Goal: Task Accomplishment & Management: Manage account settings

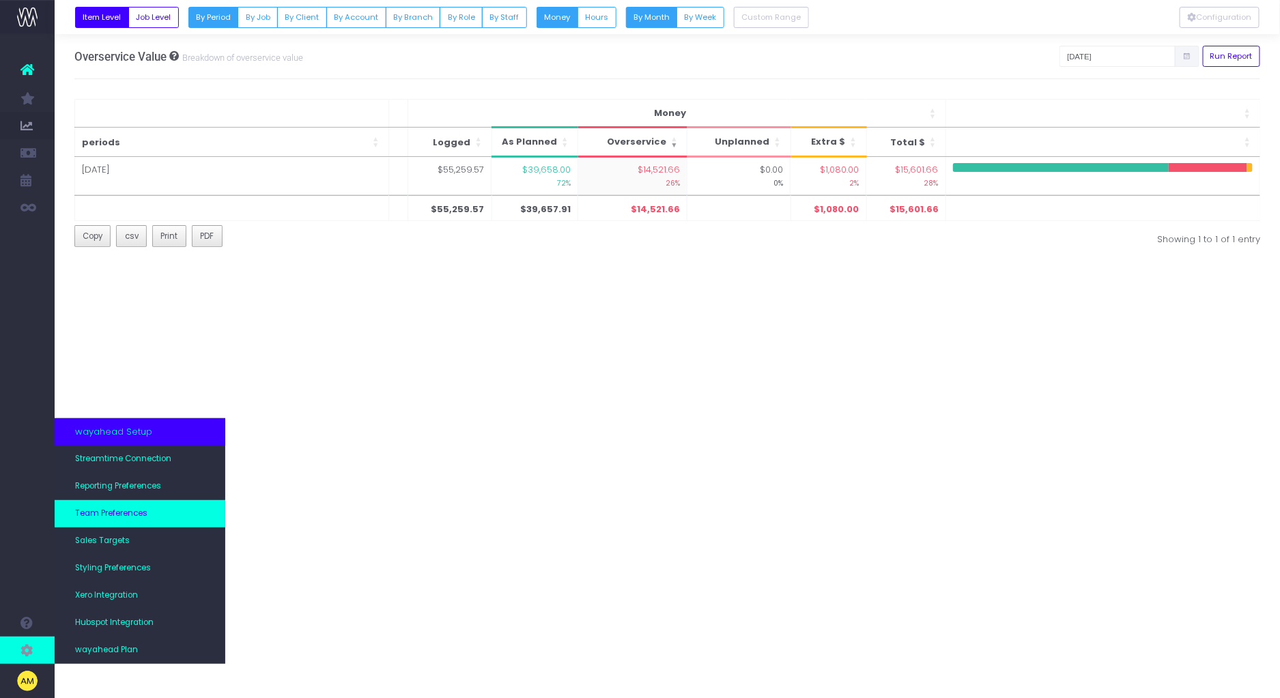
click at [145, 518] on span "Team Preferences" at bounding box center [111, 514] width 72 height 12
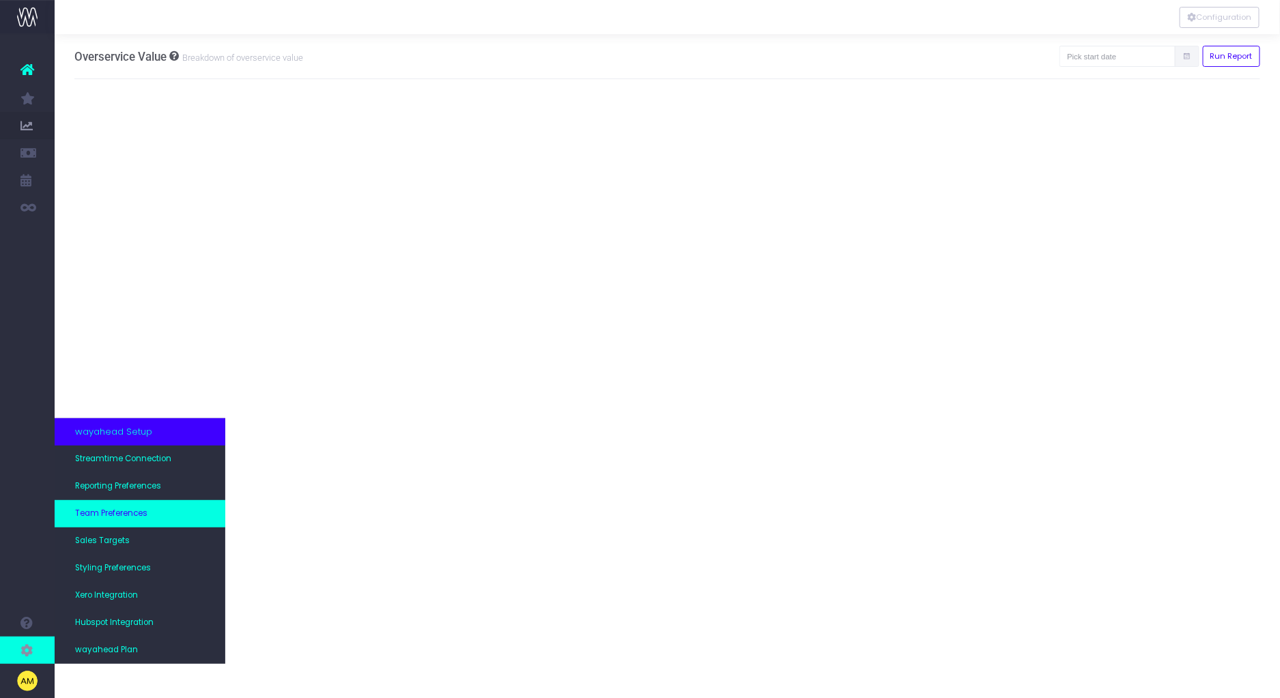
click at [124, 517] on span "Team Preferences" at bounding box center [111, 514] width 72 height 12
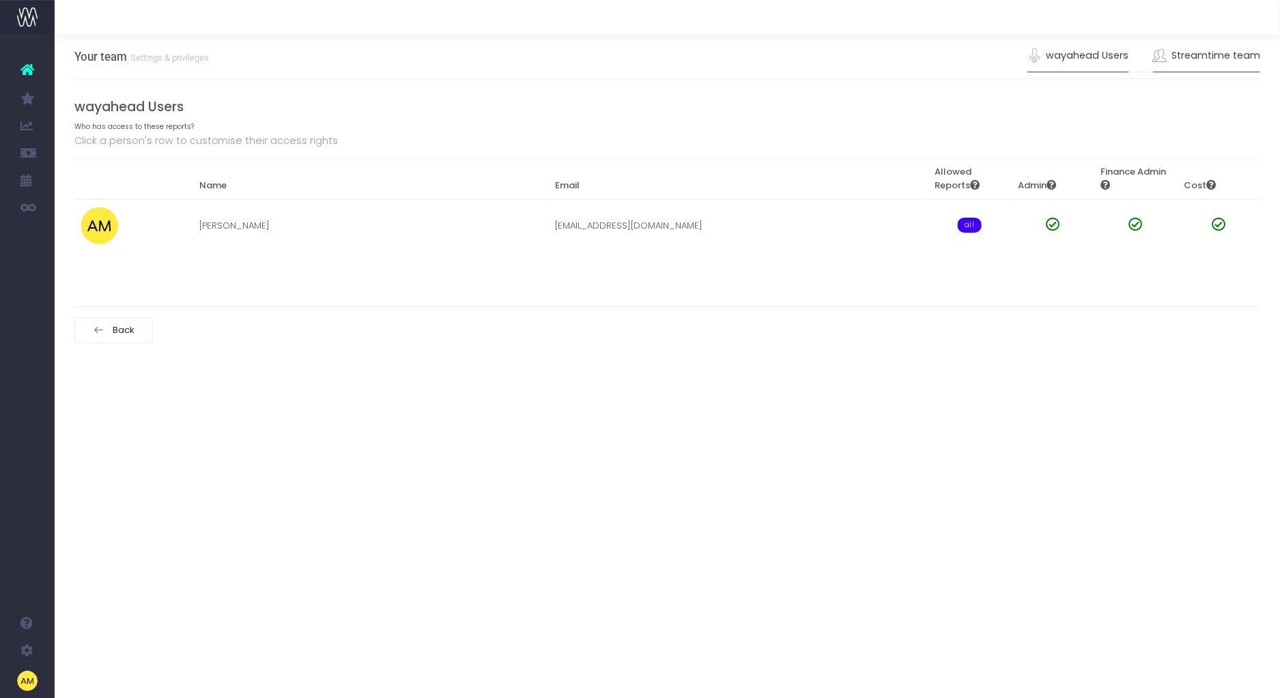
click at [1210, 52] on link "Streamtime team" at bounding box center [1207, 55] width 108 height 31
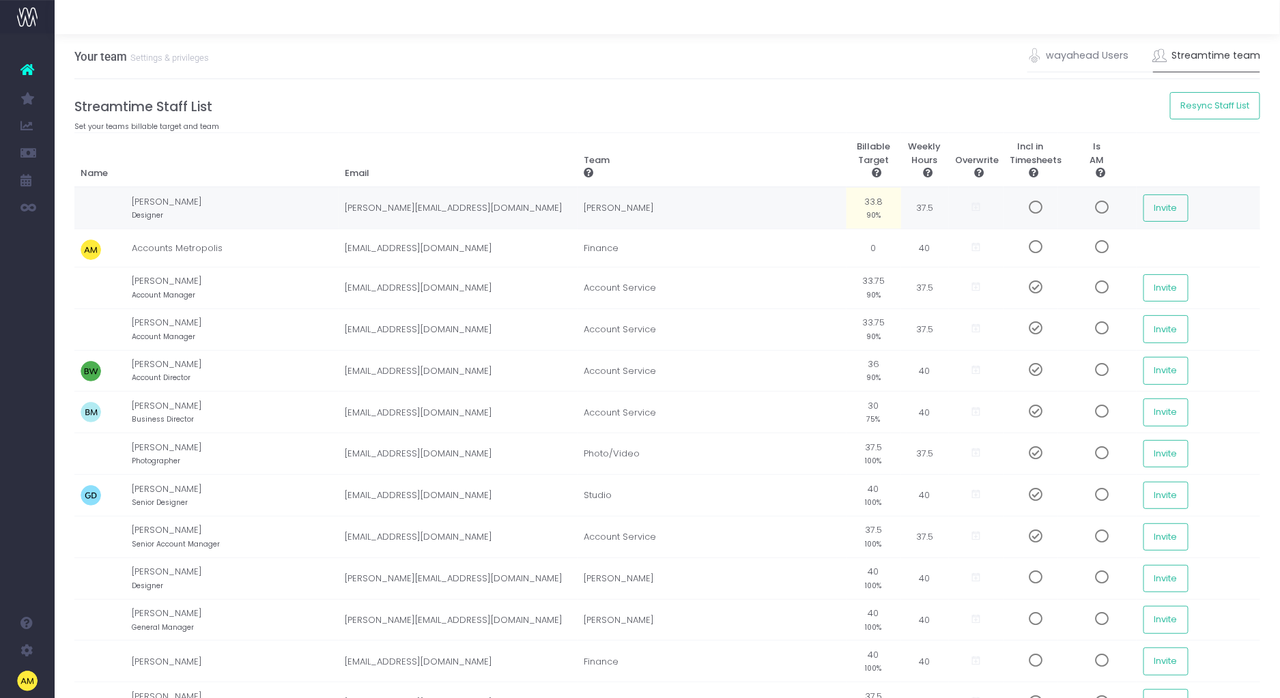
click at [924, 207] on td "37.5" at bounding box center [925, 208] width 48 height 42
click at [925, 242] on td "40" at bounding box center [925, 248] width 48 height 38
click at [923, 246] on td "40" at bounding box center [925, 248] width 48 height 38
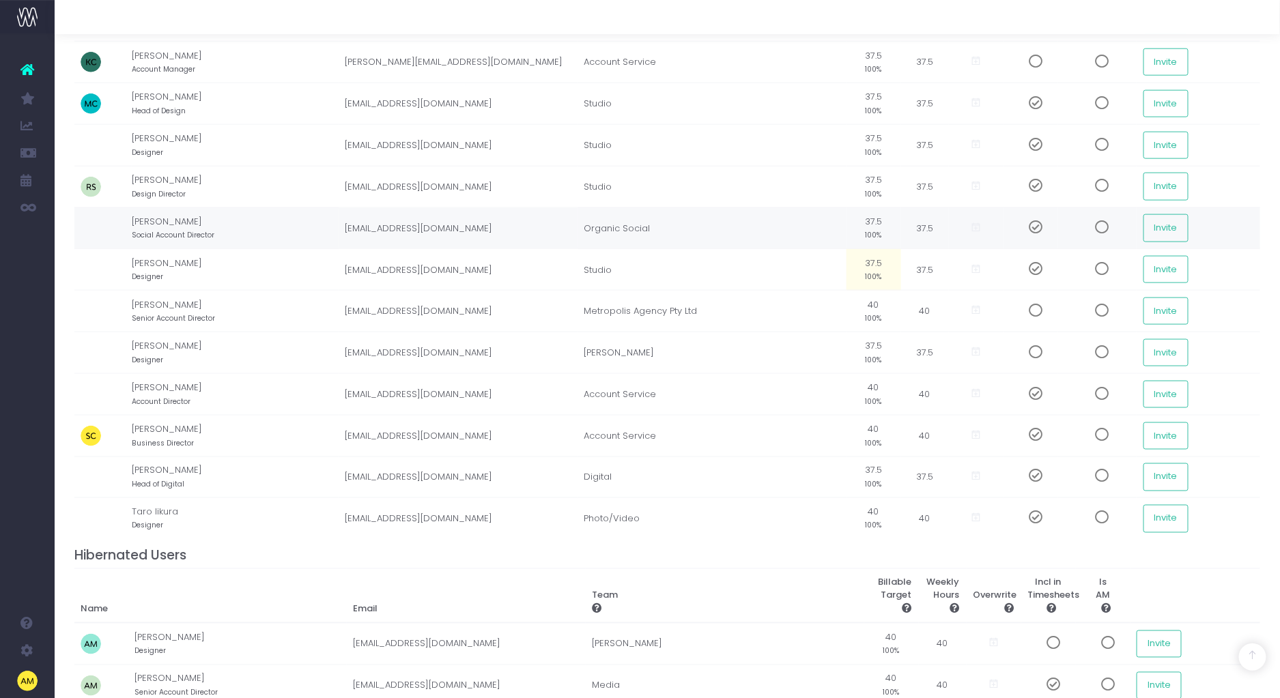
scroll to position [690, 0]
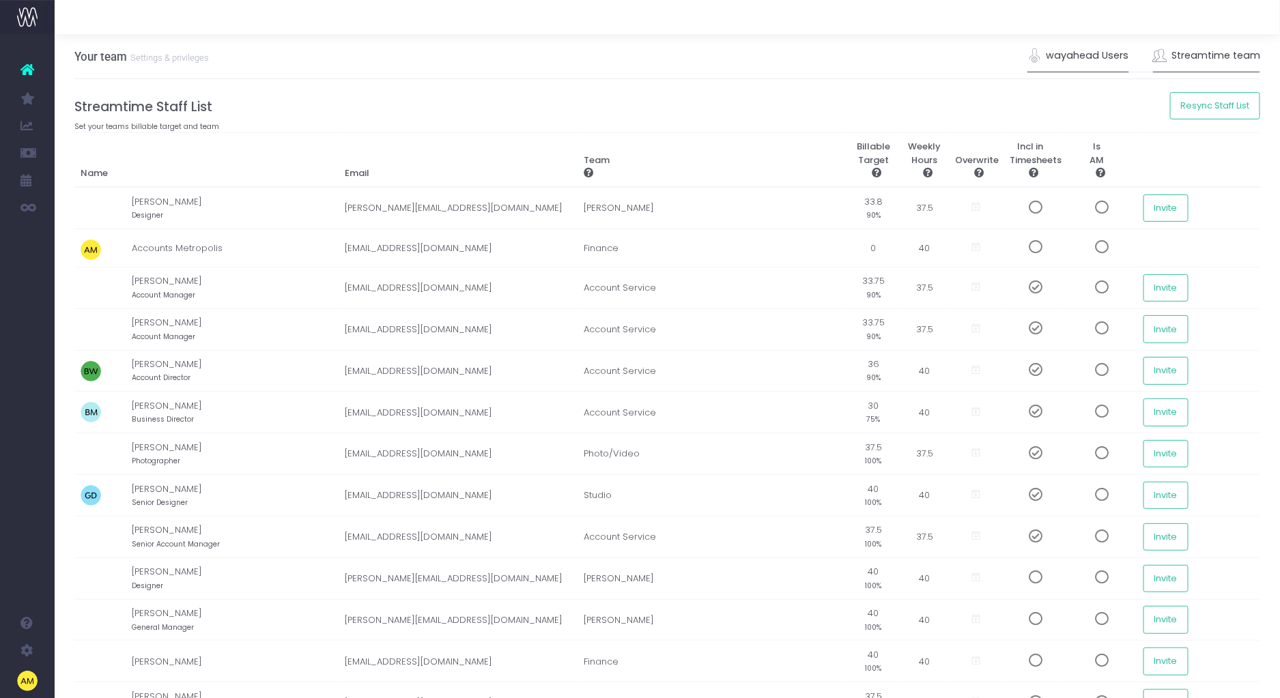
click at [1118, 48] on link "wayahead Users" at bounding box center [1078, 55] width 102 height 31
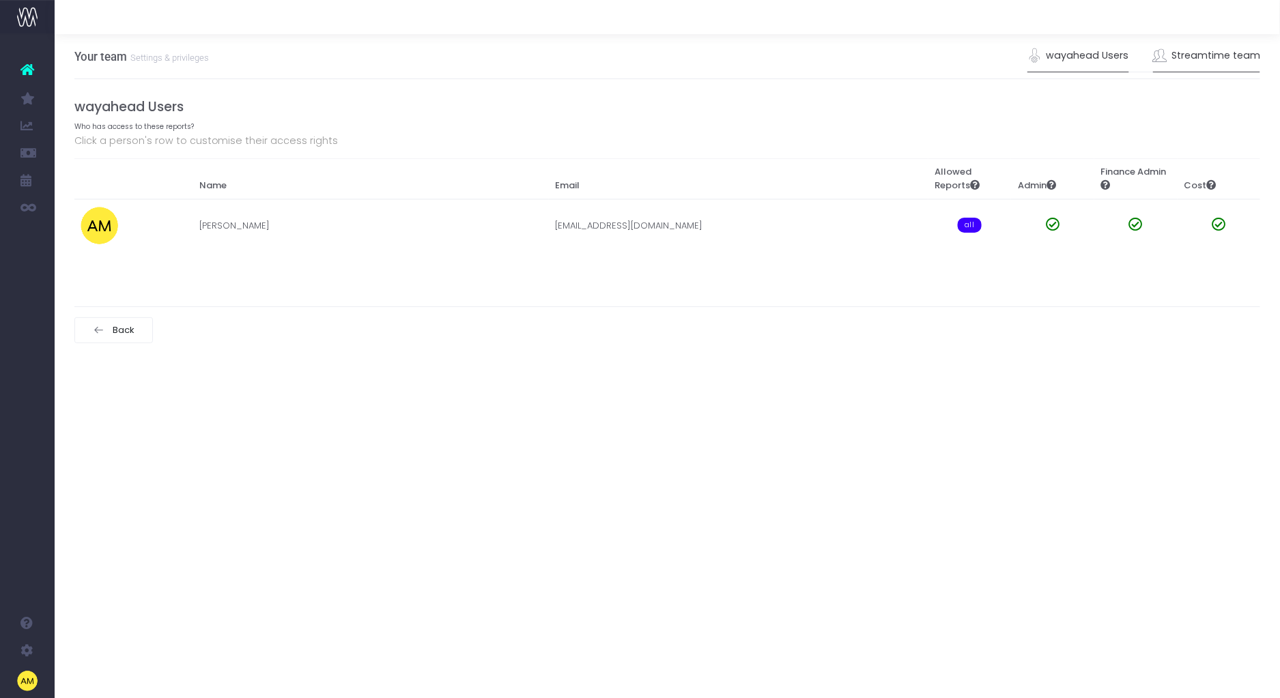
click at [1187, 59] on link "Streamtime team" at bounding box center [1207, 55] width 108 height 31
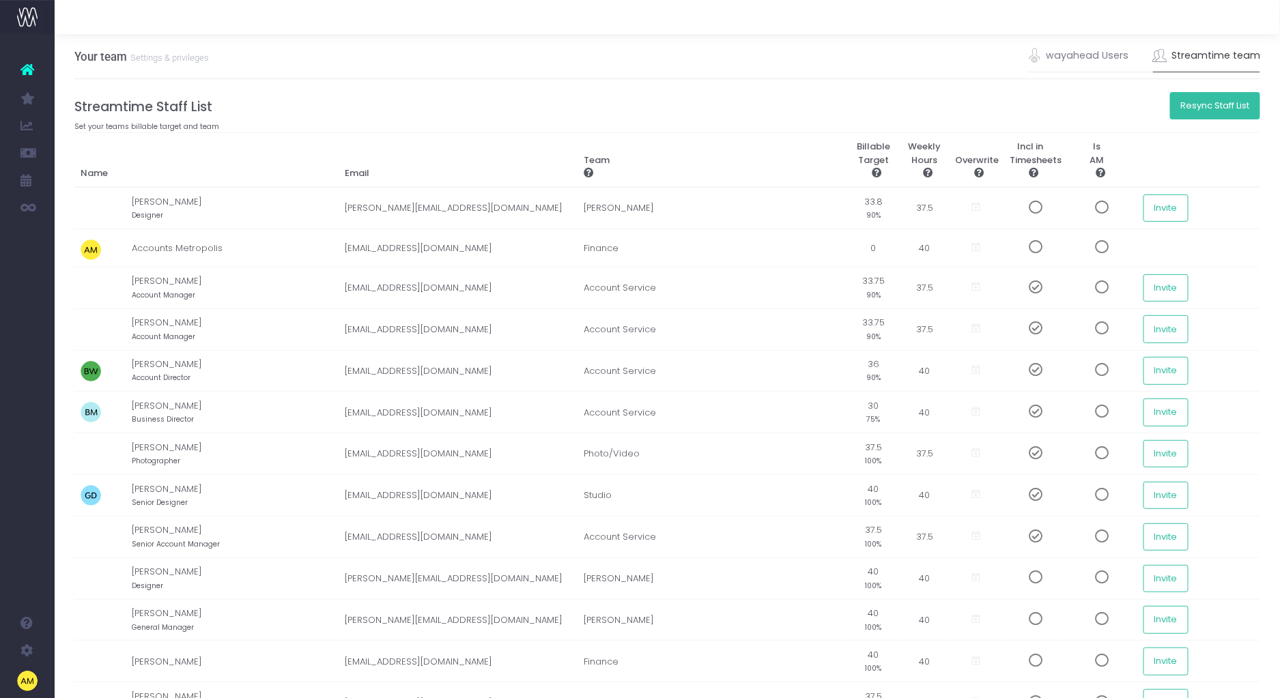
click at [1224, 106] on button "Resync Staff List" at bounding box center [1215, 105] width 91 height 27
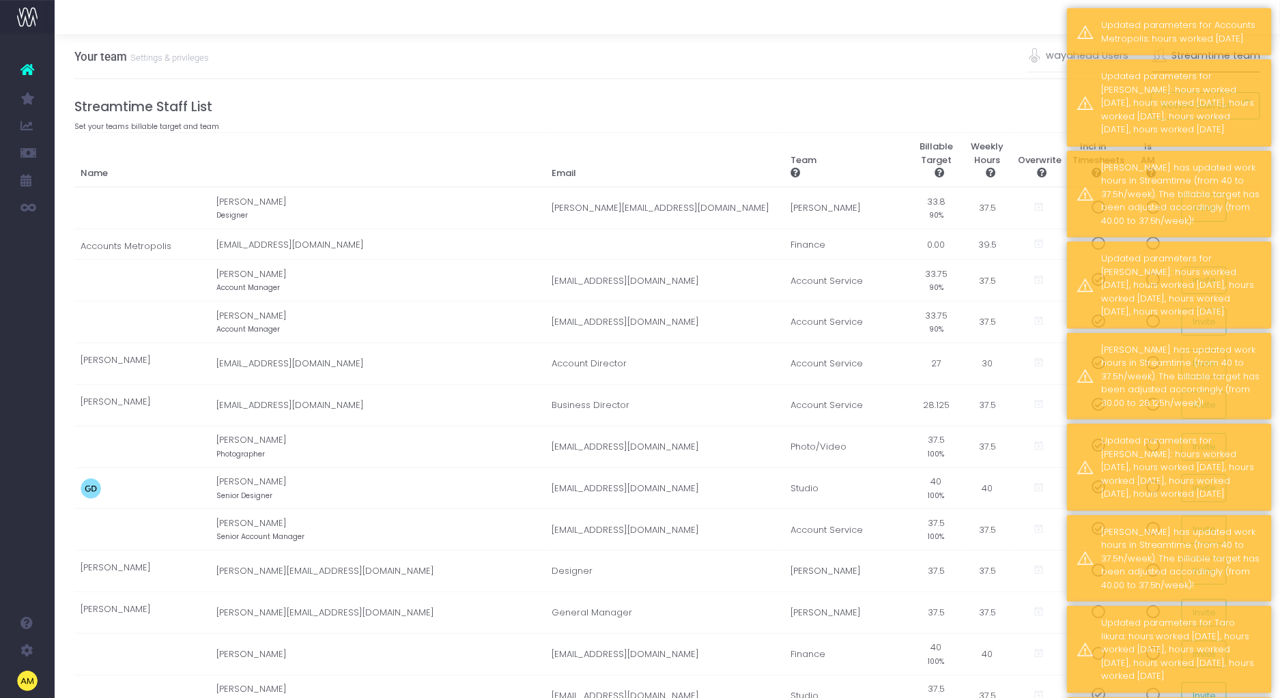
click at [947, 52] on div "Your team Settings & privileges wayahead Users Streamtime team" at bounding box center [667, 56] width 1186 height 45
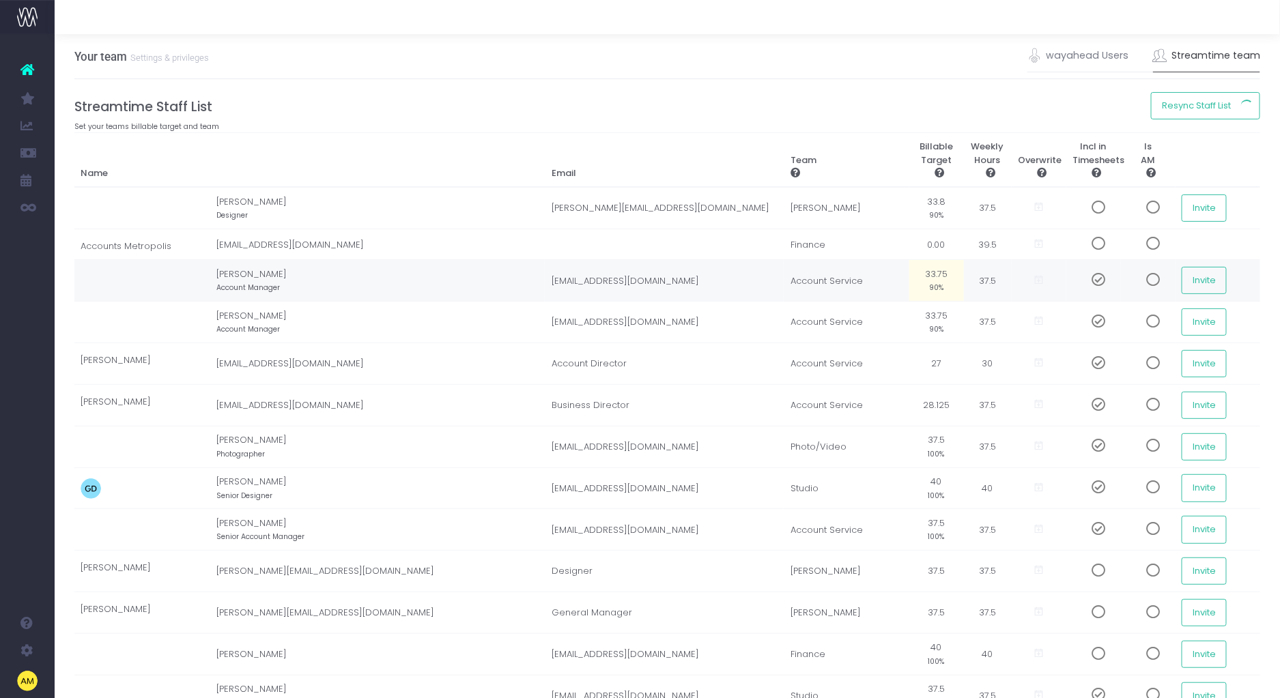
scroll to position [10, 0]
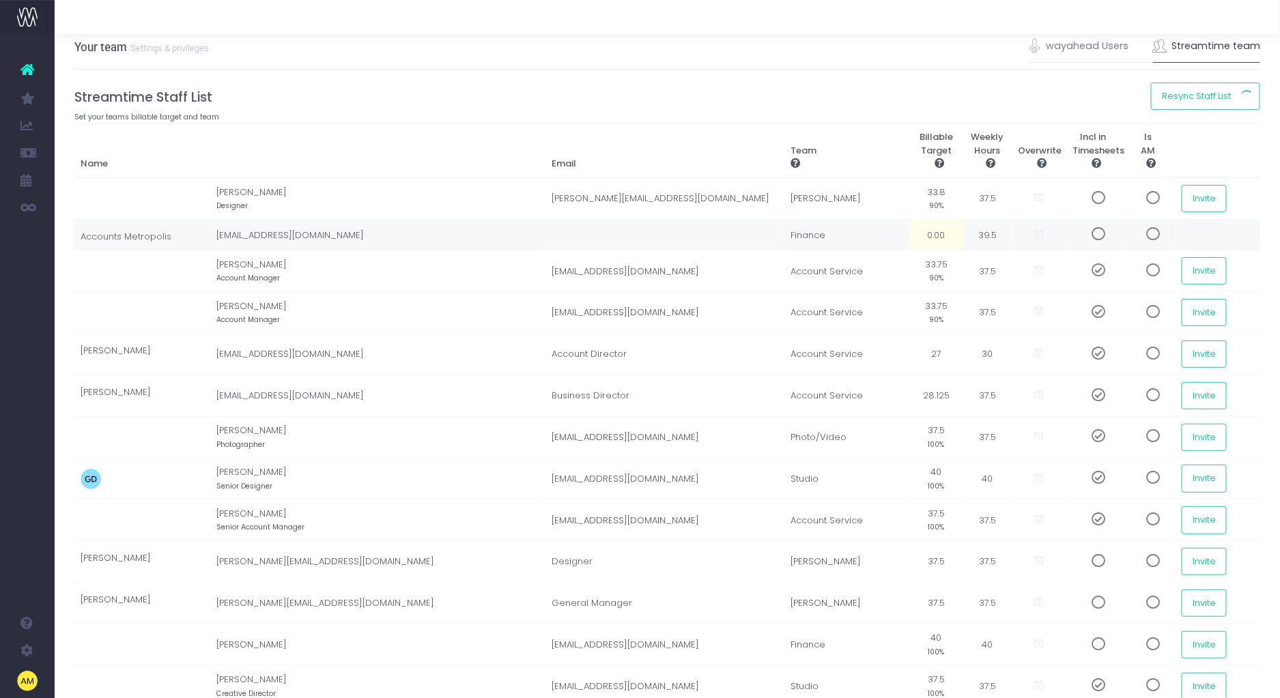
click at [964, 233] on td "39.5" at bounding box center [988, 235] width 48 height 31
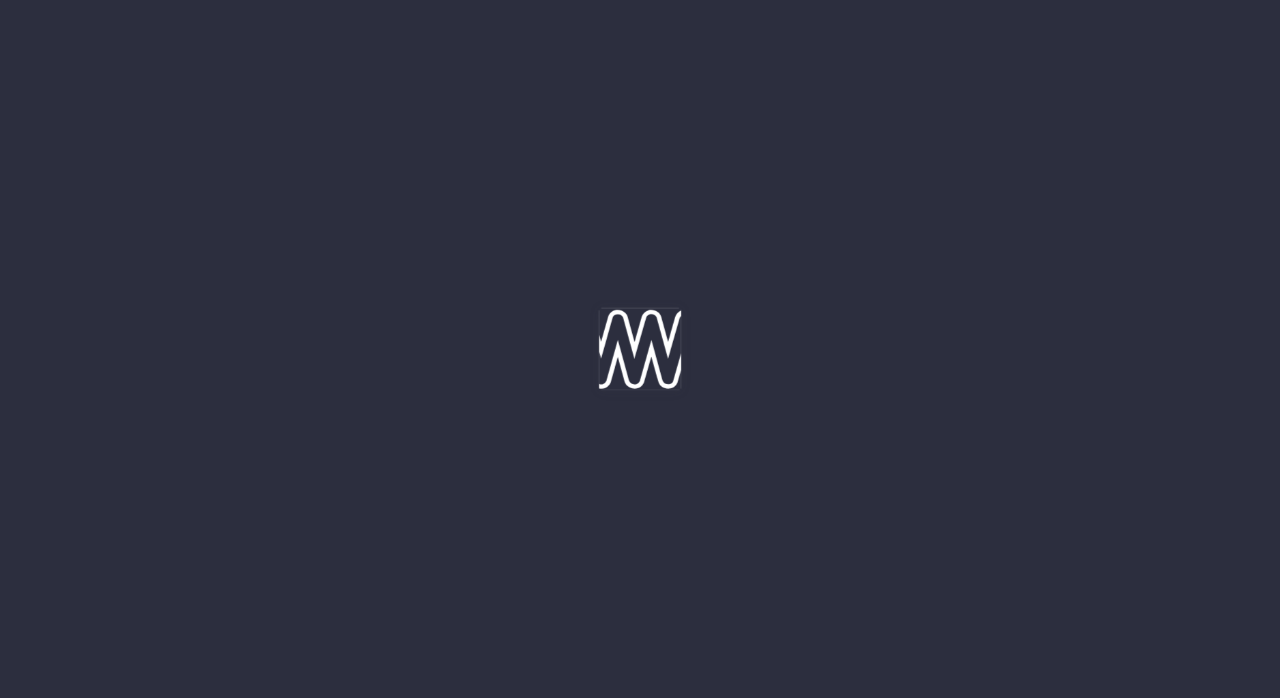
scroll to position [10, 0]
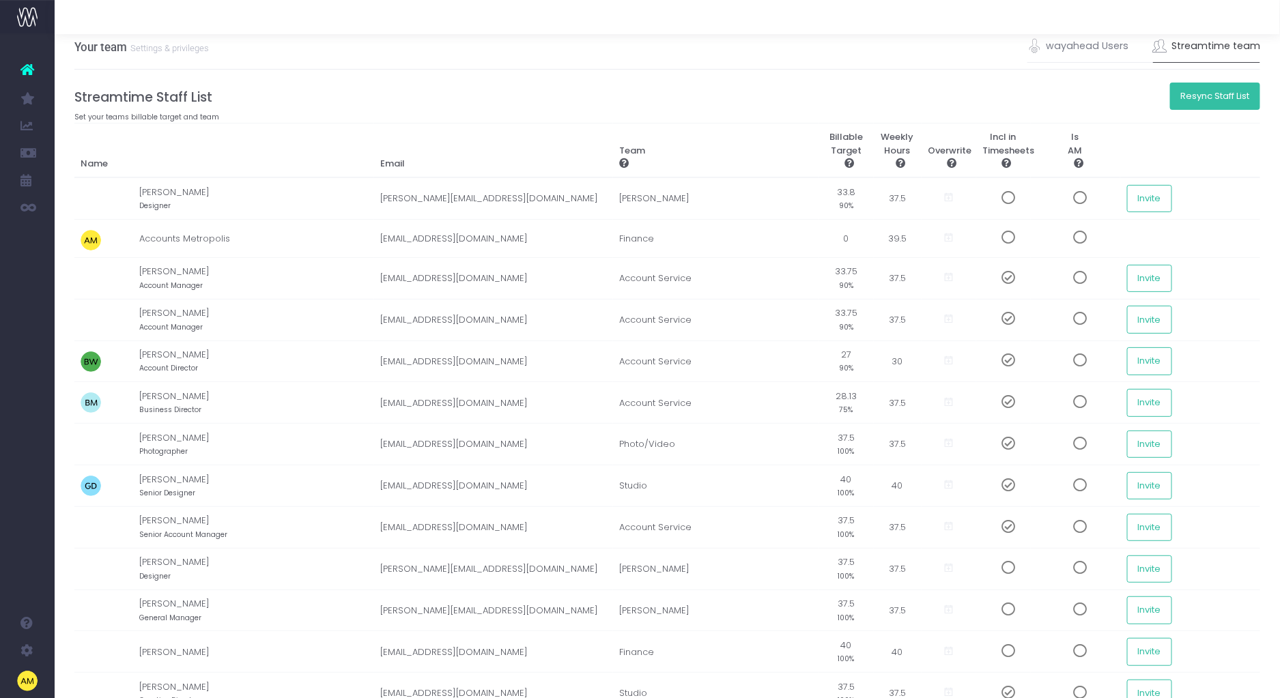
click at [1200, 102] on button "Resync Staff List" at bounding box center [1215, 96] width 91 height 27
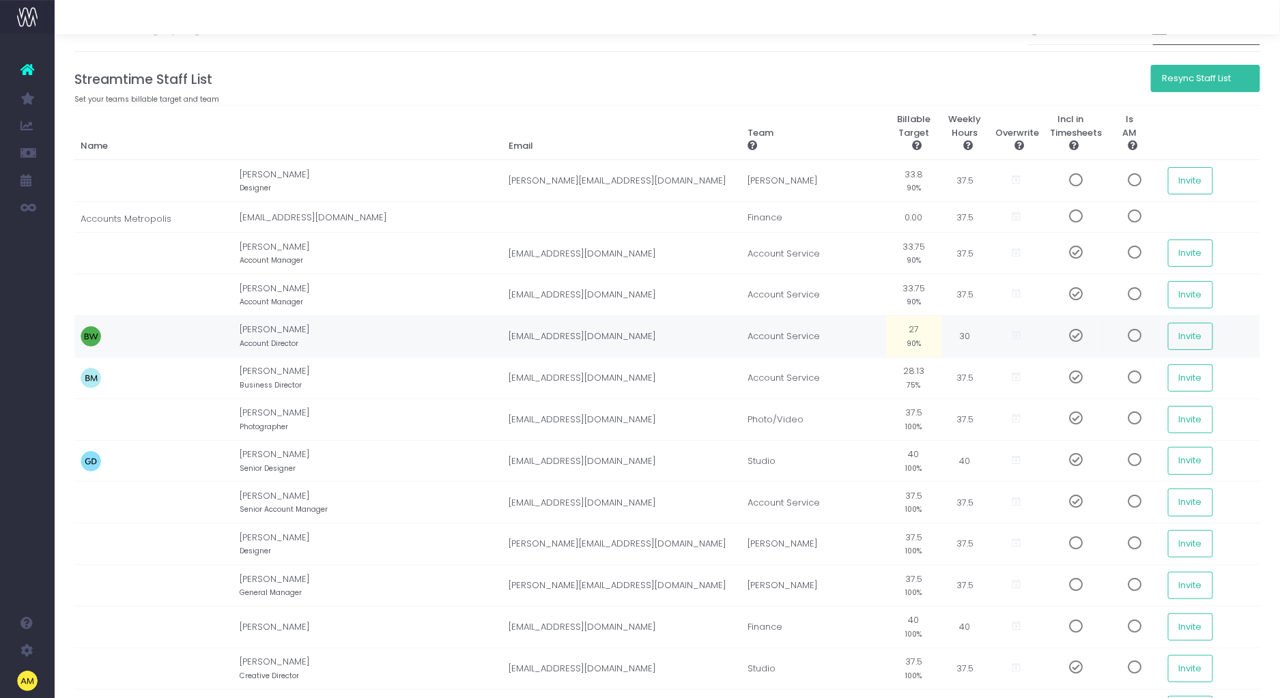
scroll to position [32, 0]
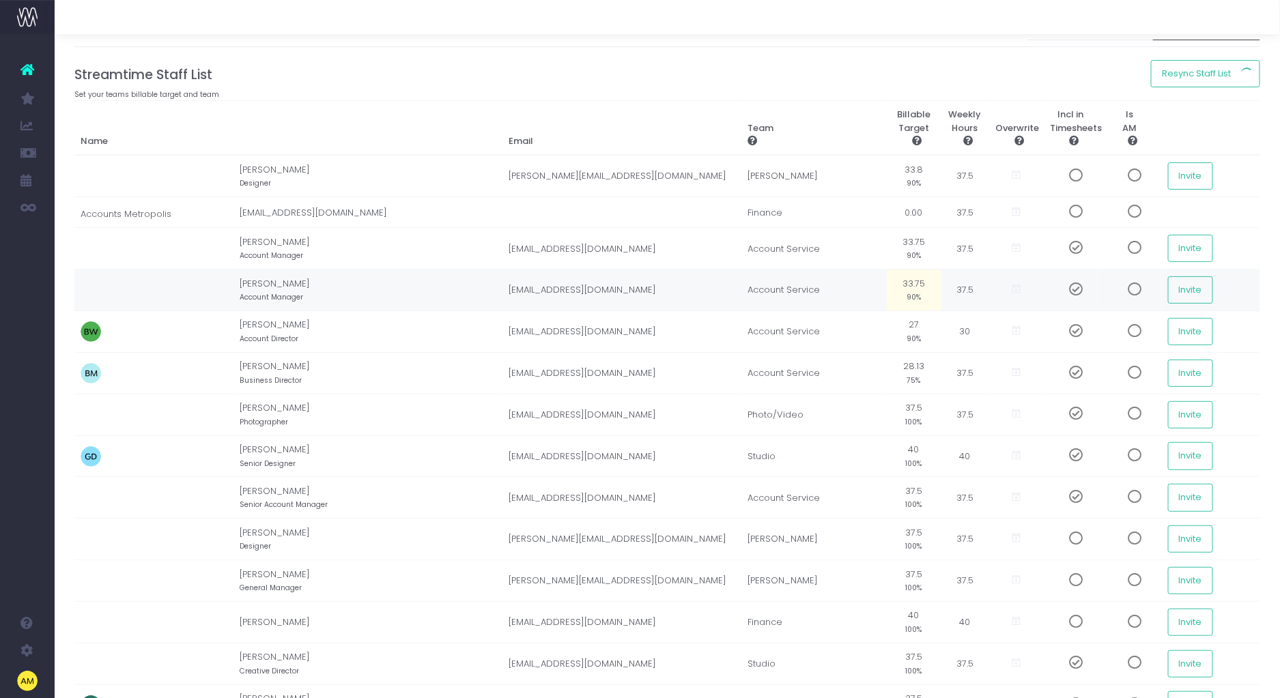
click at [904, 286] on td "33.75 90%" at bounding box center [913, 291] width 55 height 42
click at [925, 316] on td "27 90%" at bounding box center [913, 332] width 55 height 42
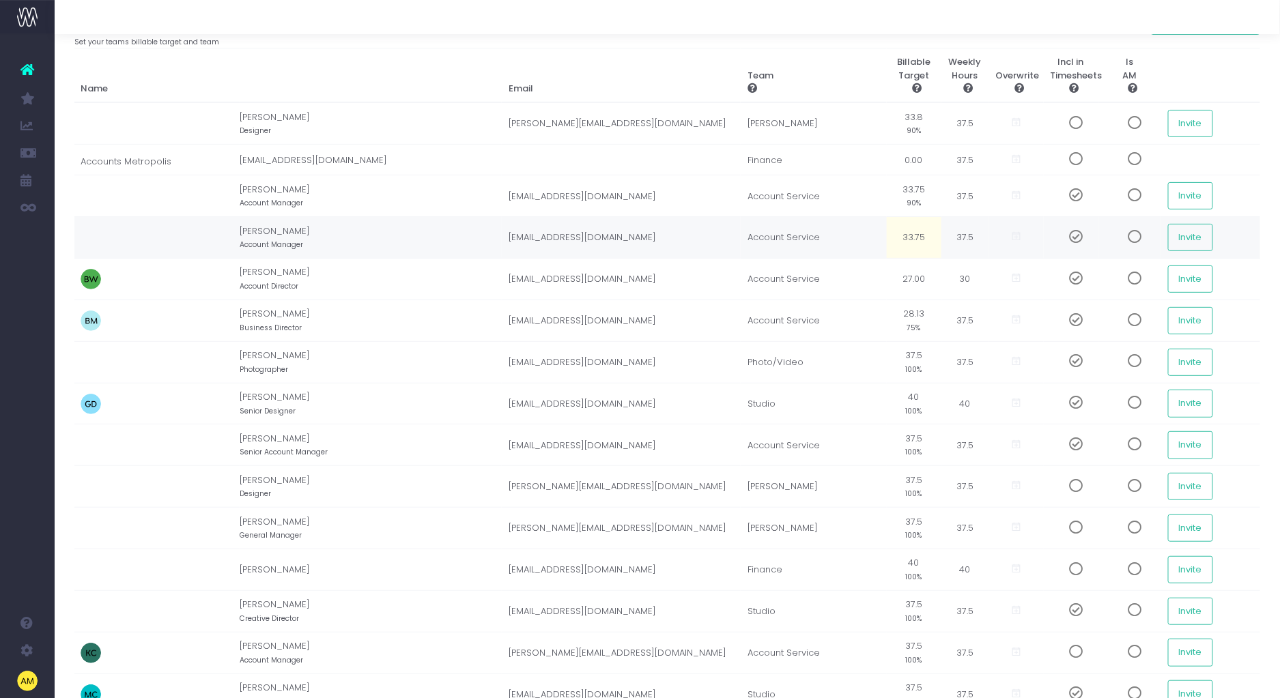
scroll to position [86, 0]
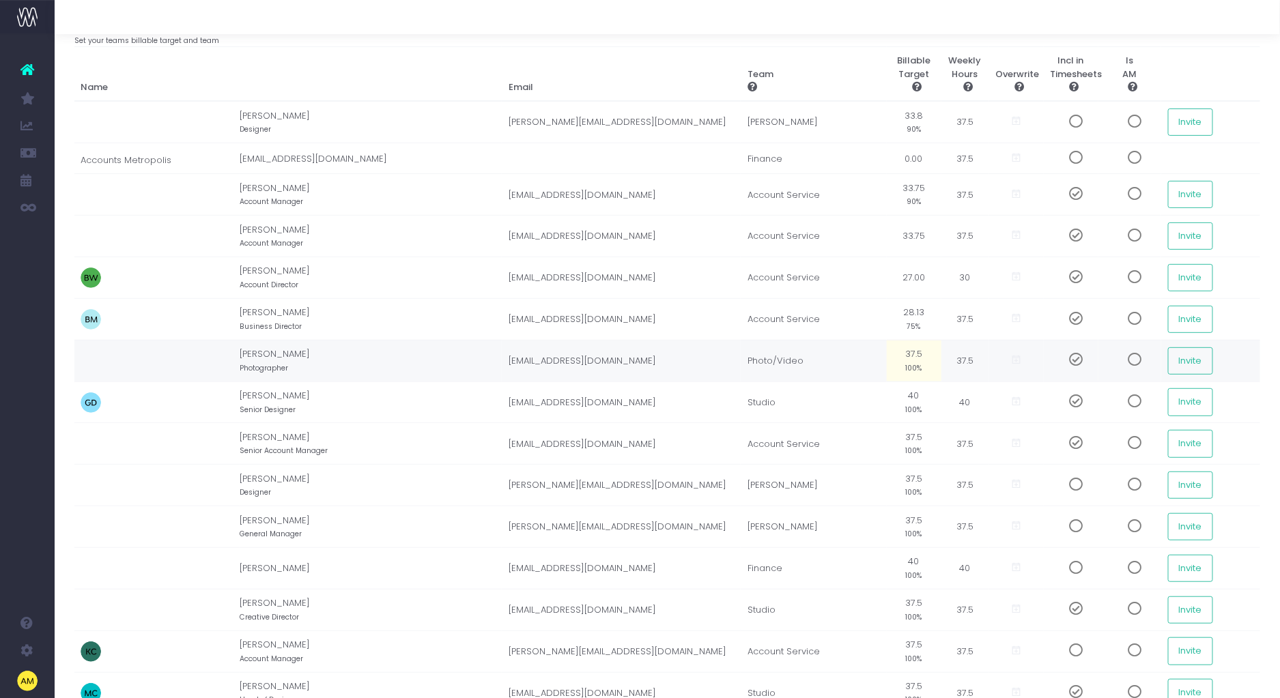
click at [911, 358] on td "37.5 100%" at bounding box center [913, 361] width 55 height 42
click at [919, 386] on td "40 100%" at bounding box center [913, 402] width 55 height 42
click at [914, 369] on td "37.50" at bounding box center [913, 361] width 55 height 42
type input "90"
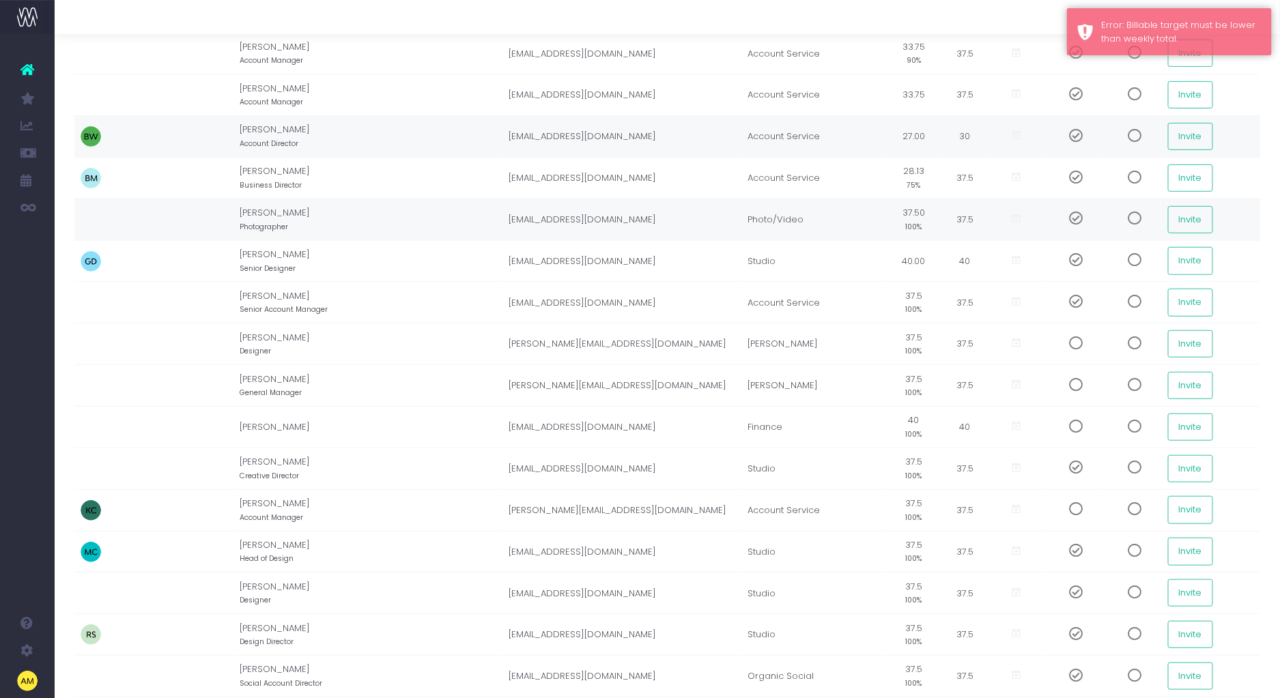
scroll to position [32, 0]
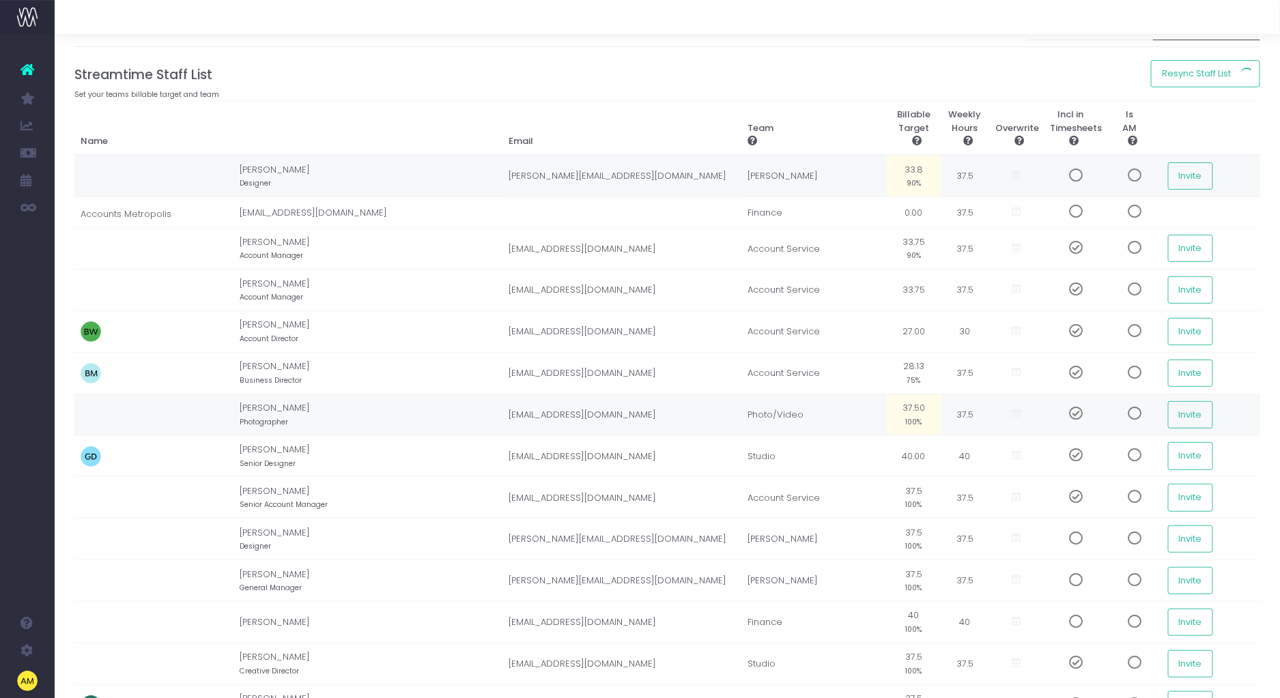
click at [963, 179] on td "37.5" at bounding box center [965, 176] width 48 height 42
click at [1010, 179] on icon at bounding box center [1016, 175] width 12 height 12
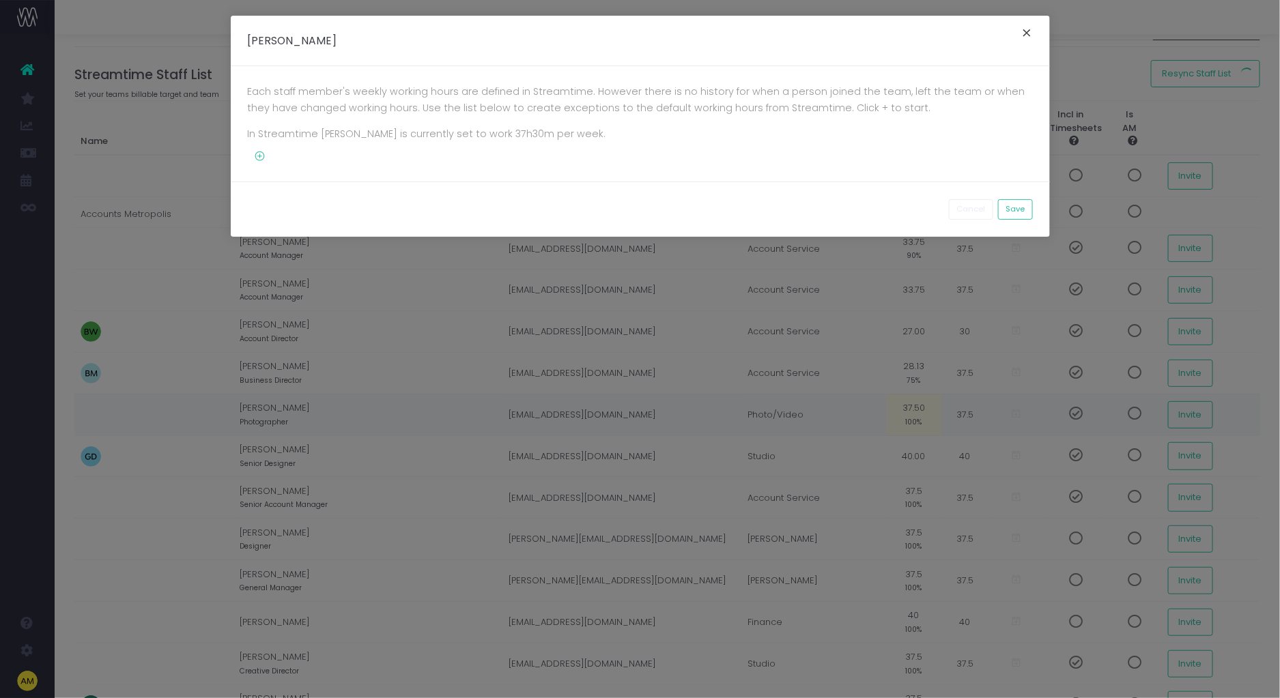
click at [1026, 37] on button "×" at bounding box center [1027, 35] width 29 height 22
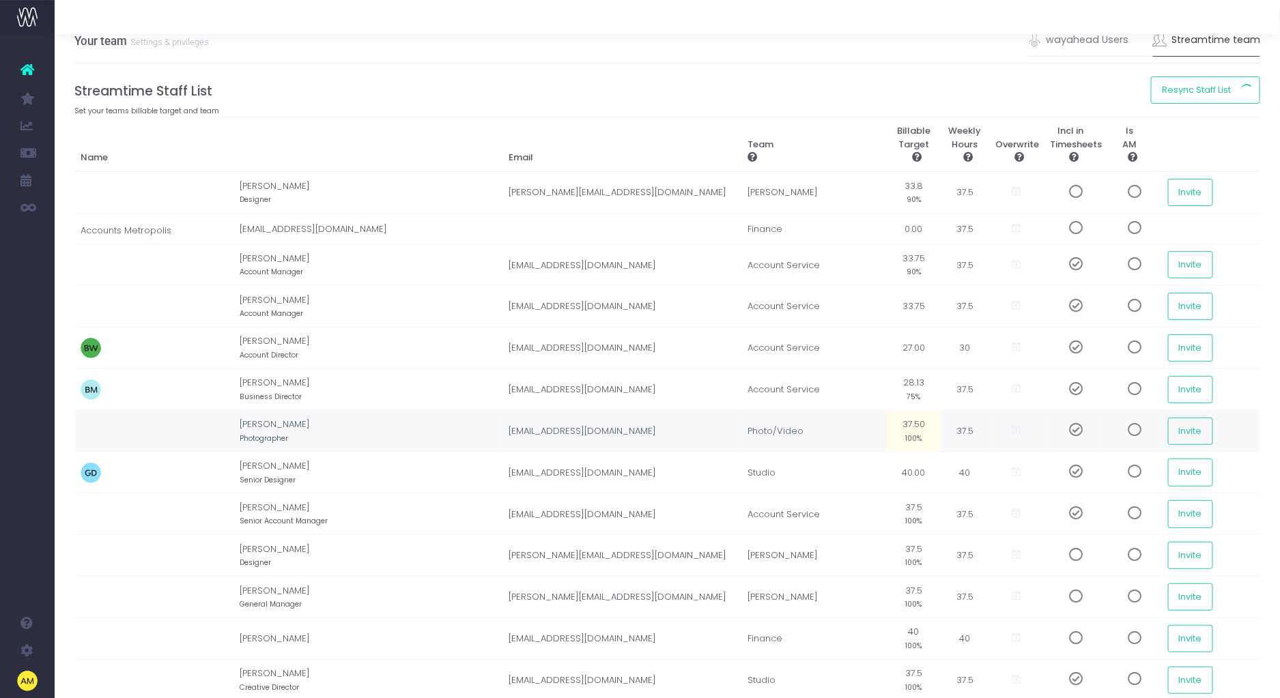
scroll to position [0, 0]
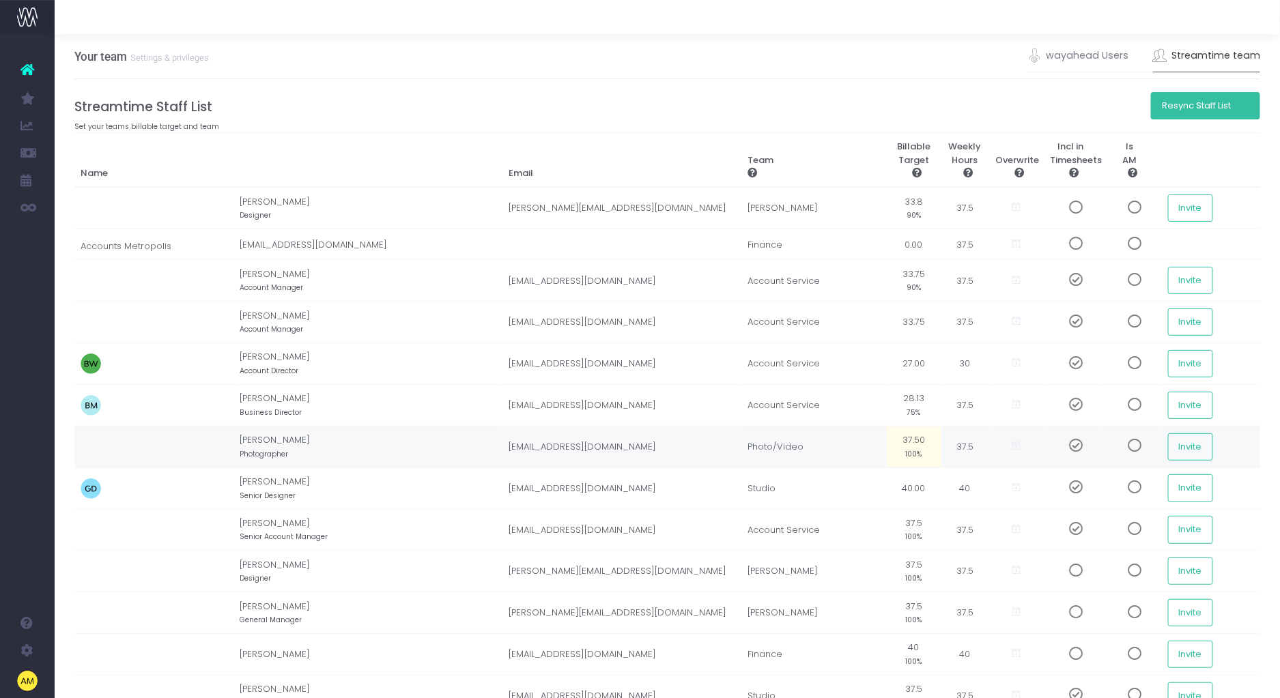
click at [1185, 115] on button "Resync Staff List" at bounding box center [1205, 105] width 109 height 27
click at [1185, 115] on button "Resync Staff List" at bounding box center [1215, 105] width 91 height 27
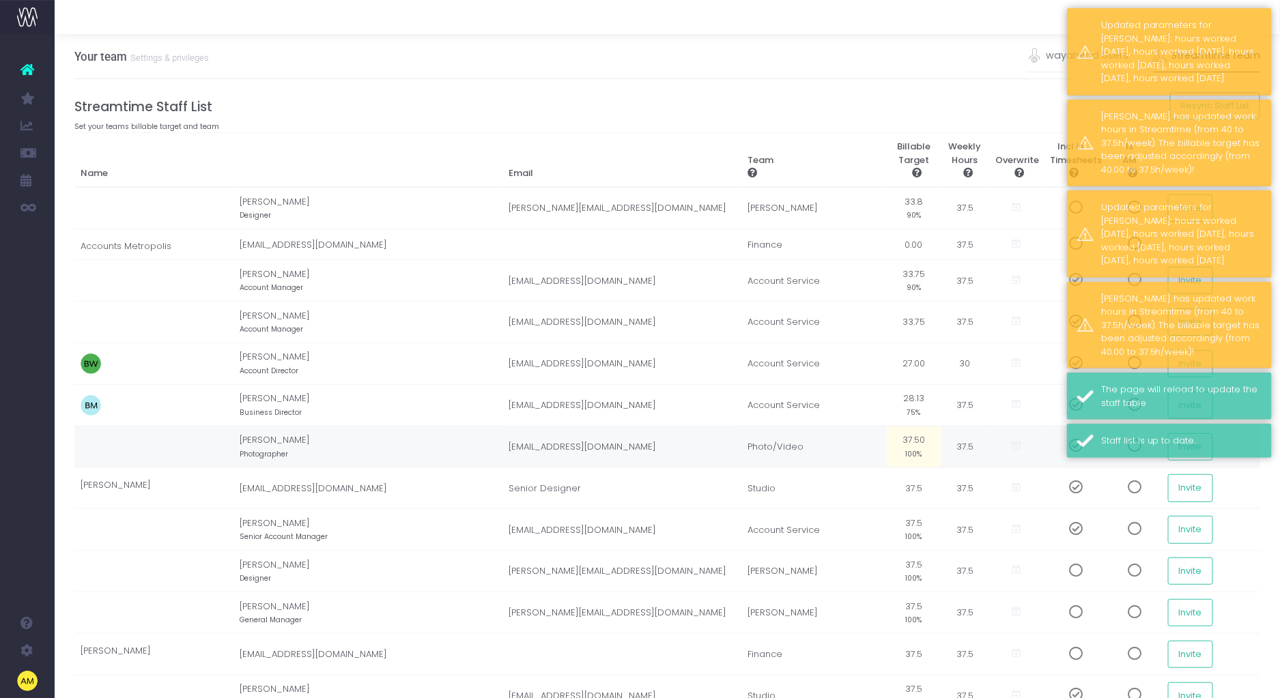
click at [898, 76] on div "Your team Settings & privileges wayahead Users Streamtime team" at bounding box center [667, 56] width 1186 height 45
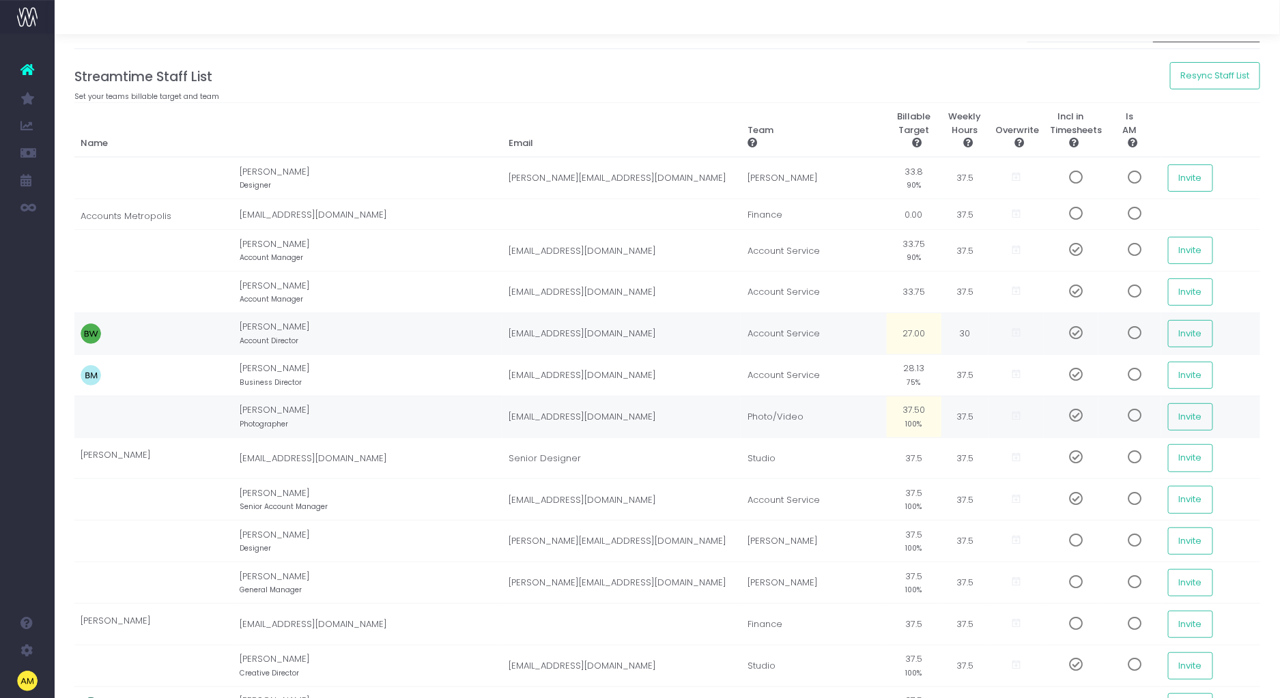
scroll to position [31, 0]
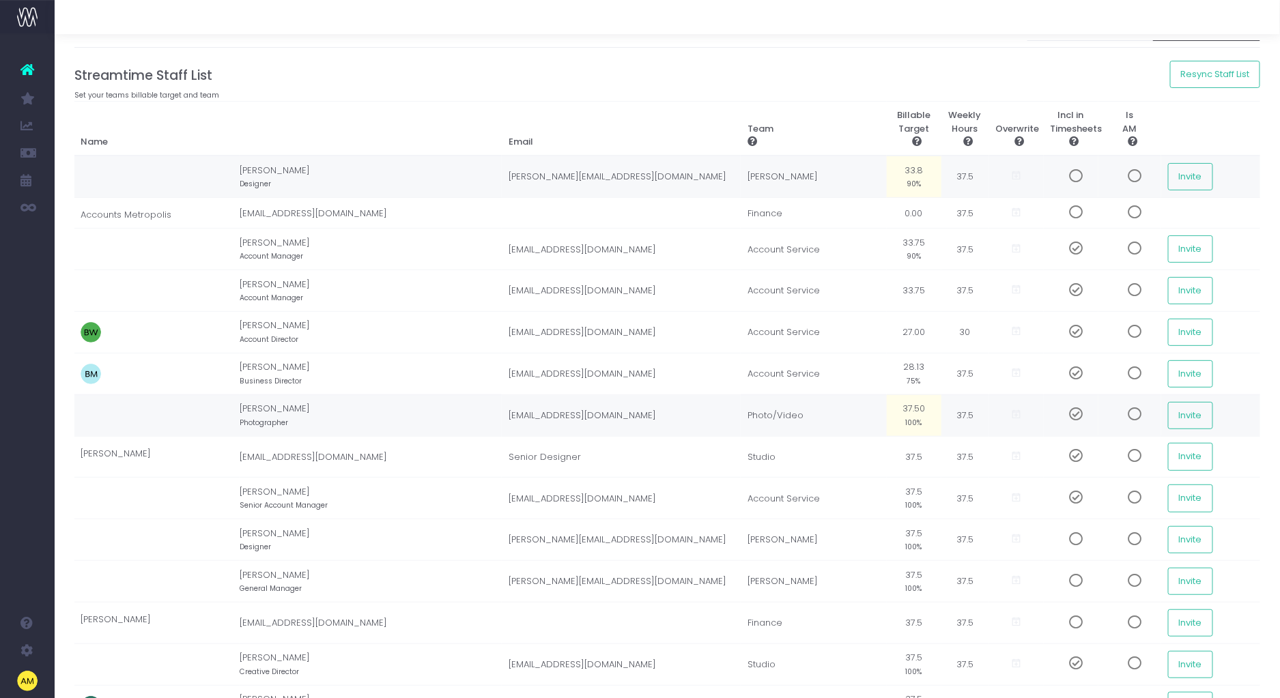
click at [908, 177] on small "90%" at bounding box center [913, 183] width 14 height 12
click at [909, 186] on input "33.80" at bounding box center [914, 176] width 42 height 27
click at [835, 177] on td "[PERSON_NAME]" at bounding box center [812, 177] width 145 height 42
click at [906, 259] on small "90%" at bounding box center [913, 255] width 14 height 12
click at [906, 258] on input "33.75" at bounding box center [914, 248] width 42 height 27
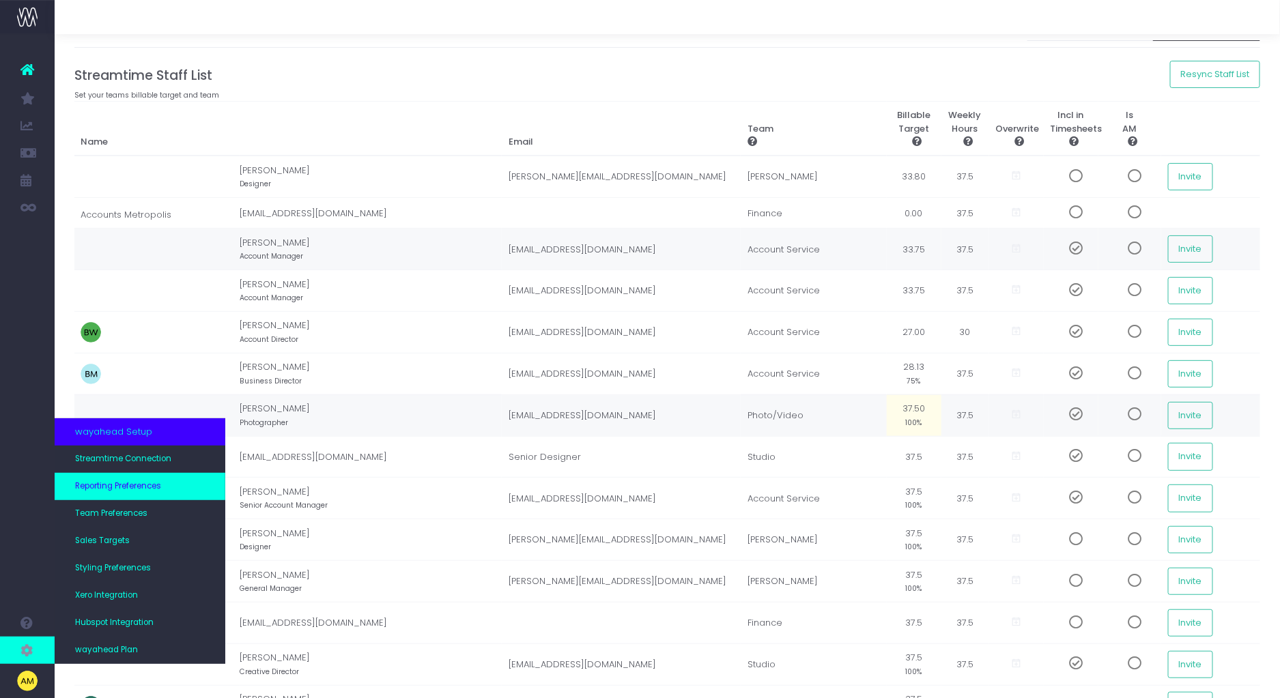
click at [146, 488] on span "Reporting Preferences" at bounding box center [118, 486] width 86 height 12
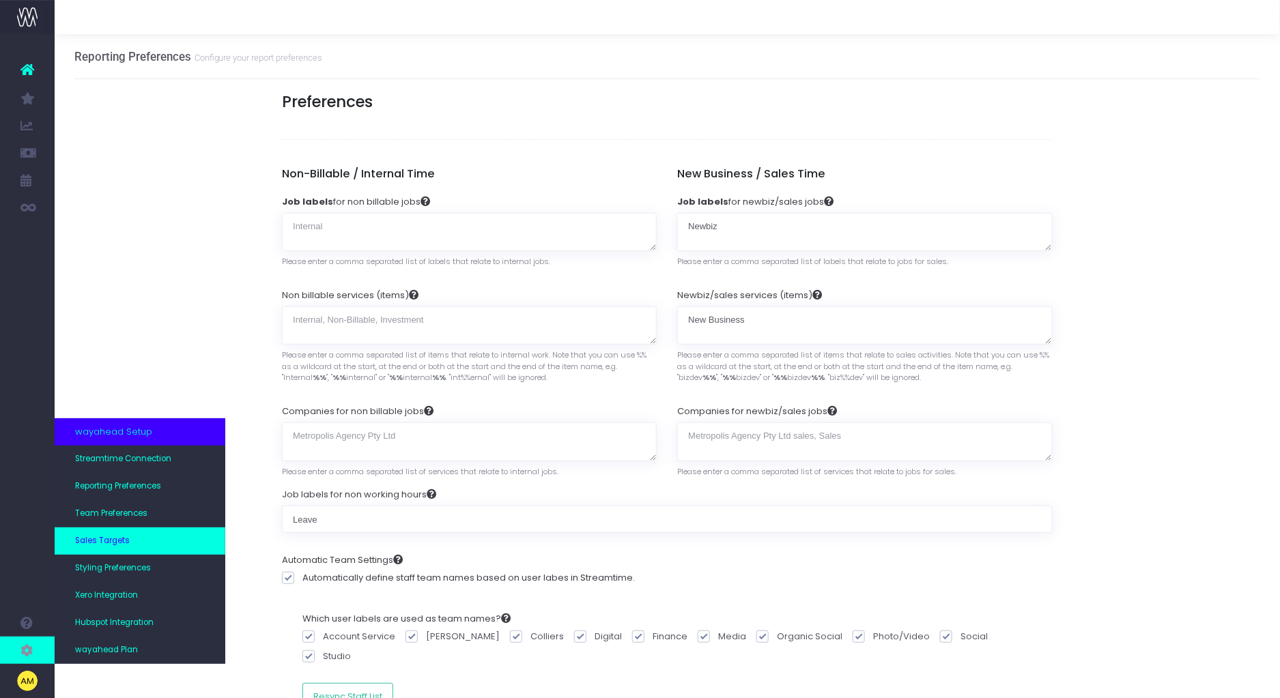
click at [121, 546] on span "Sales Targets" at bounding box center [102, 541] width 55 height 12
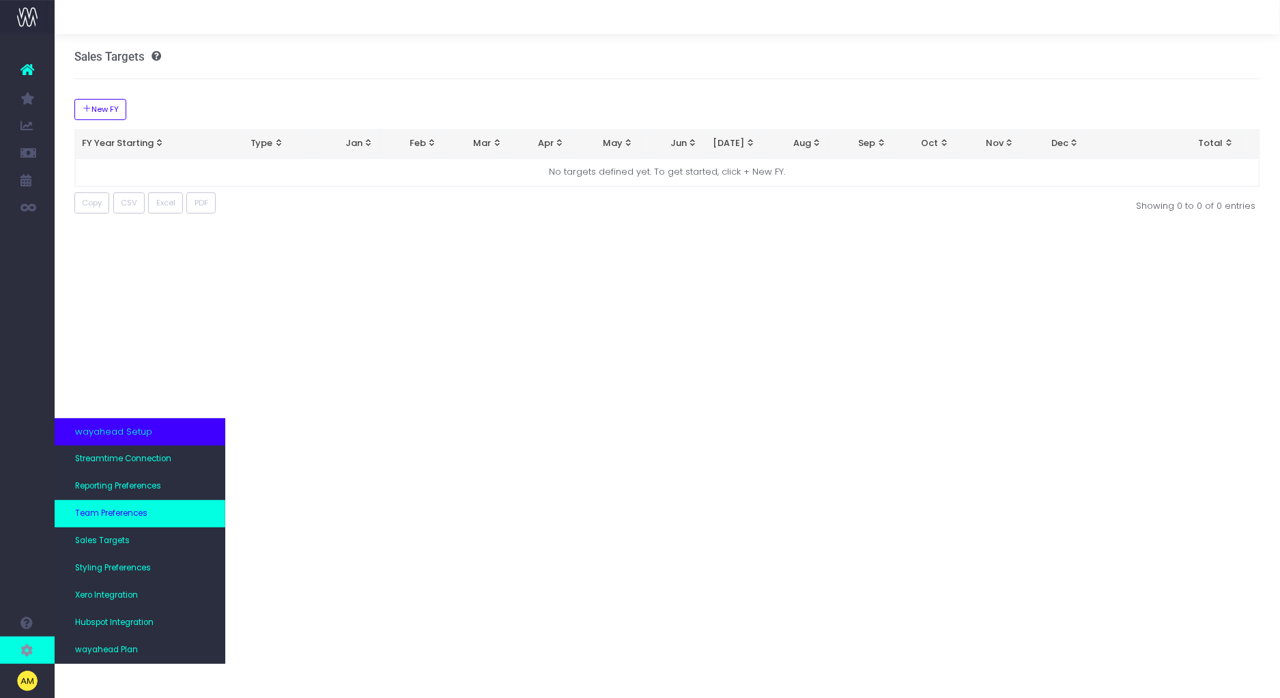
click at [124, 524] on link "Team Preferences" at bounding box center [140, 513] width 171 height 27
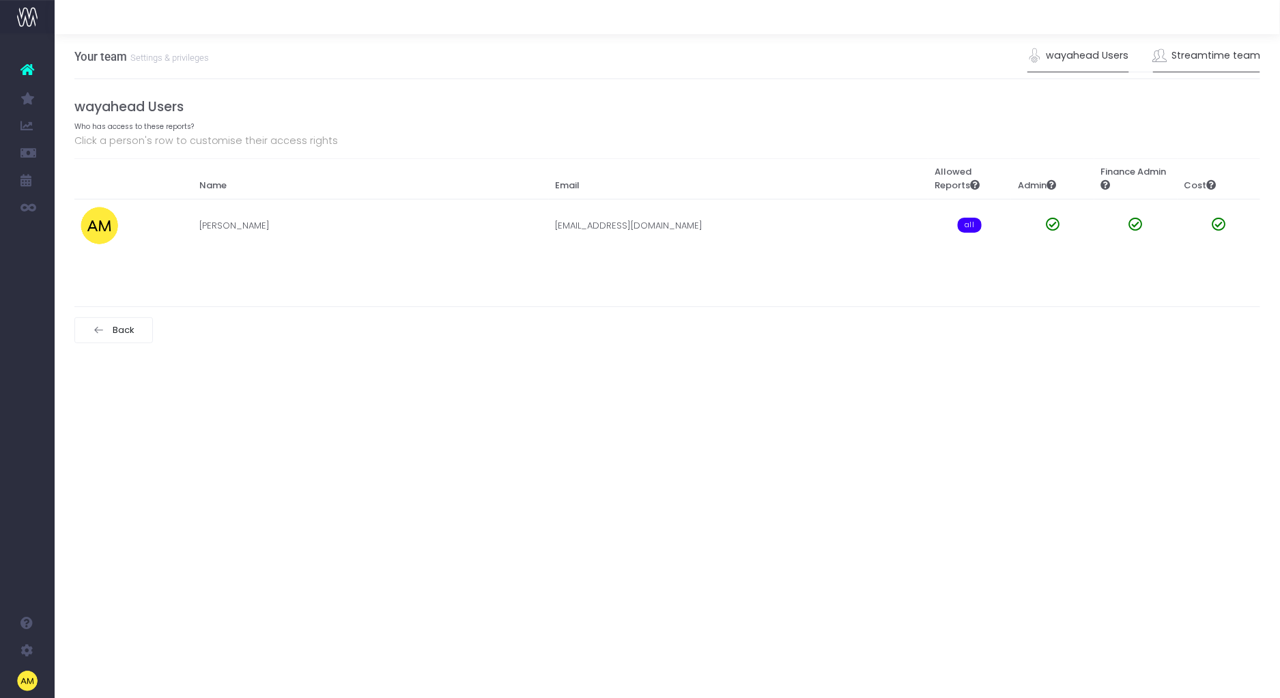
click at [1200, 64] on link "Streamtime team" at bounding box center [1207, 55] width 108 height 31
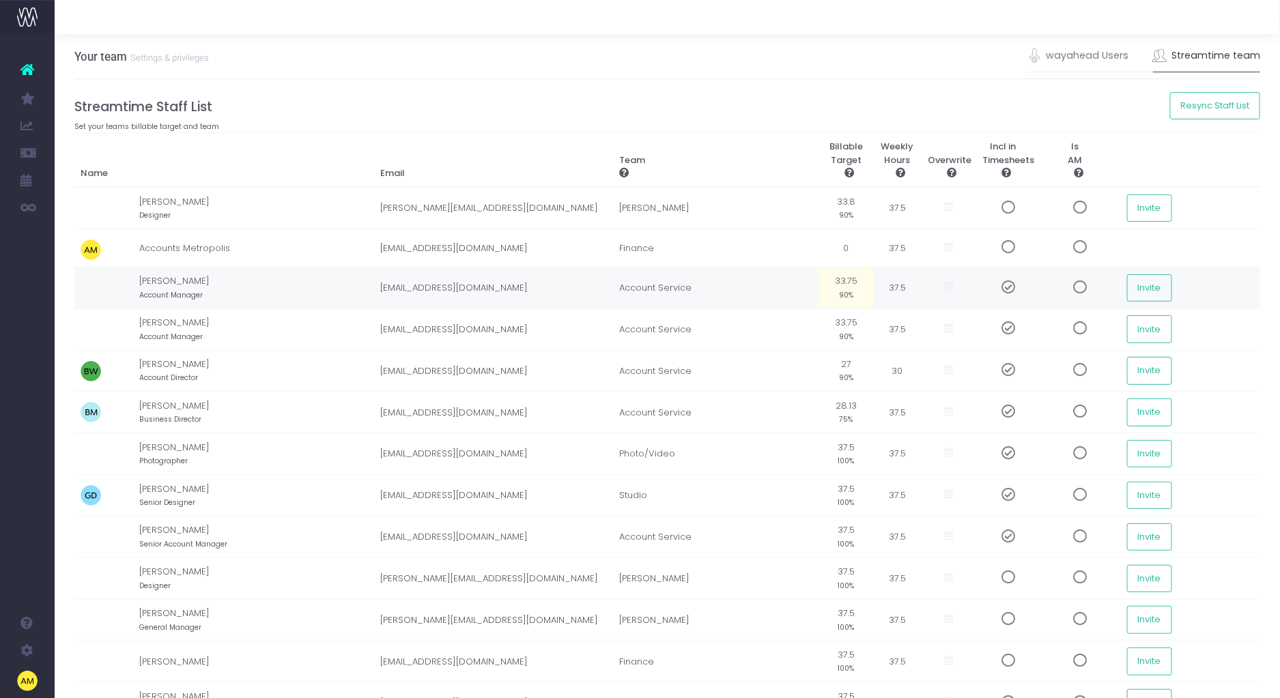
click at [849, 298] on small "90%" at bounding box center [846, 294] width 14 height 12
click at [848, 299] on input "33.75" at bounding box center [847, 287] width 42 height 27
click at [767, 313] on td "Account Service" at bounding box center [716, 329] width 206 height 42
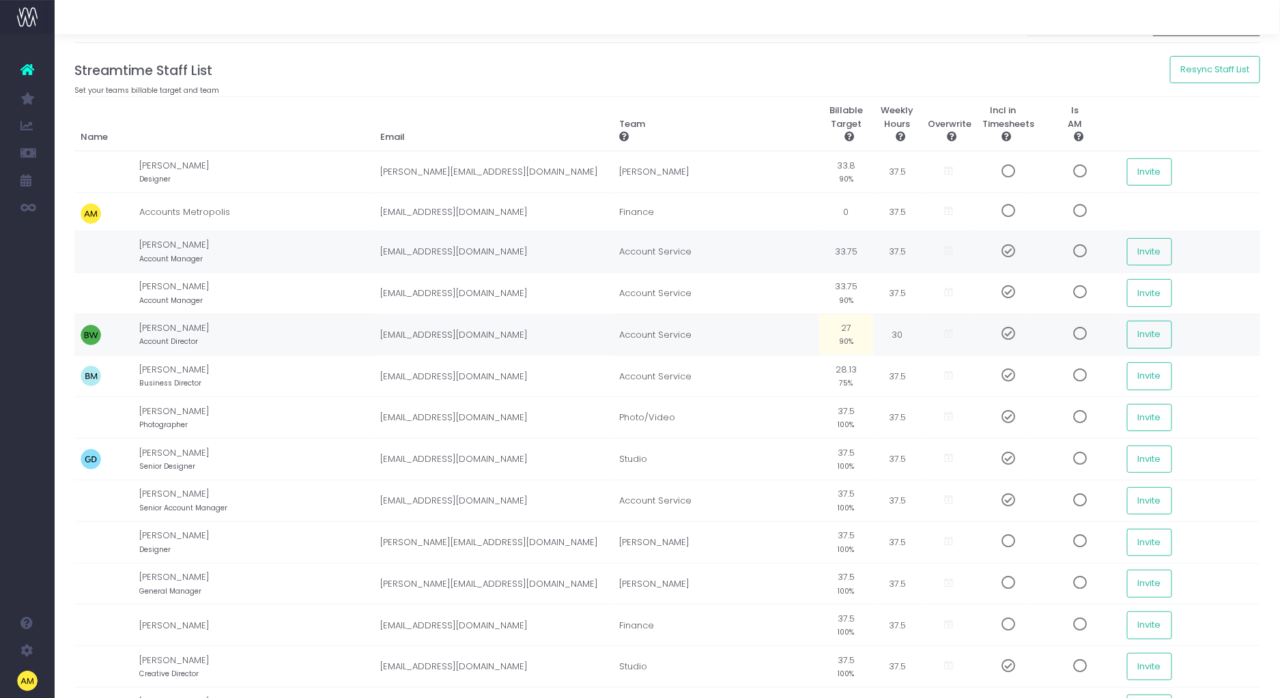
scroll to position [37, 0]
click at [838, 417] on small "100%" at bounding box center [846, 423] width 16 height 12
type input "90"
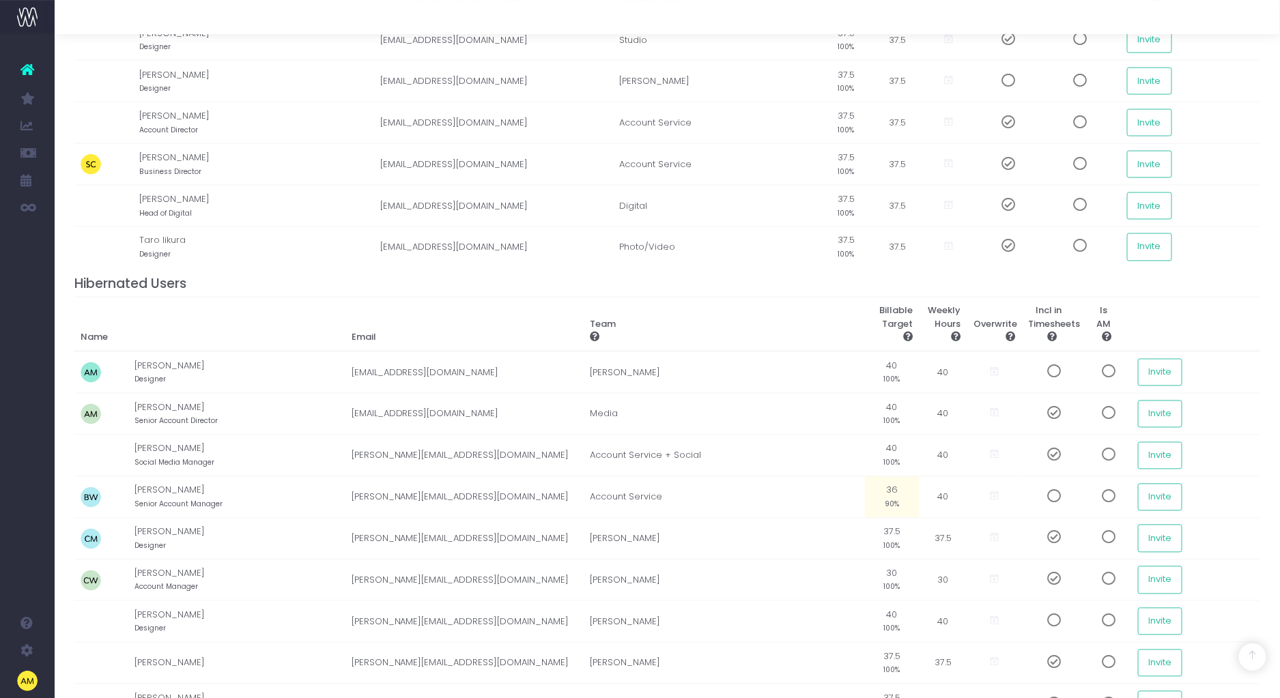
scroll to position [995, 0]
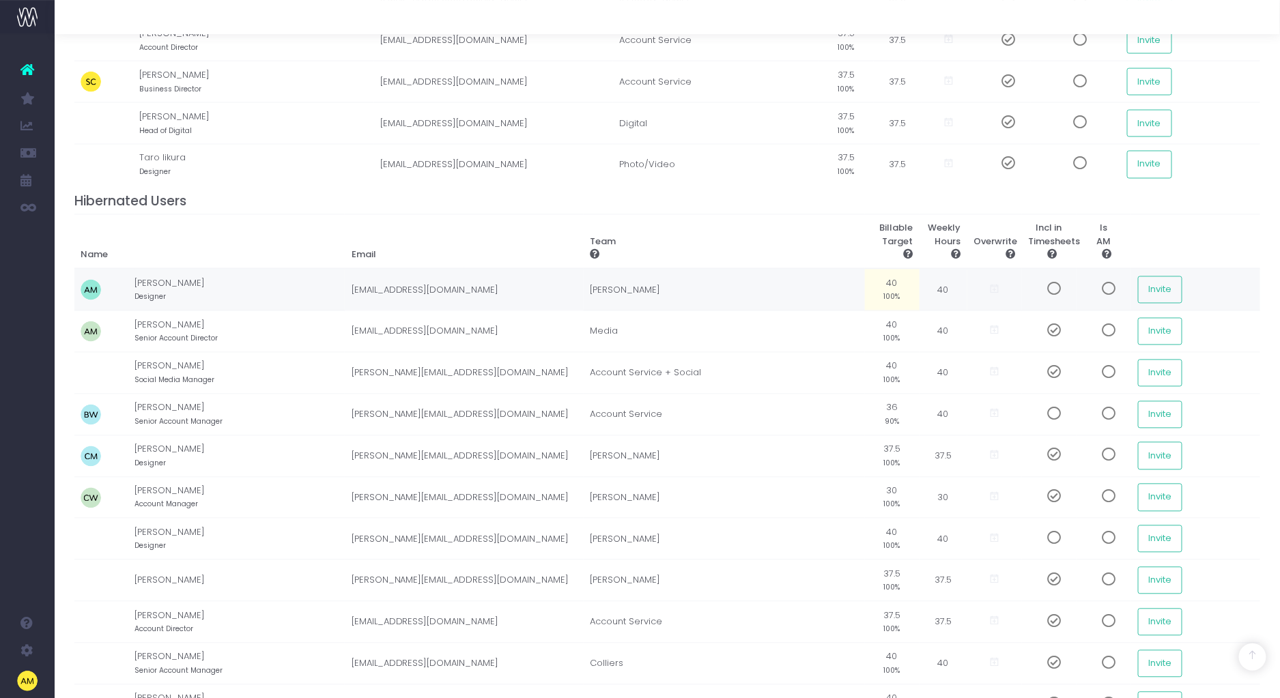
click at [886, 291] on td "40 100%" at bounding box center [892, 290] width 55 height 42
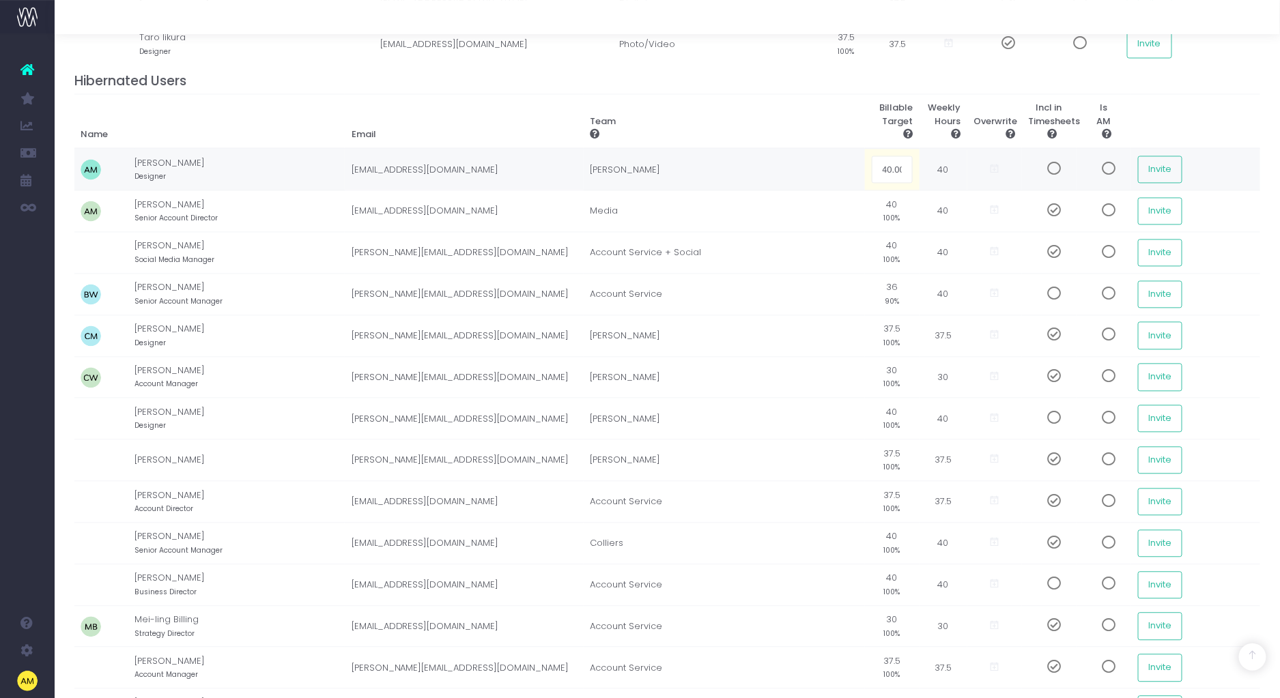
scroll to position [1121, 0]
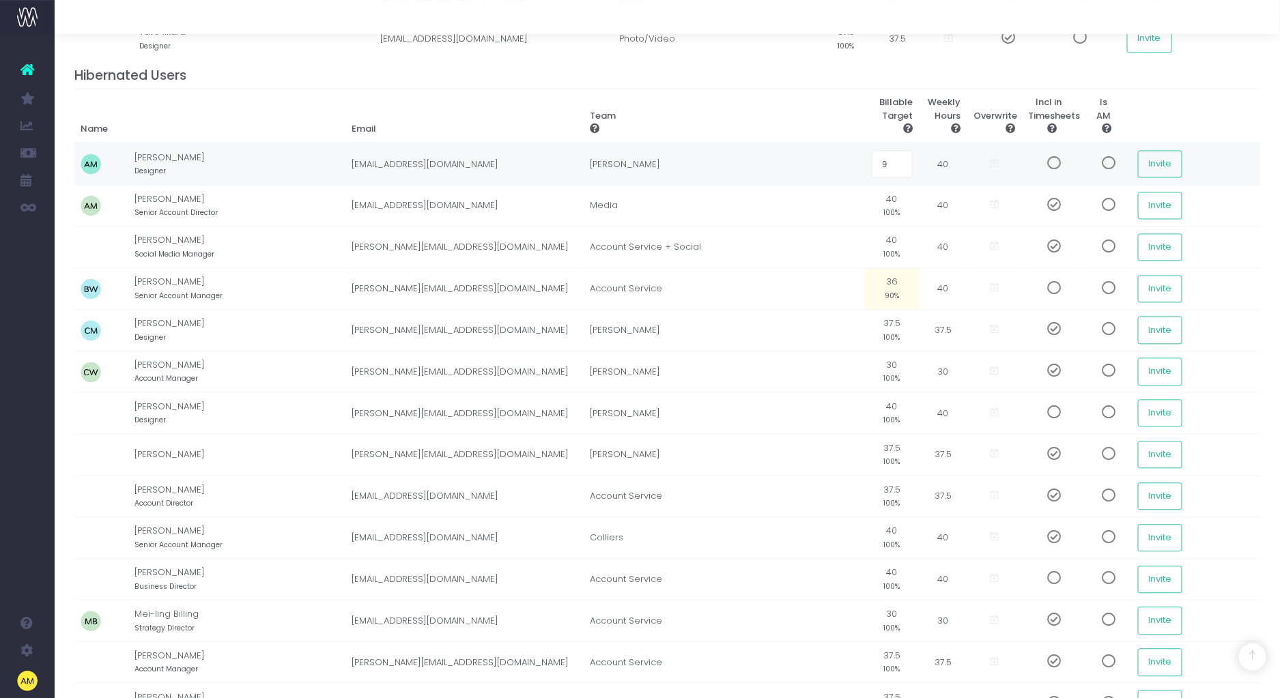
type input "90"
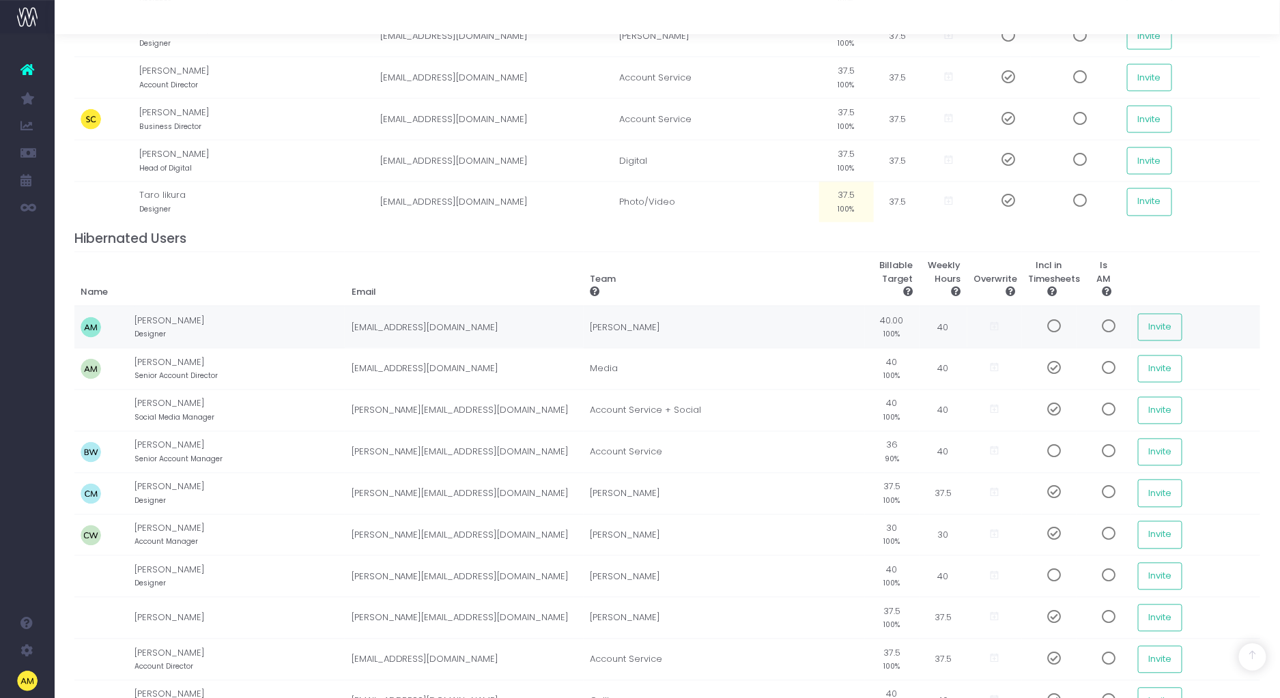
scroll to position [960, 0]
click at [892, 323] on td "40.00 100%" at bounding box center [892, 325] width 55 height 42
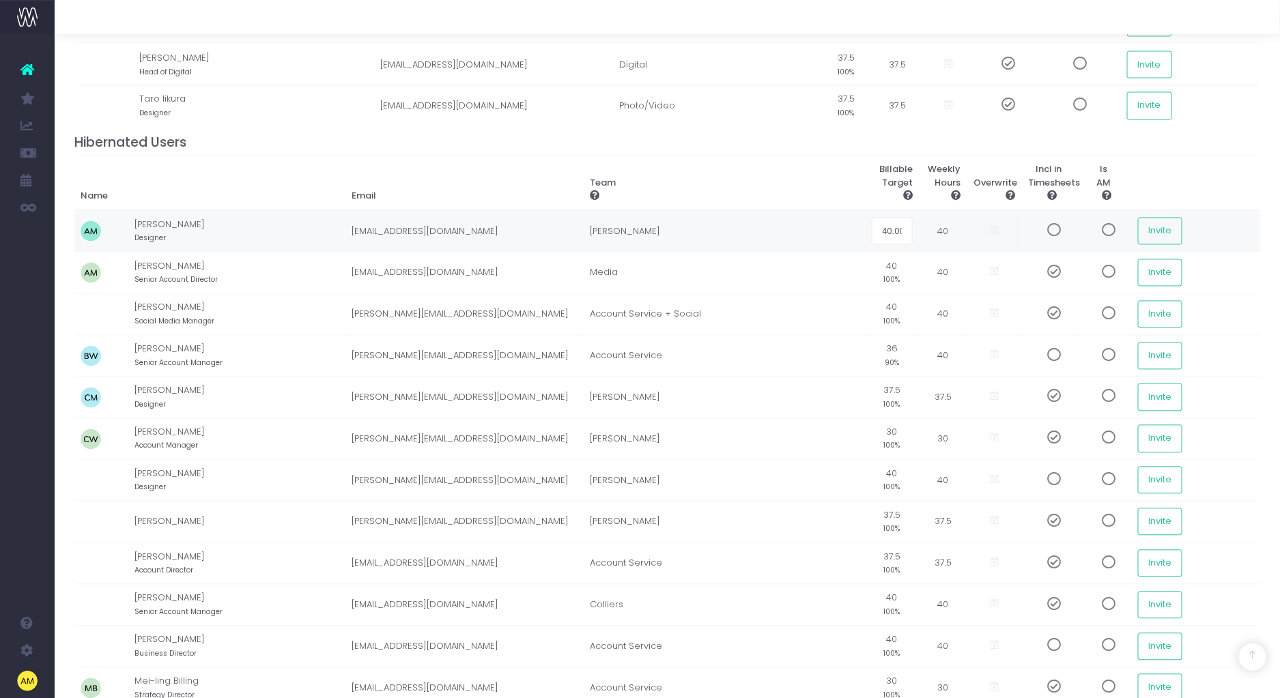
scroll to position [1131, 0]
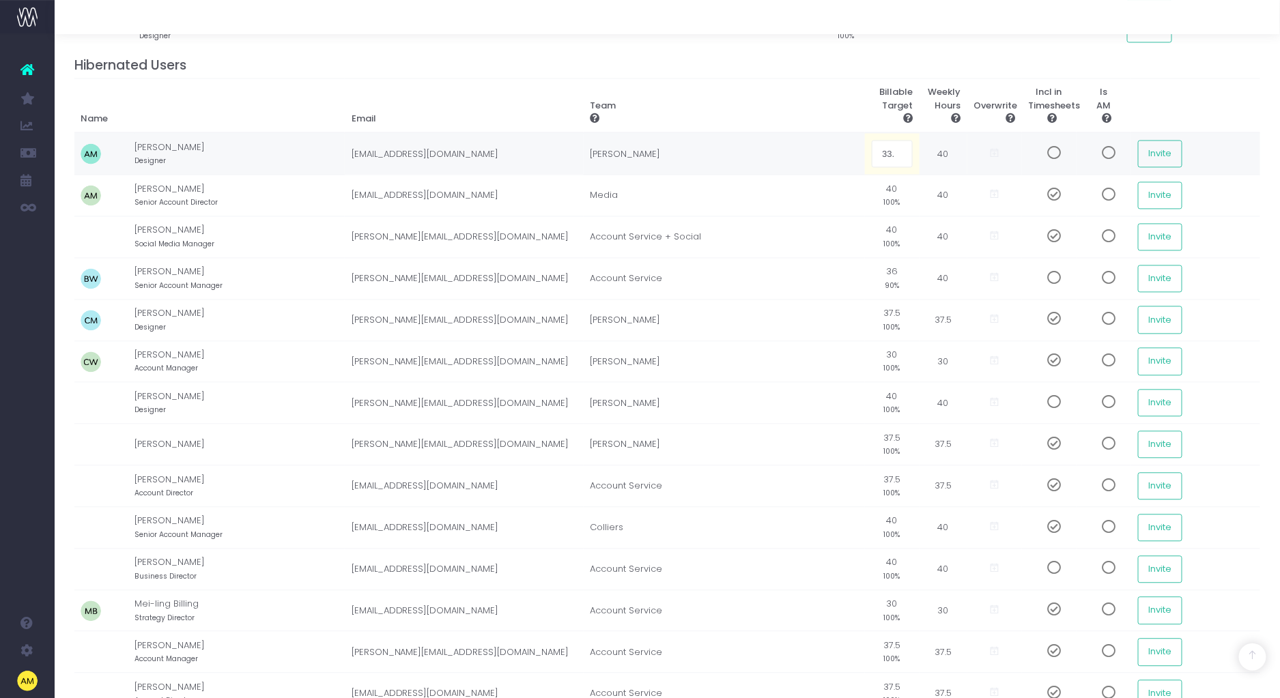
type input "33.8"
click at [891, 151] on td "33.8 85%" at bounding box center [892, 154] width 55 height 42
click at [891, 189] on td "40 100%" at bounding box center [892, 196] width 55 height 42
type input "33.8"
click at [887, 230] on td "40 100%" at bounding box center [892, 238] width 55 height 42
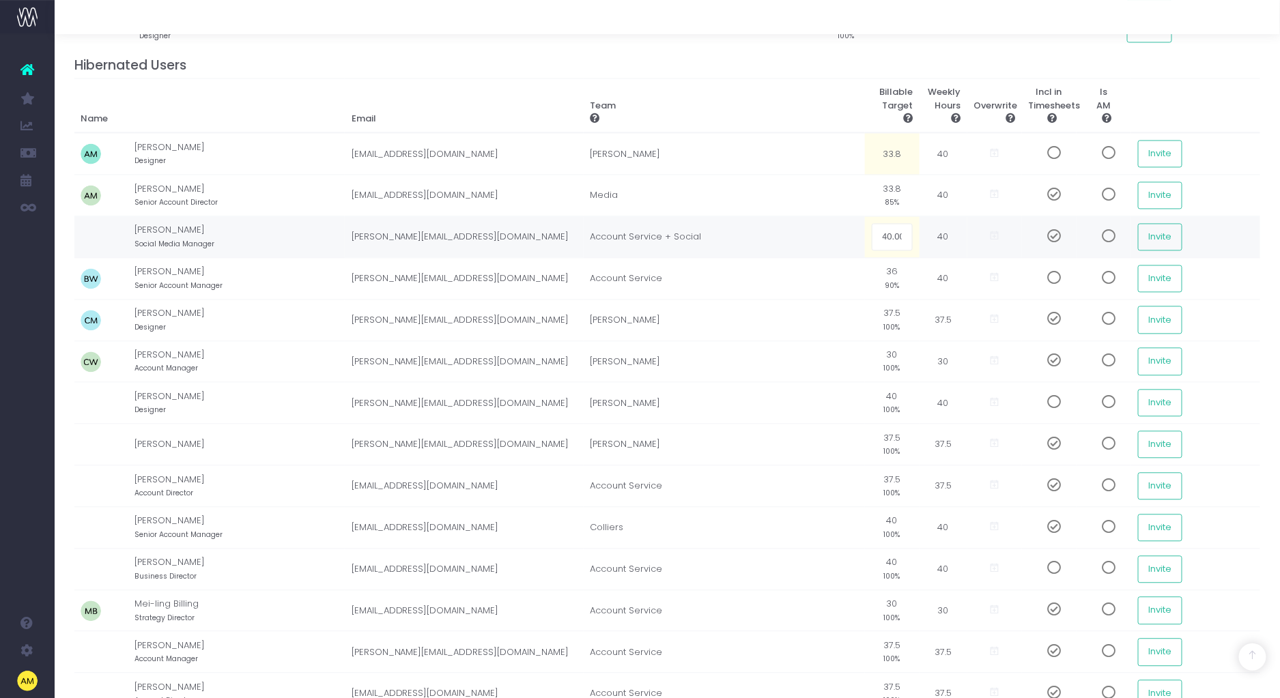
type input "33.8"
click at [887, 280] on td "36 90%" at bounding box center [892, 279] width 55 height 42
type input "33.8"
click at [895, 323] on small "100%" at bounding box center [892, 327] width 16 height 12
type input "33.8"
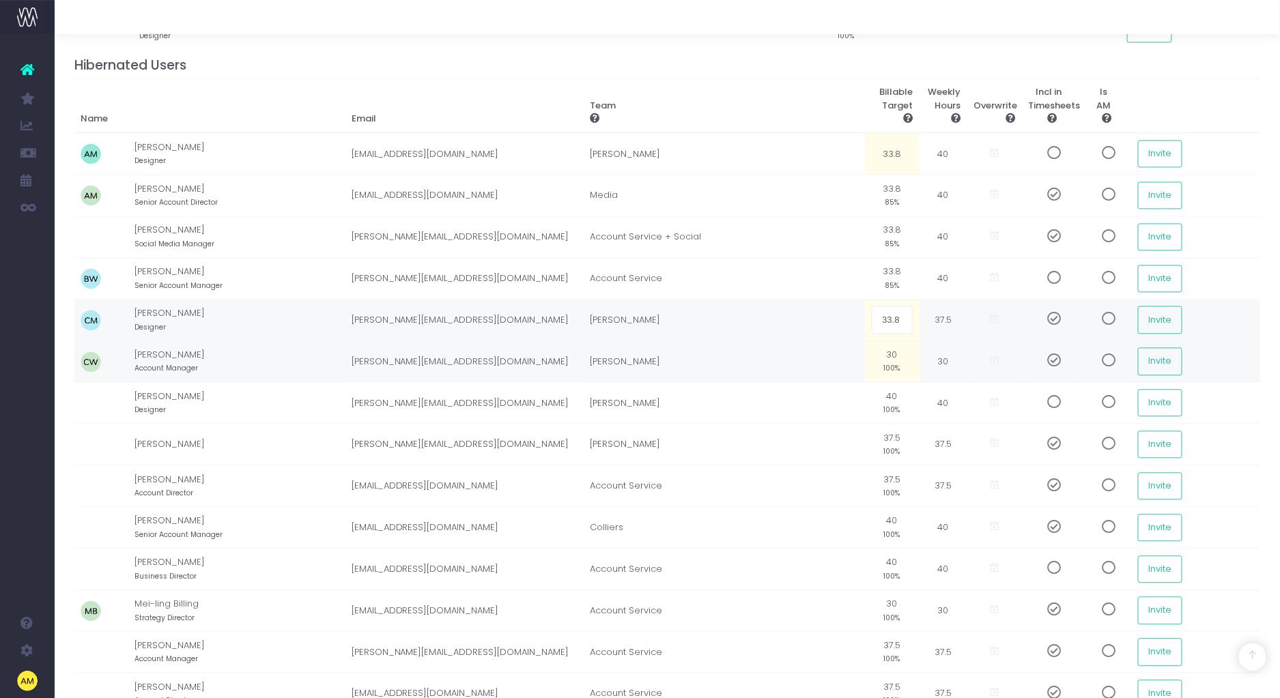
click at [889, 363] on td "30 100%" at bounding box center [892, 362] width 55 height 42
type input "33.8"
click at [889, 396] on td "40 100%" at bounding box center [892, 404] width 55 height 42
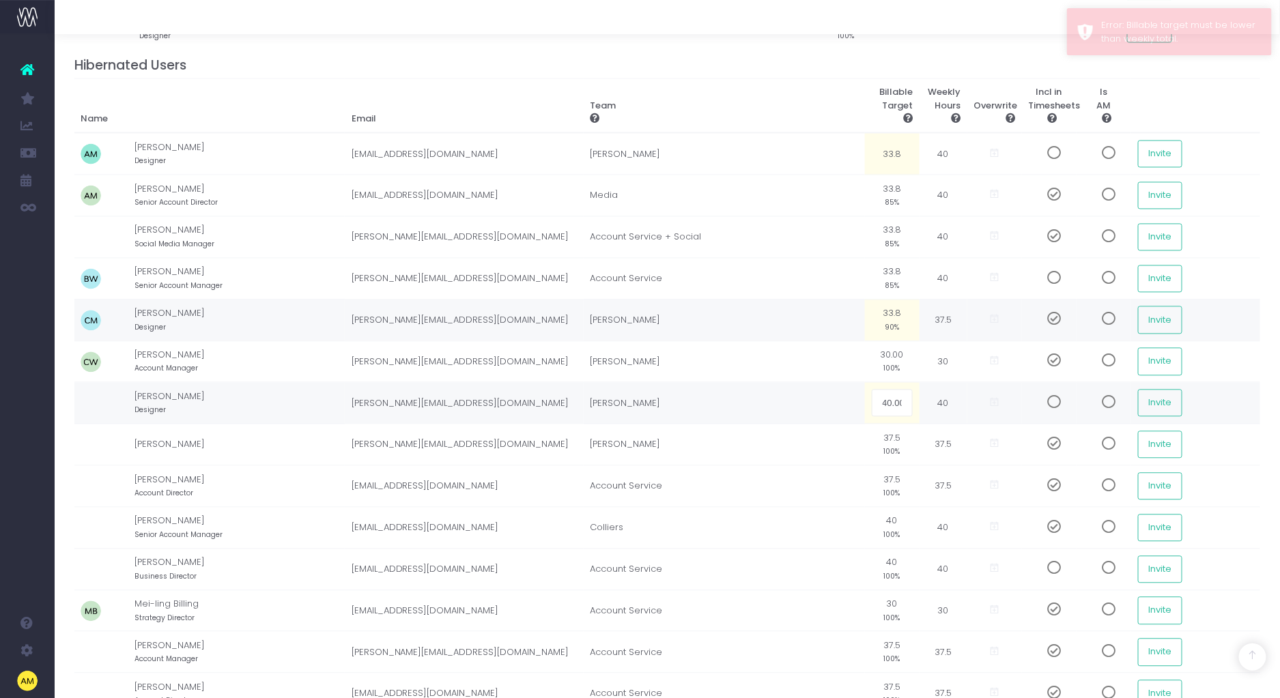
type input "33.8"
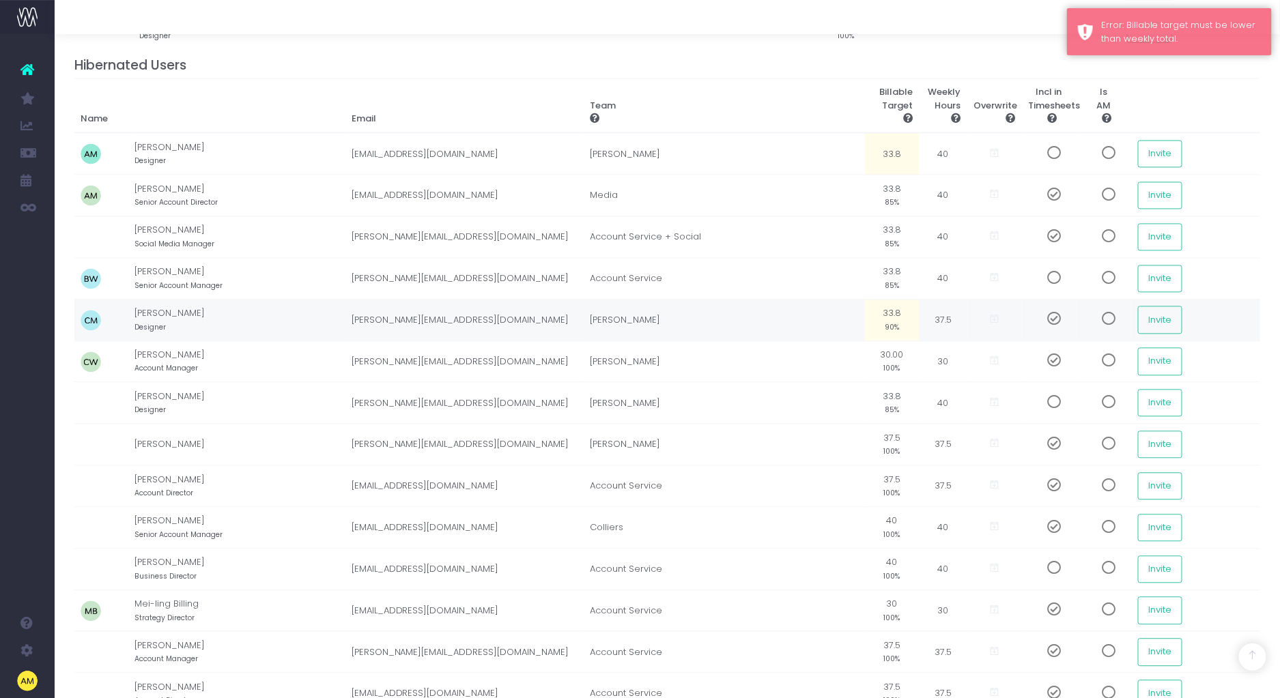
click at [823, 98] on th "Team" at bounding box center [723, 106] width 281 height 55
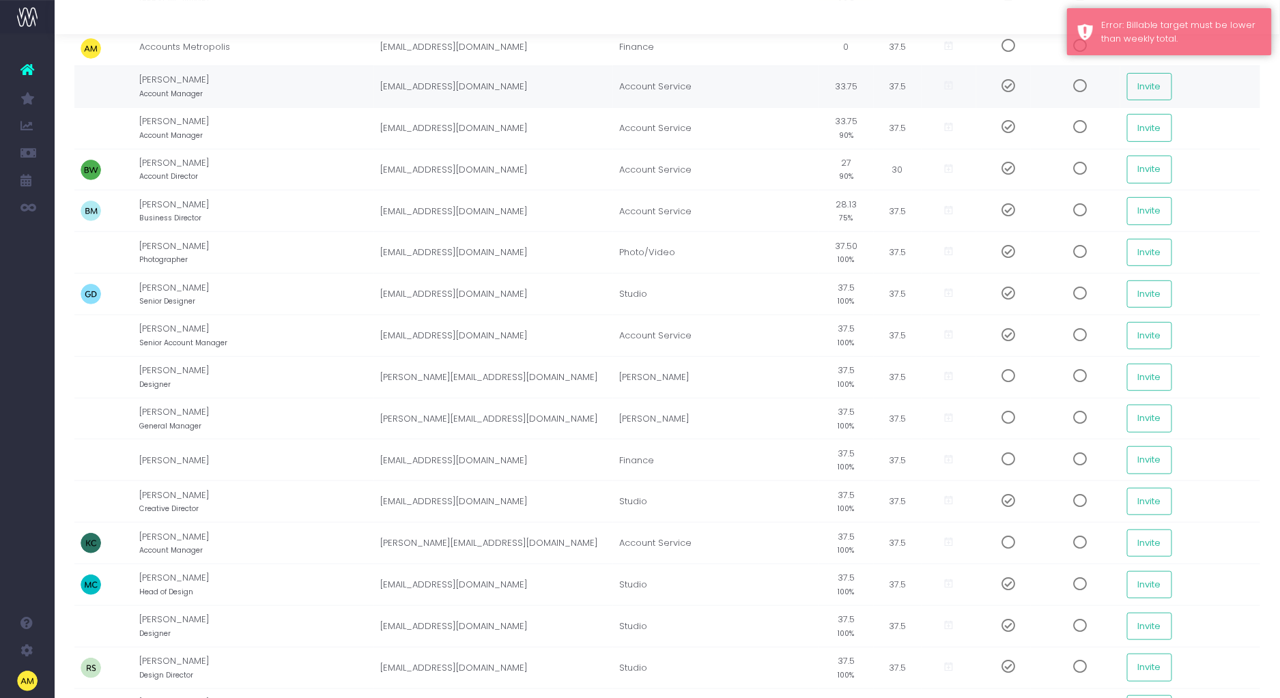
scroll to position [0, 0]
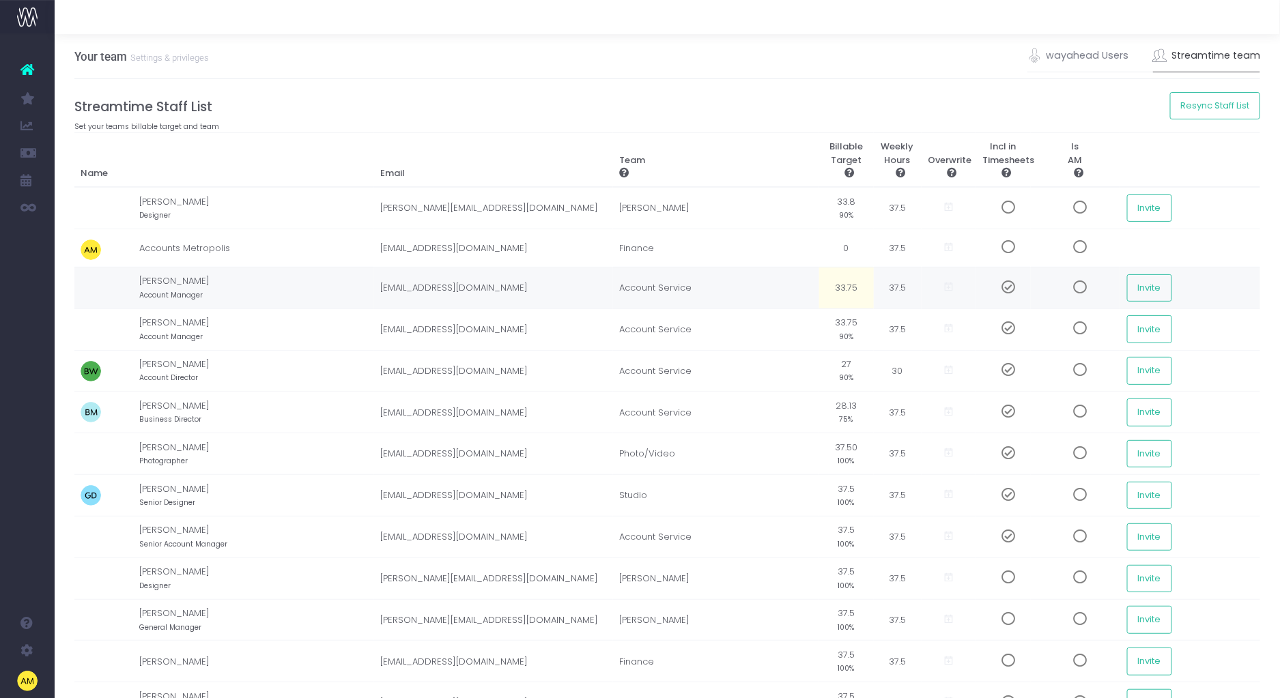
click at [846, 292] on td "33.75" at bounding box center [846, 288] width 55 height 42
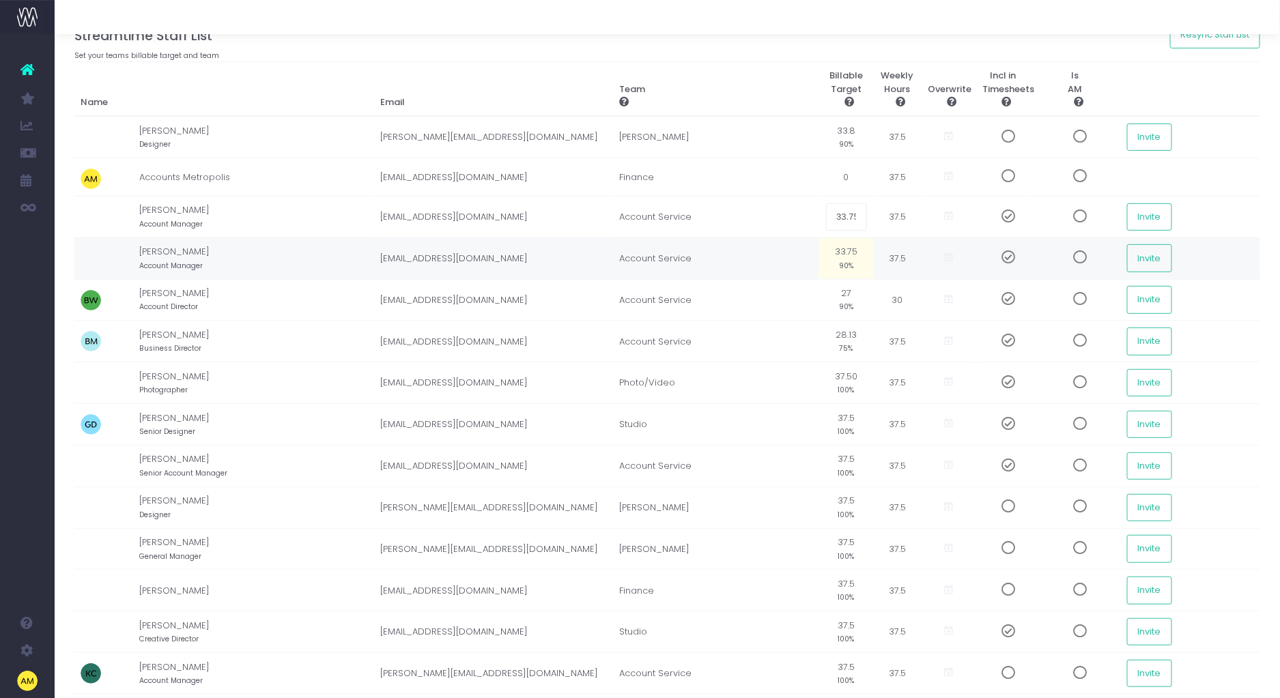
scroll to position [76, 0]
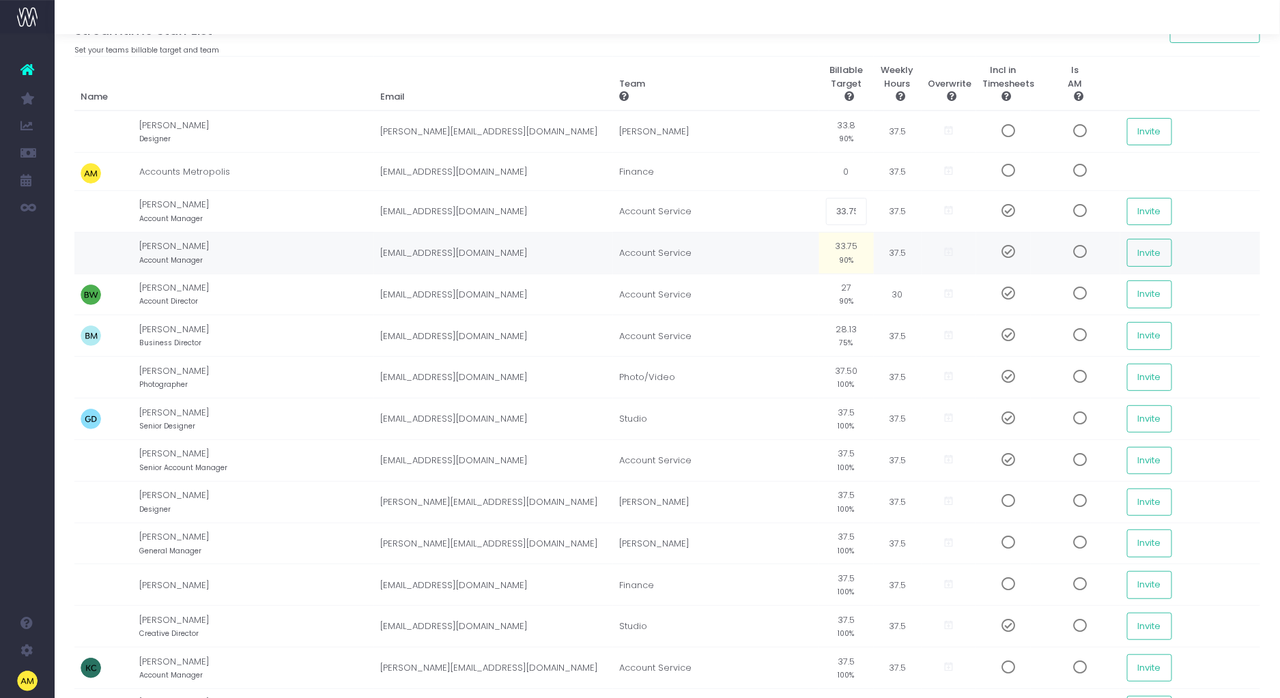
click at [785, 241] on td "Account Service" at bounding box center [716, 253] width 206 height 42
click at [846, 132] on small "90%" at bounding box center [846, 138] width 14 height 12
click at [839, 216] on td "33.75" at bounding box center [846, 211] width 55 height 42
type input "33.80"
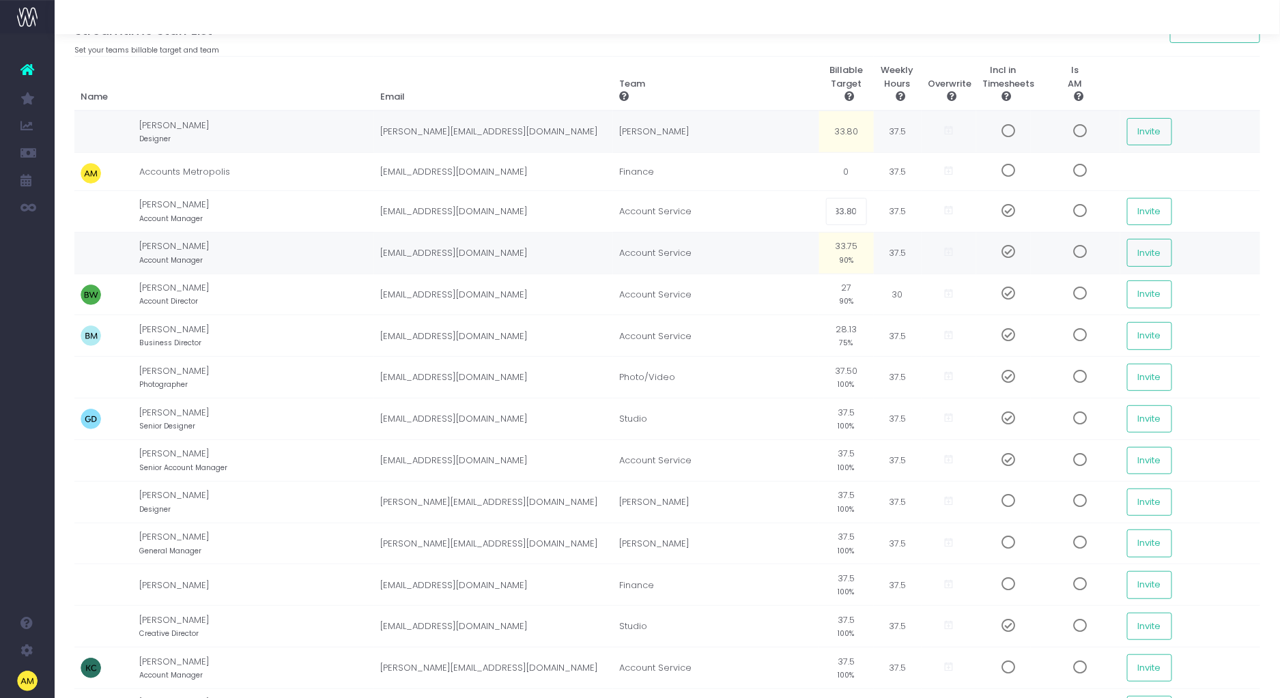
click at [843, 246] on td "33.75 90%" at bounding box center [846, 253] width 55 height 42
type input "33.80"
click at [850, 330] on td "28.13 75%" at bounding box center [846, 336] width 55 height 42
click at [809, 360] on td "Photo/Video" at bounding box center [716, 378] width 206 height 42
click at [843, 376] on td "37.50 100%" at bounding box center [846, 378] width 55 height 42
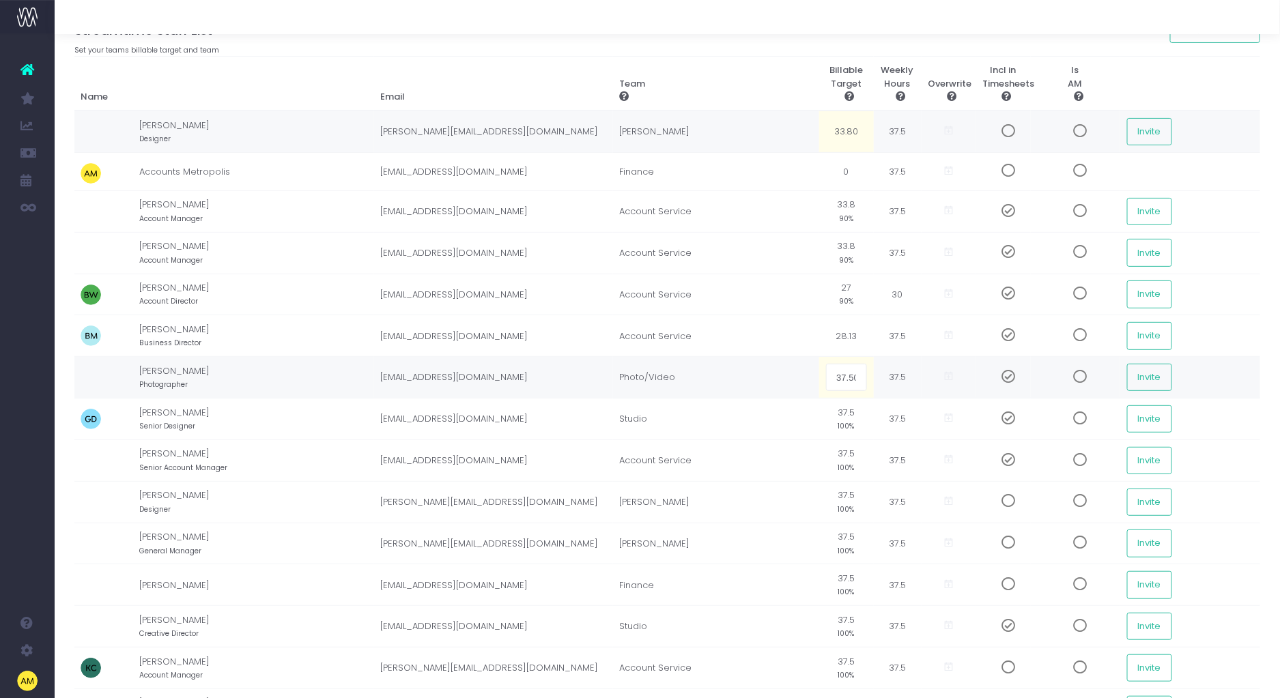
type input "33.80"
click at [846, 411] on td "37.5 100%" at bounding box center [846, 420] width 55 height 42
type input "33.80"
click at [843, 453] on td "37.5 100%" at bounding box center [846, 460] width 55 height 42
type input "33.80"
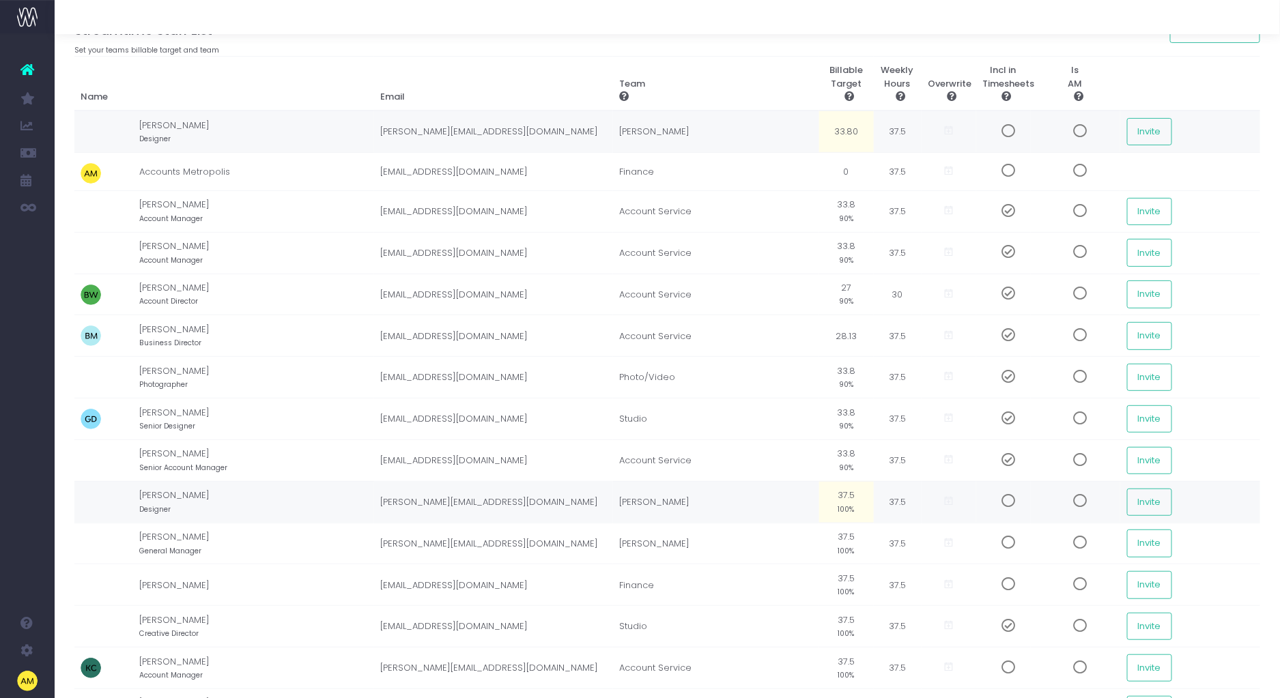
click at [846, 491] on td "37.5 100%" at bounding box center [846, 502] width 55 height 42
click at [846, 534] on td "37.5 100%" at bounding box center [846, 544] width 55 height 42
type input "33.80"
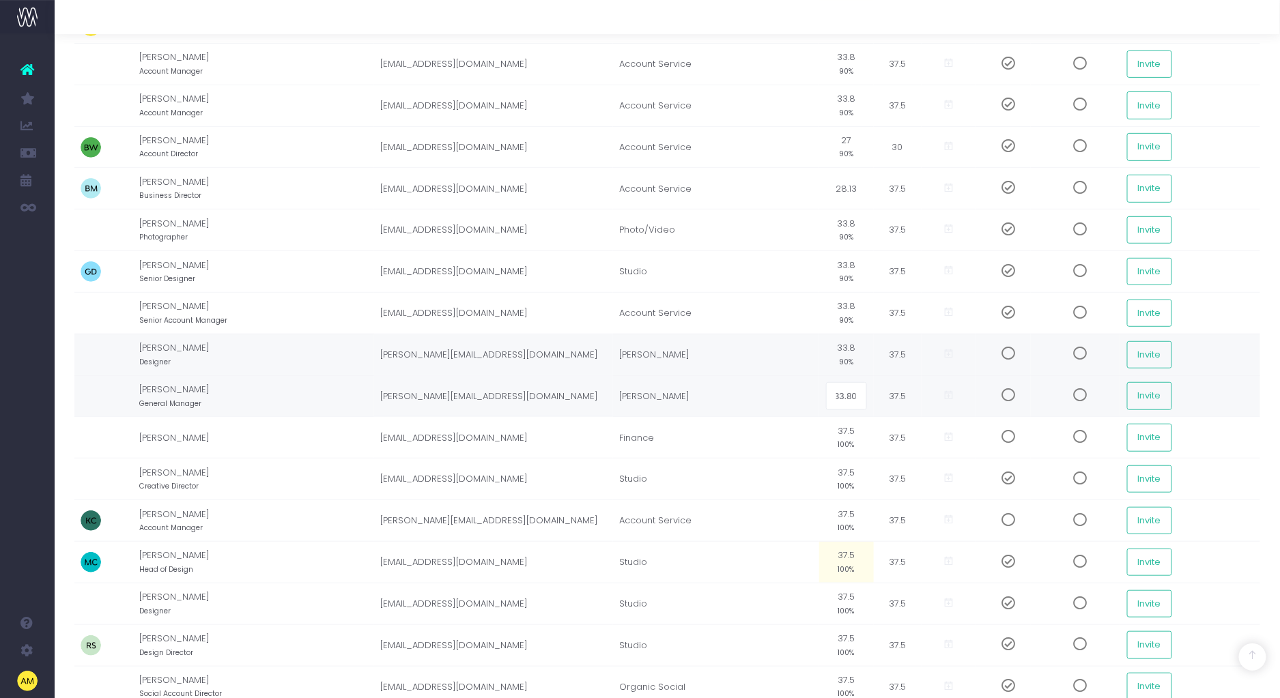
scroll to position [363, 0]
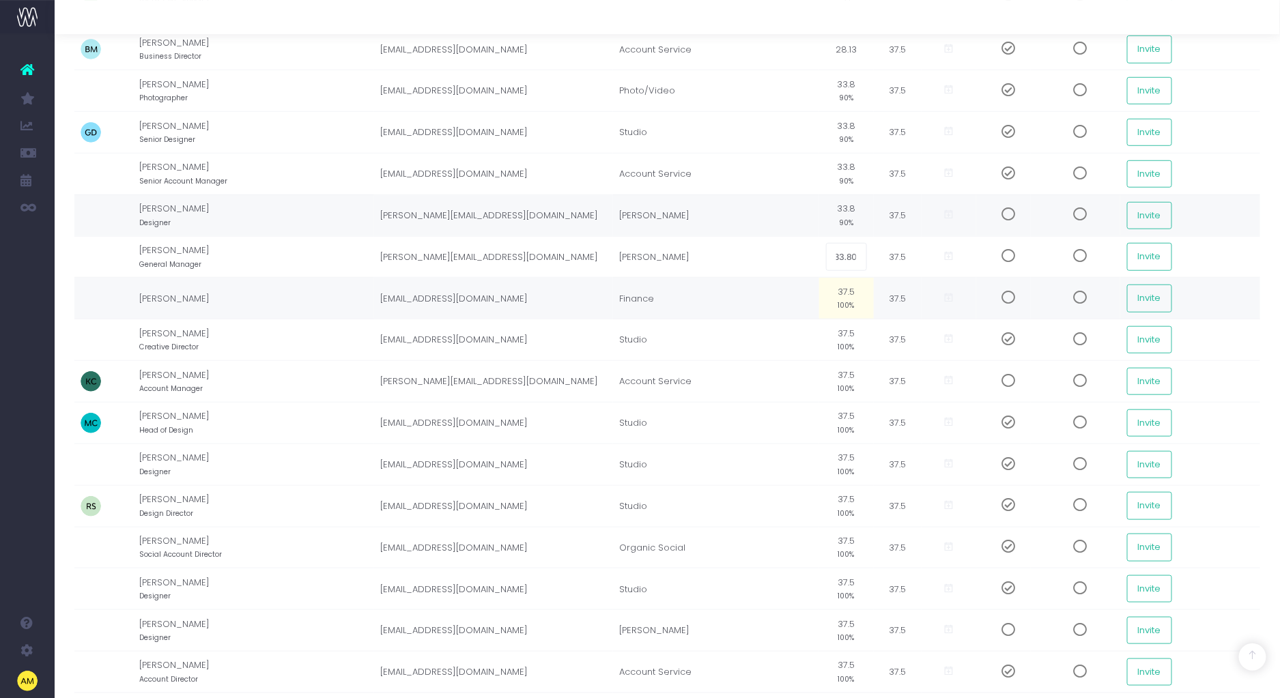
click at [830, 288] on td "37.5 100%" at bounding box center [846, 299] width 55 height 42
type input "33.80"
click at [833, 332] on td "37.5 100%" at bounding box center [846, 340] width 55 height 42
click at [835, 369] on td "37.5 100%" at bounding box center [846, 382] width 55 height 42
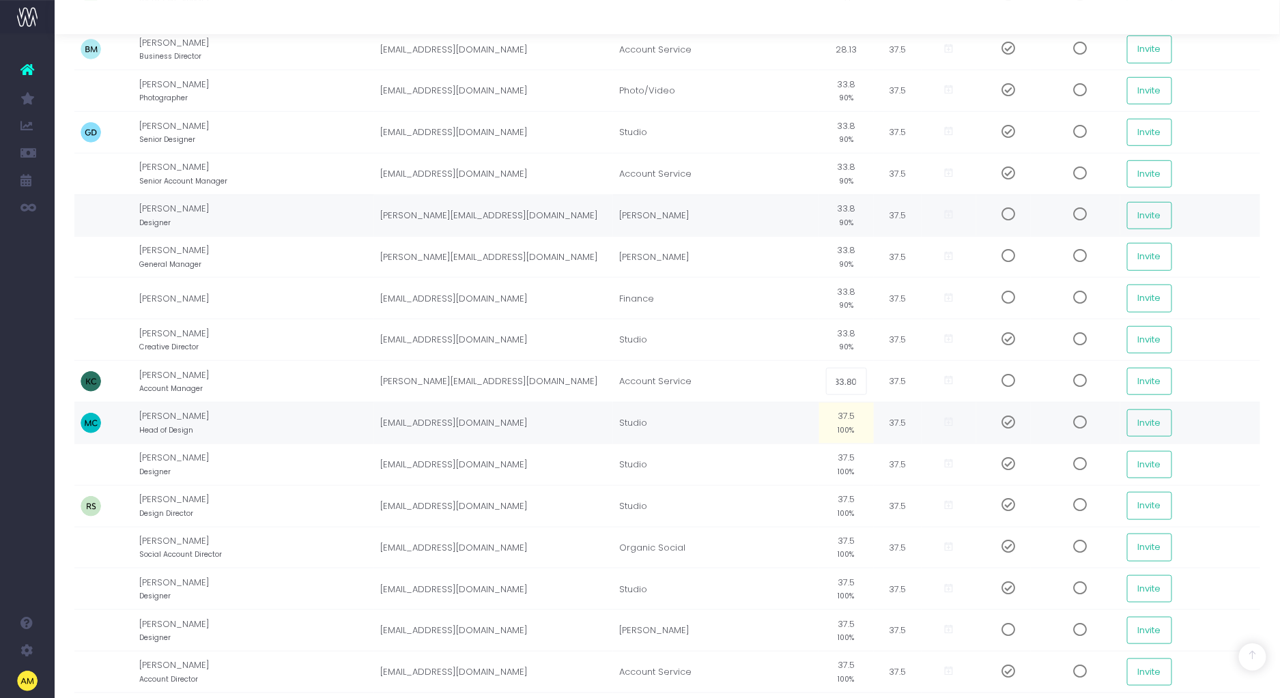
click at [839, 414] on td "37.5 100%" at bounding box center [846, 424] width 55 height 42
type input "33.80"
click at [842, 459] on td "37.5 100%" at bounding box center [846, 465] width 55 height 42
type input "33.80"
click at [842, 508] on small "100%" at bounding box center [846, 512] width 16 height 12
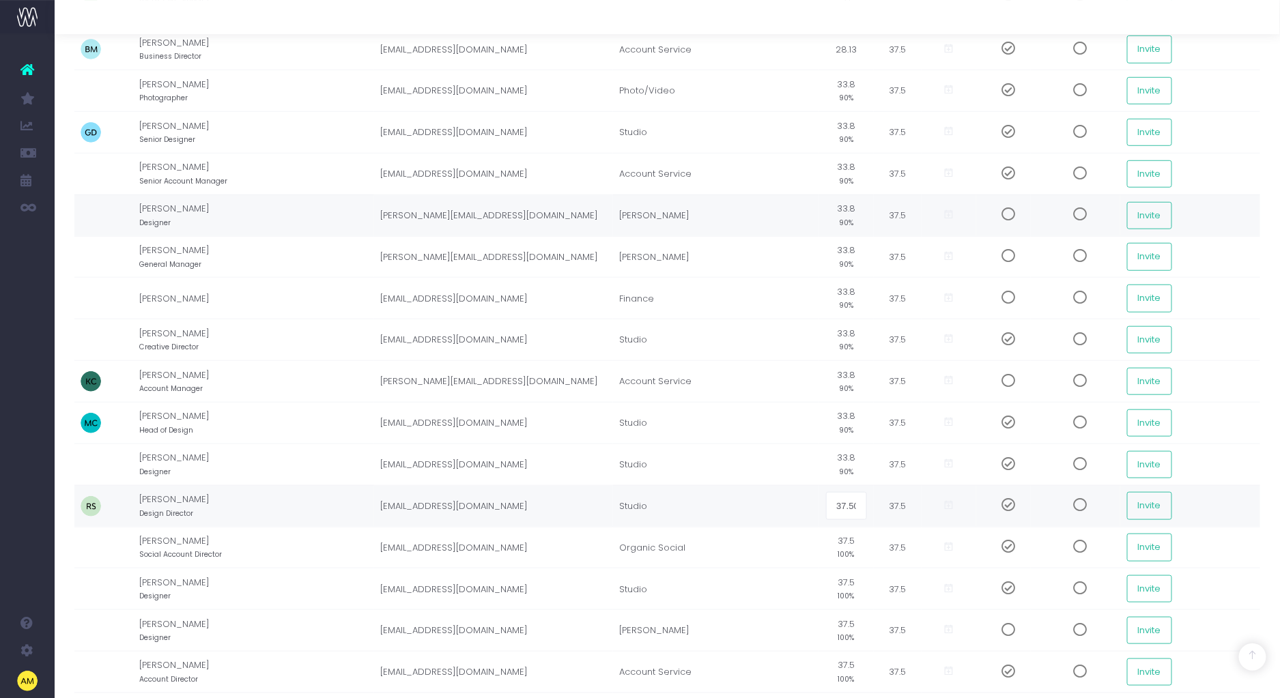
type input "33.80"
click at [842, 543] on td "37.5 100%" at bounding box center [846, 548] width 55 height 42
click at [841, 581] on td "37.5 100%" at bounding box center [846, 589] width 55 height 42
type input "33.80"
click at [839, 628] on td "37.5 100%" at bounding box center [846, 631] width 55 height 42
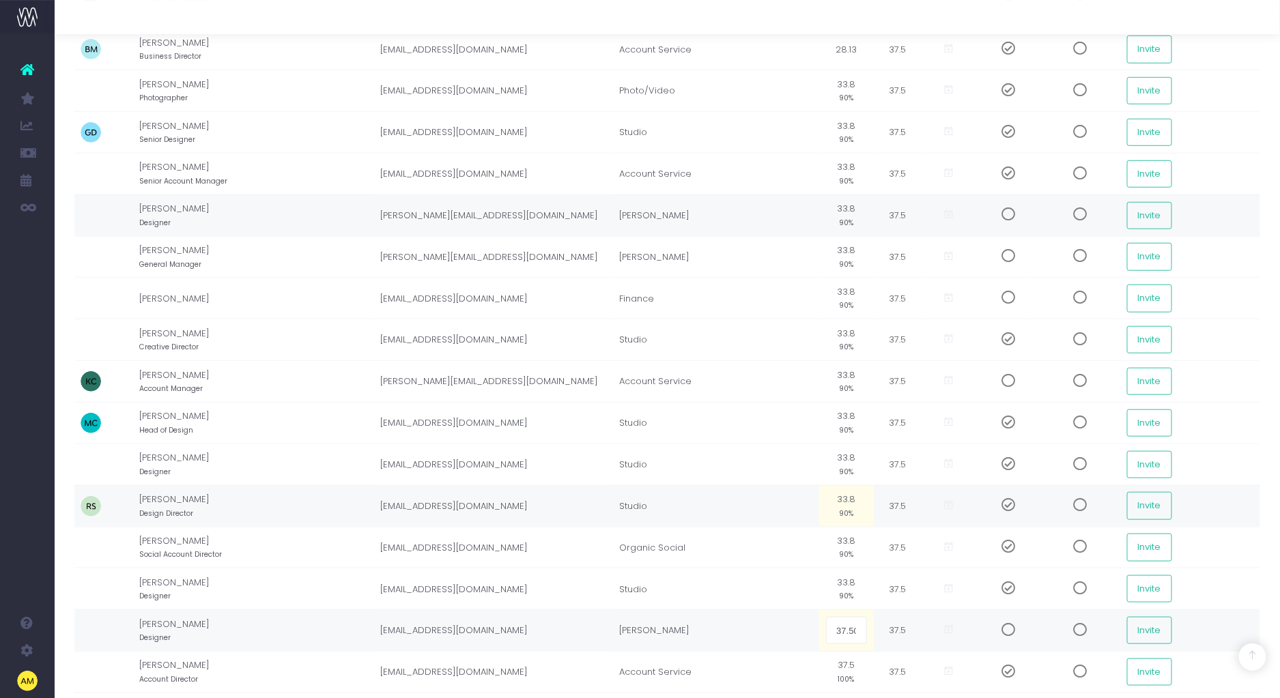
type input "33.80"
click at [841, 674] on td "37.5 100%" at bounding box center [846, 673] width 55 height 42
type input "33.80"
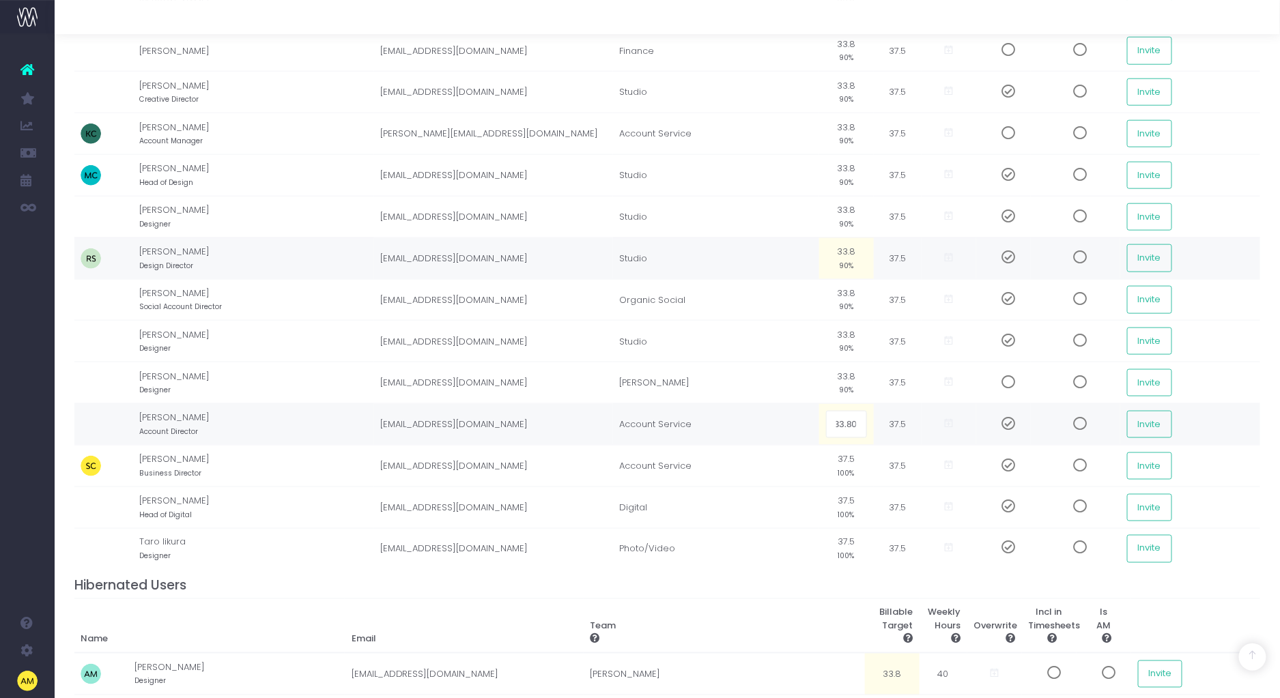
scroll to position [767, 0]
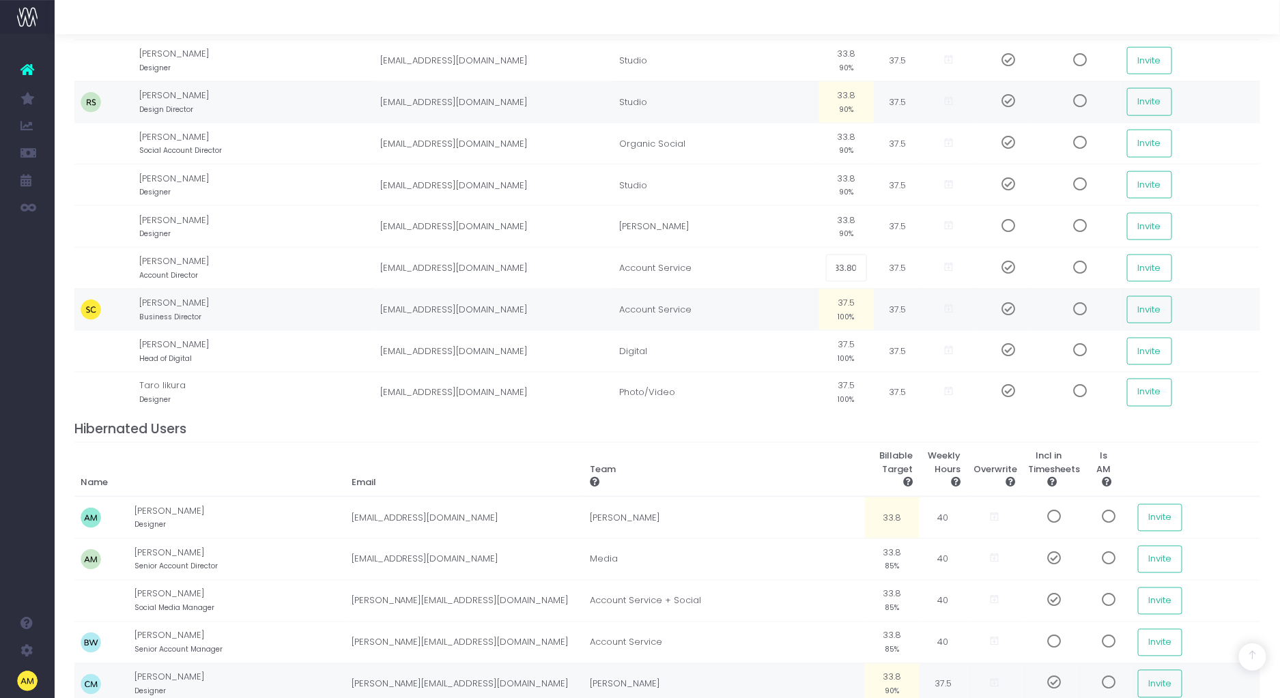
click at [839, 311] on td "37.5 100%" at bounding box center [846, 310] width 55 height 42
type input "33.80"
click at [839, 344] on td "37.5 100%" at bounding box center [846, 351] width 55 height 42
type input "33.80"
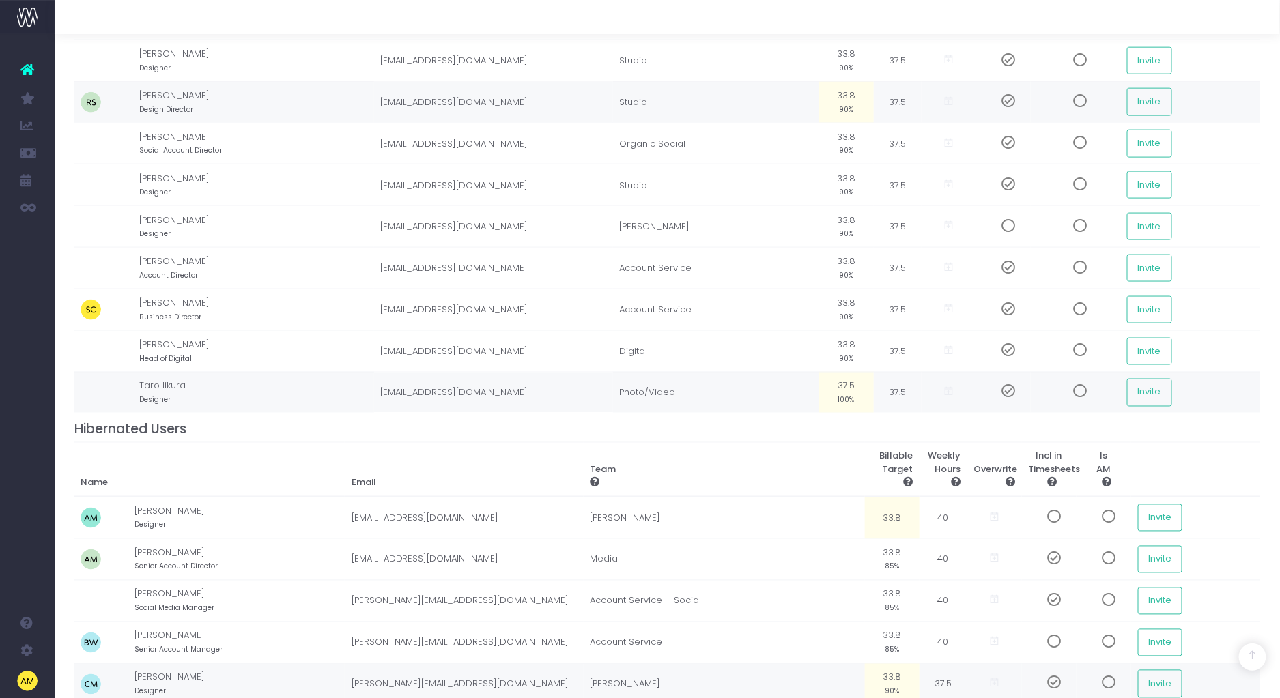
click at [839, 395] on small "100%" at bounding box center [846, 399] width 16 height 12
click at [830, 437] on h4 "Hibernated Users" at bounding box center [667, 430] width 1186 height 16
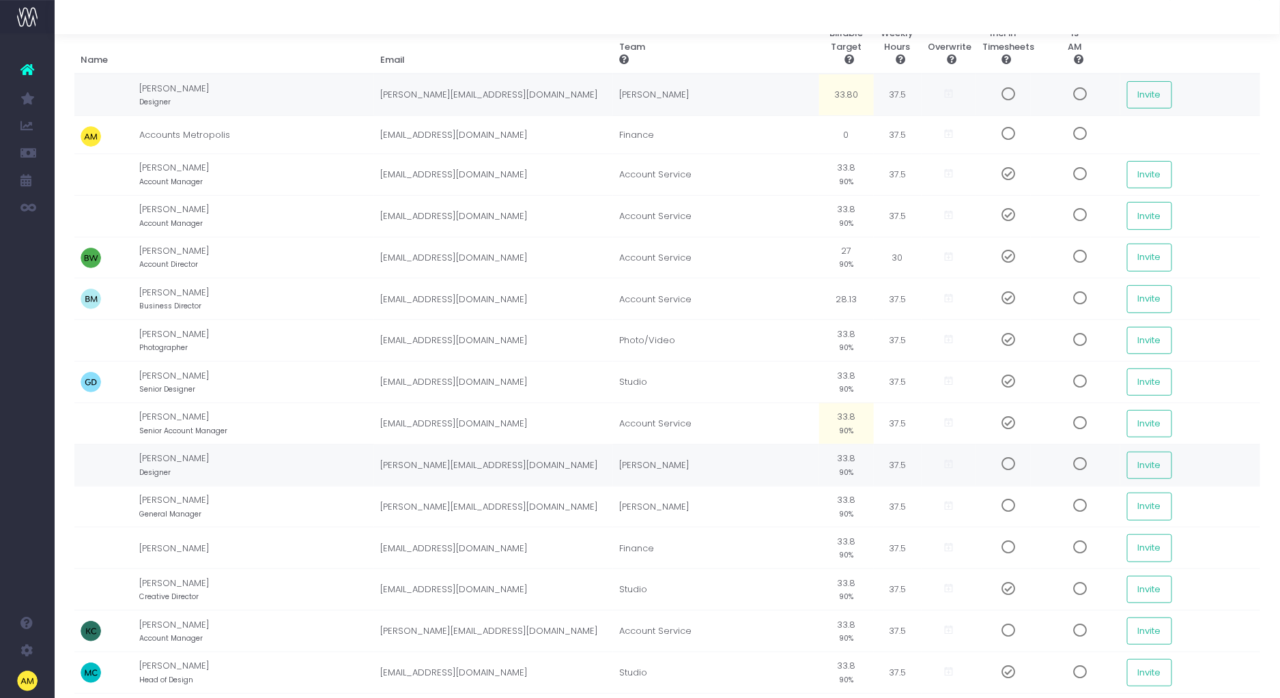
scroll to position [0, 0]
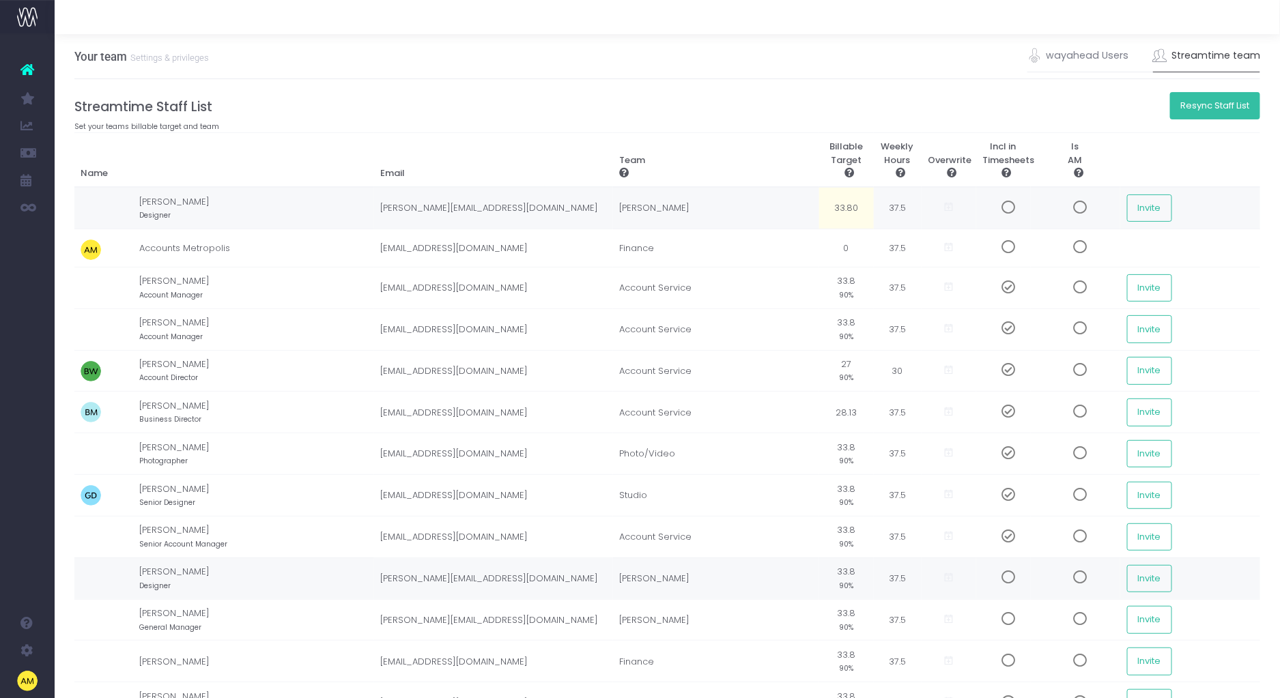
click at [1224, 93] on button "Resync Staff List" at bounding box center [1215, 105] width 91 height 27
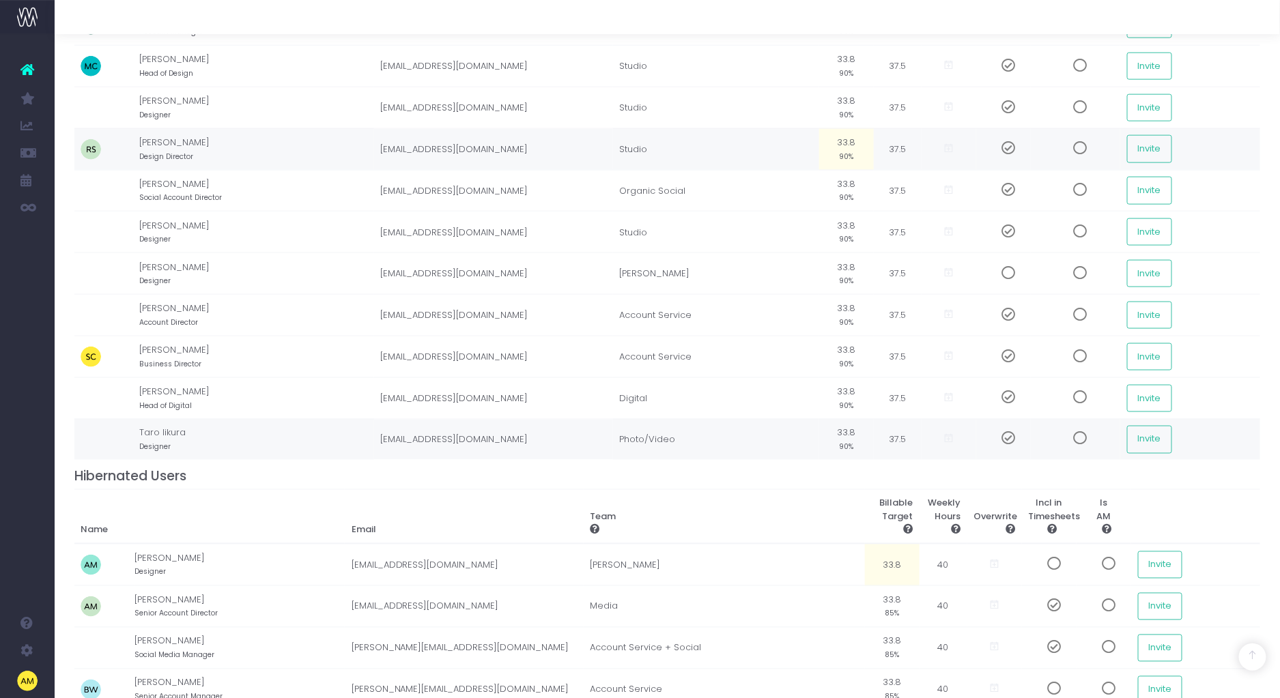
scroll to position [717, 0]
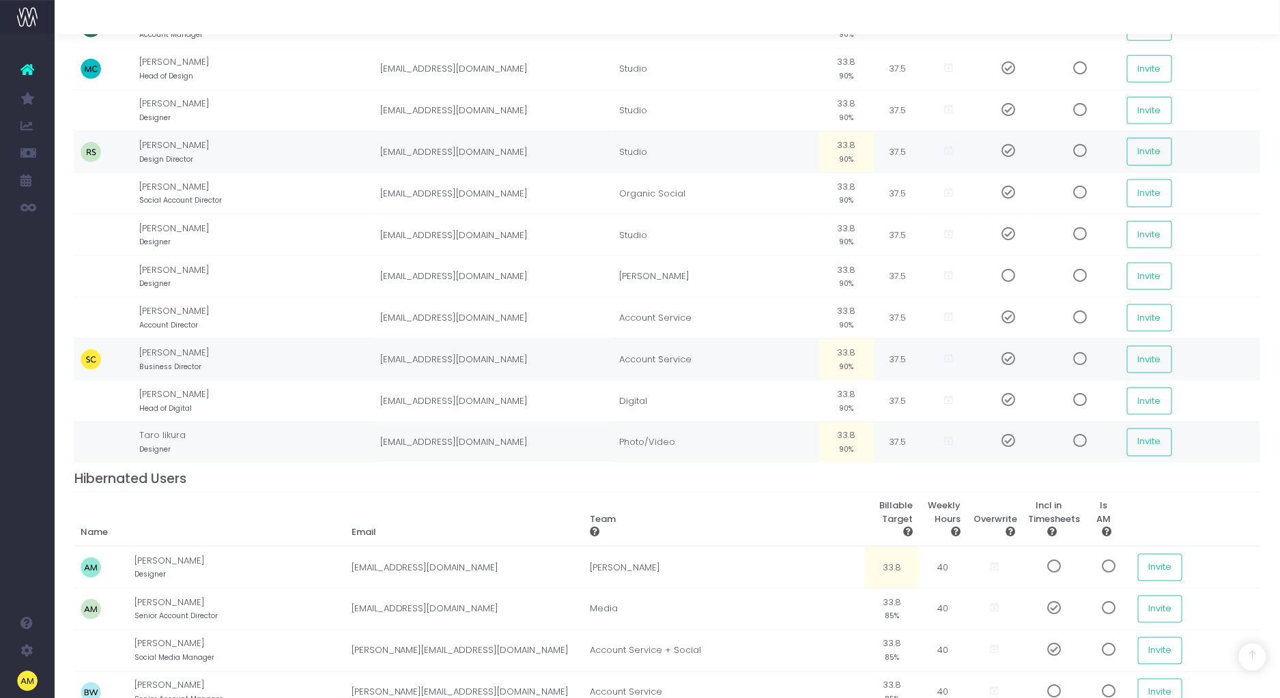
click at [852, 357] on td "33.8 90%" at bounding box center [846, 359] width 55 height 42
type input "27"
click at [847, 356] on td "27 72%" at bounding box center [846, 359] width 55 height 42
type input "2"
type input "30"
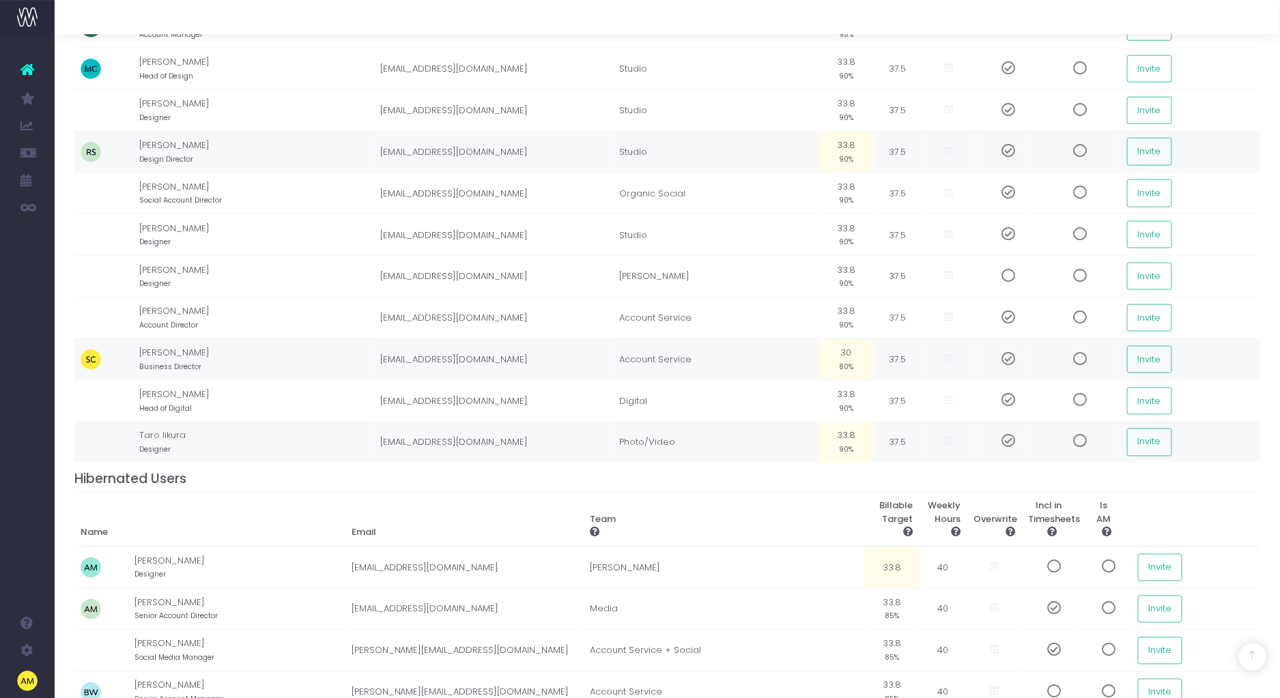
scroll to position [705, 0]
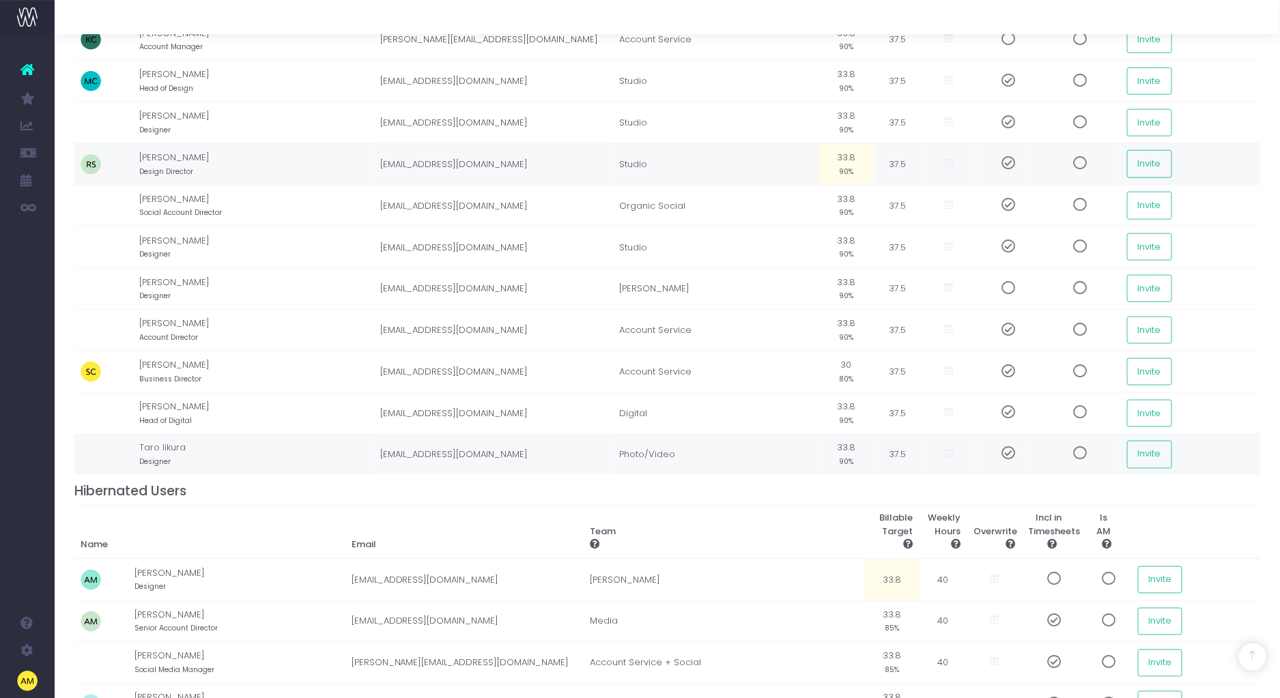
click at [846, 456] on td "33.8 90%" at bounding box center [846, 454] width 55 height 41
type input "36"
click at [843, 451] on td "36 96%" at bounding box center [846, 454] width 55 height 41
type input "35.5"
click at [843, 449] on td "35.5 95%" at bounding box center [846, 454] width 55 height 41
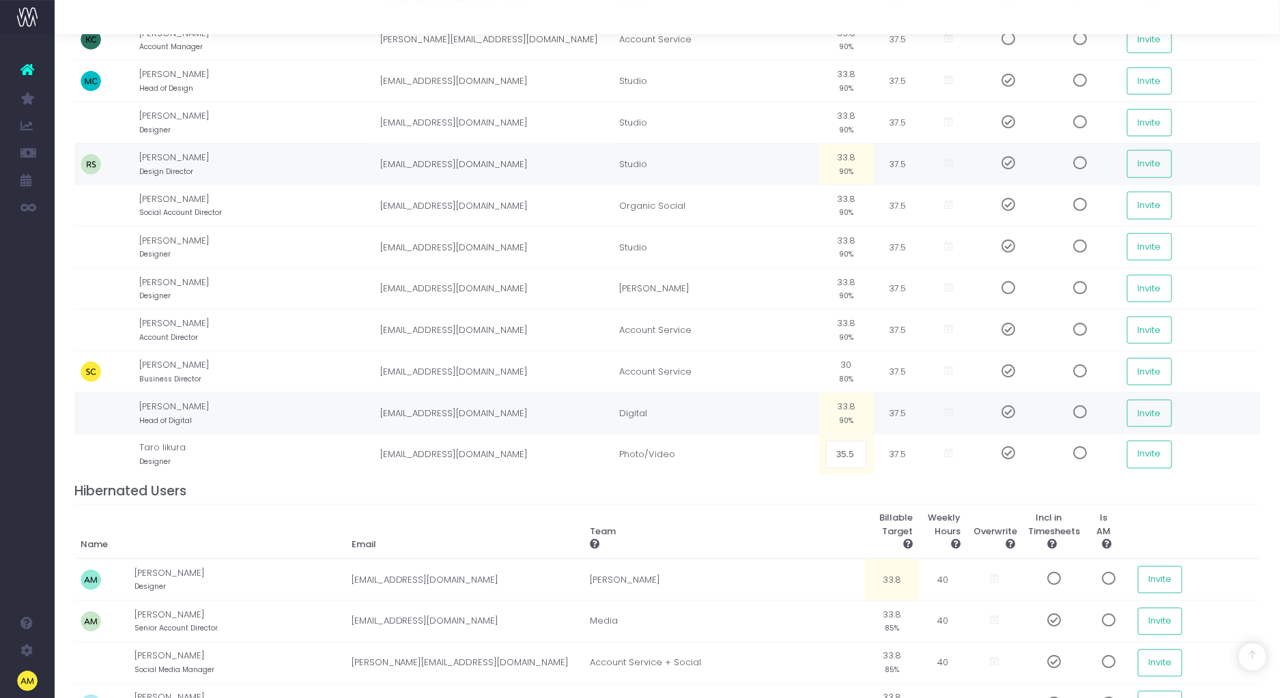
click at [843, 408] on td "33.8 90%" at bounding box center [846, 413] width 55 height 42
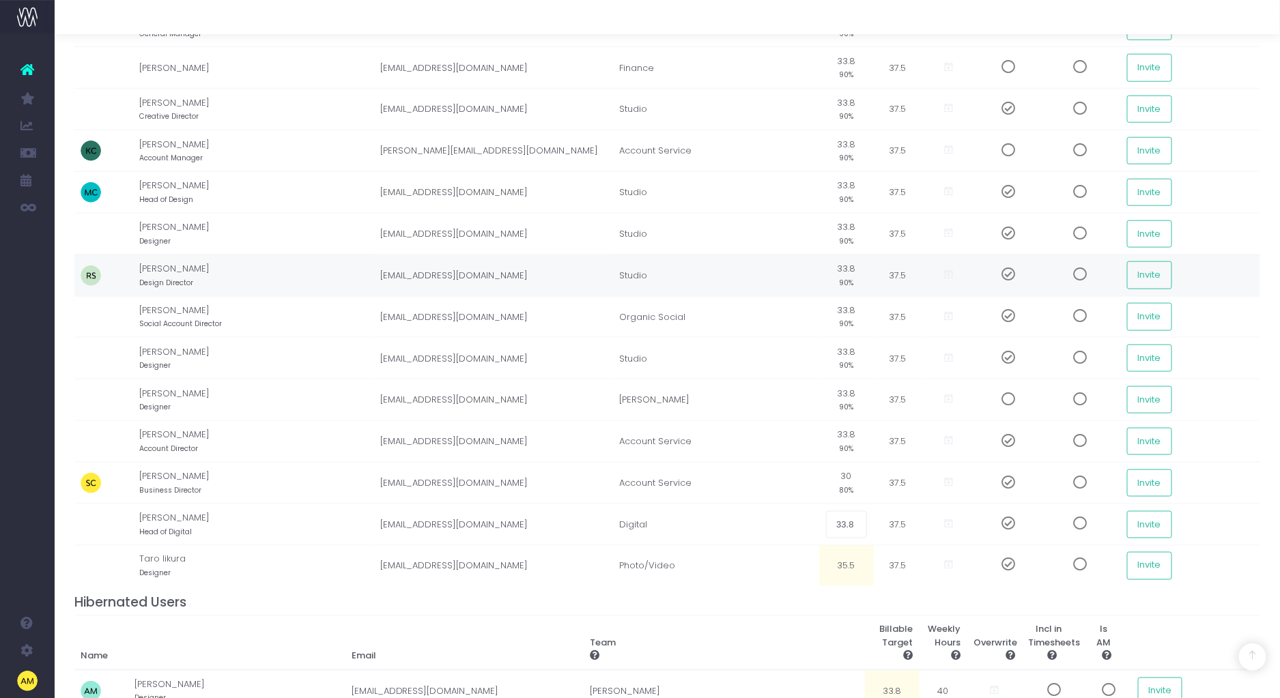
scroll to position [587, 0]
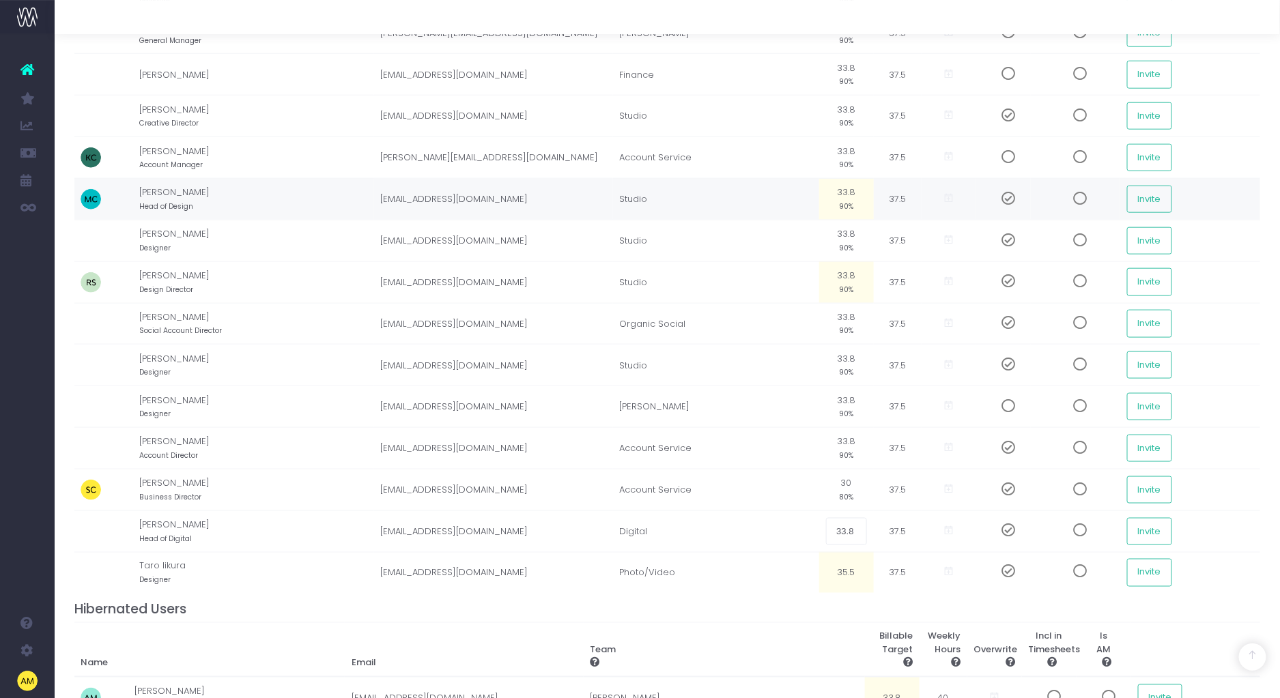
click at [846, 198] on td "33.8 90%" at bounding box center [846, 200] width 55 height 42
type input "35.5"
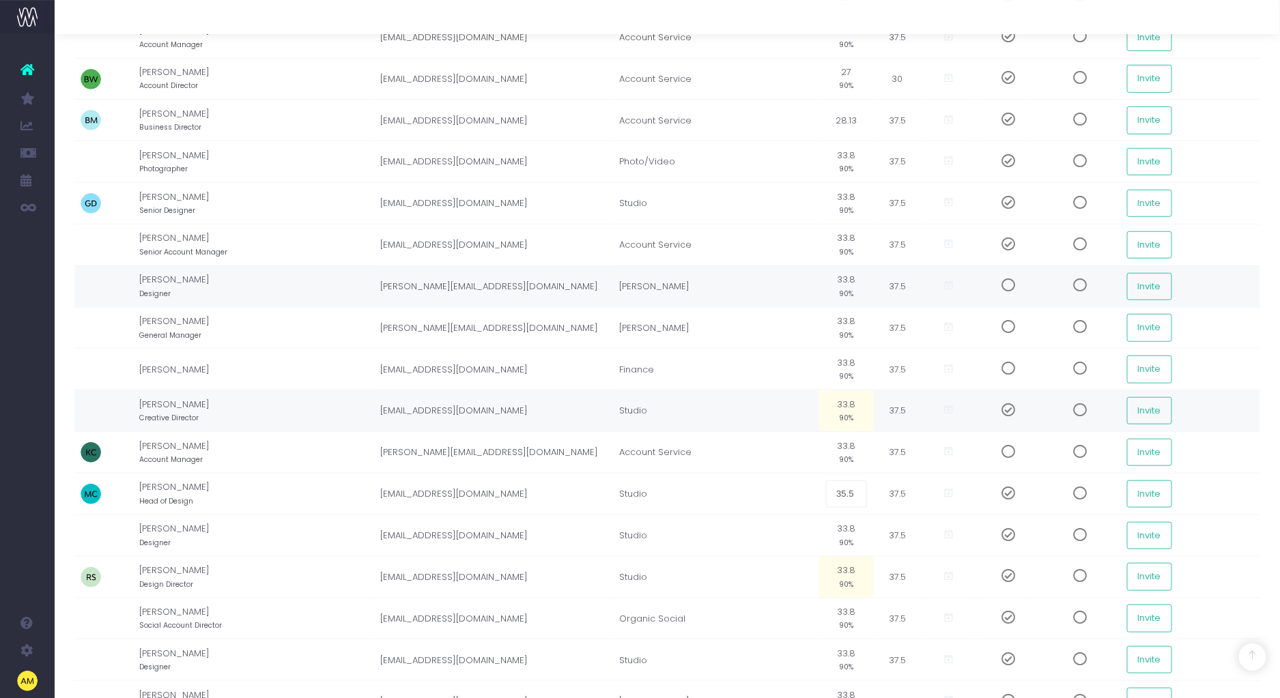
scroll to position [282, 0]
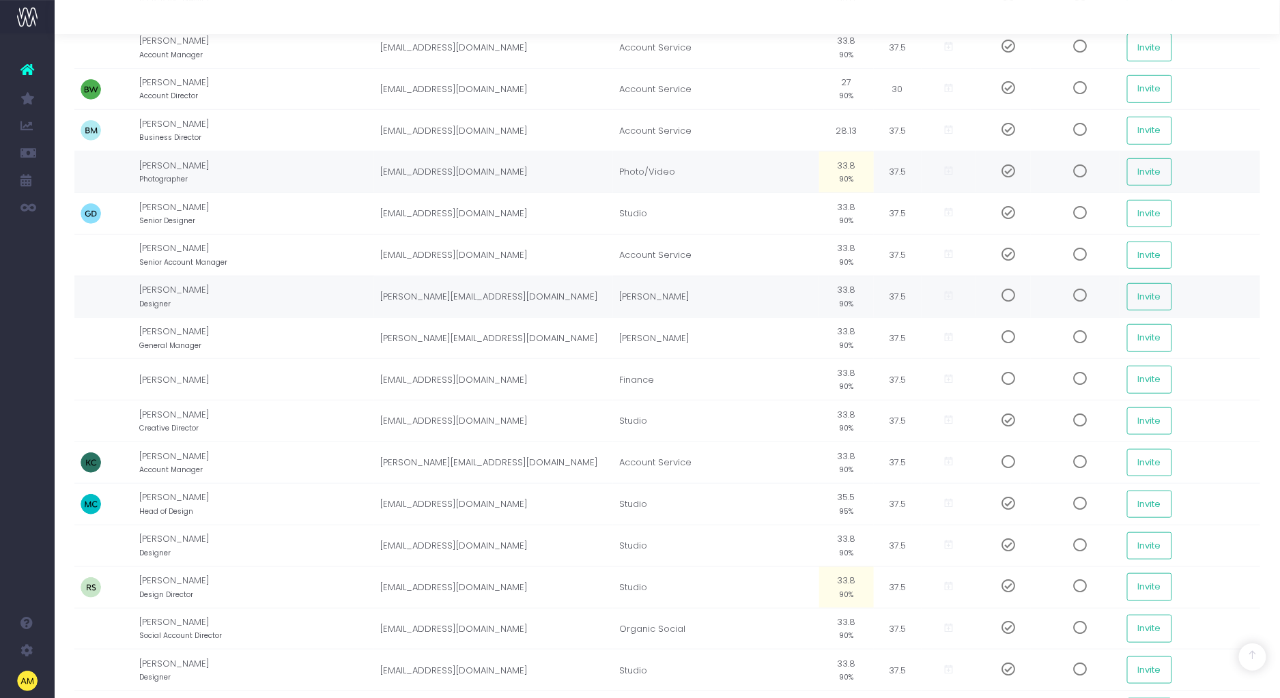
click at [846, 165] on td "33.8 90%" at bounding box center [846, 172] width 55 height 42
type input "35.5"
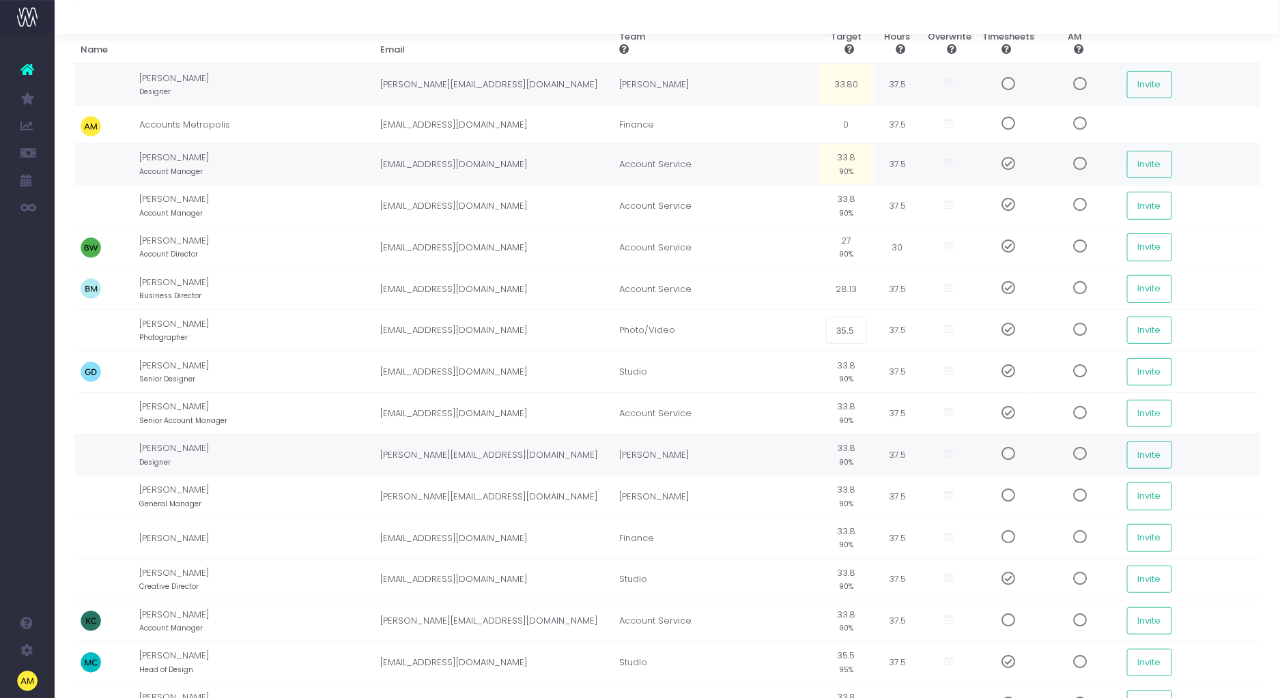
scroll to position [134, 0]
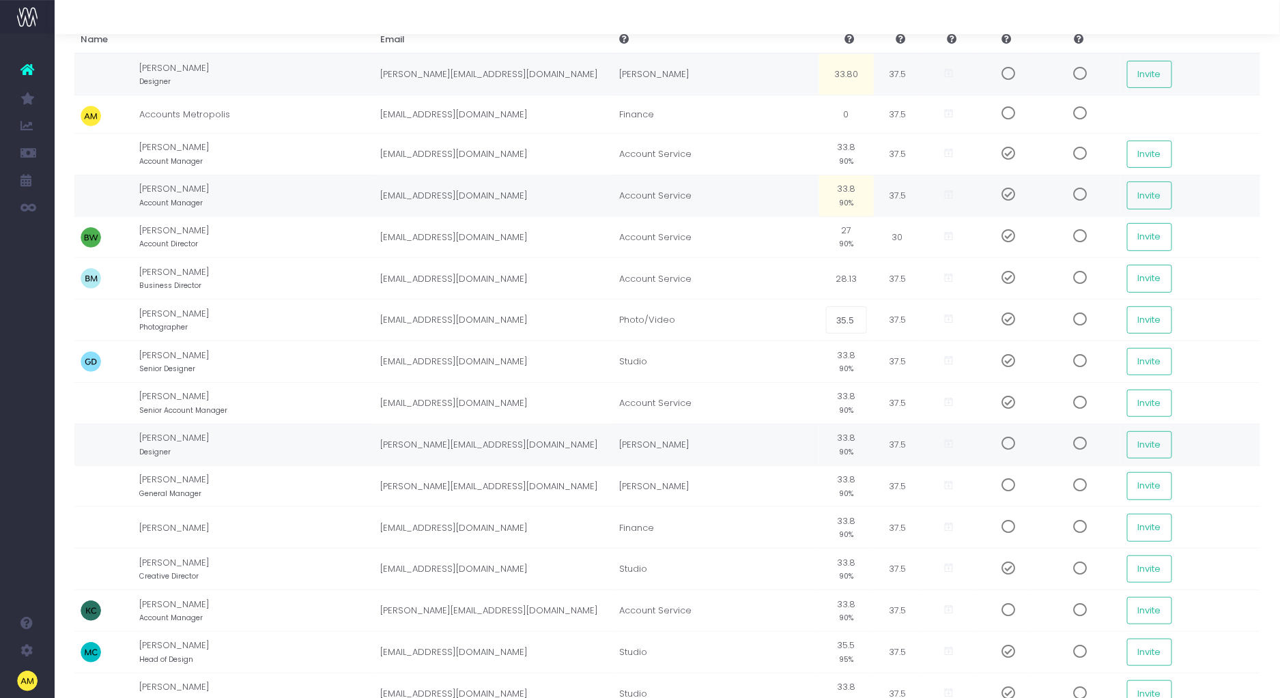
click at [839, 191] on td "33.8 90%" at bounding box center [846, 196] width 55 height 42
type input "35.5"
click at [845, 279] on td "28.13" at bounding box center [846, 279] width 55 height 42
click at [845, 321] on small "95%" at bounding box center [846, 326] width 14 height 12
click at [865, 372] on td "33.8 90%" at bounding box center [846, 362] width 55 height 42
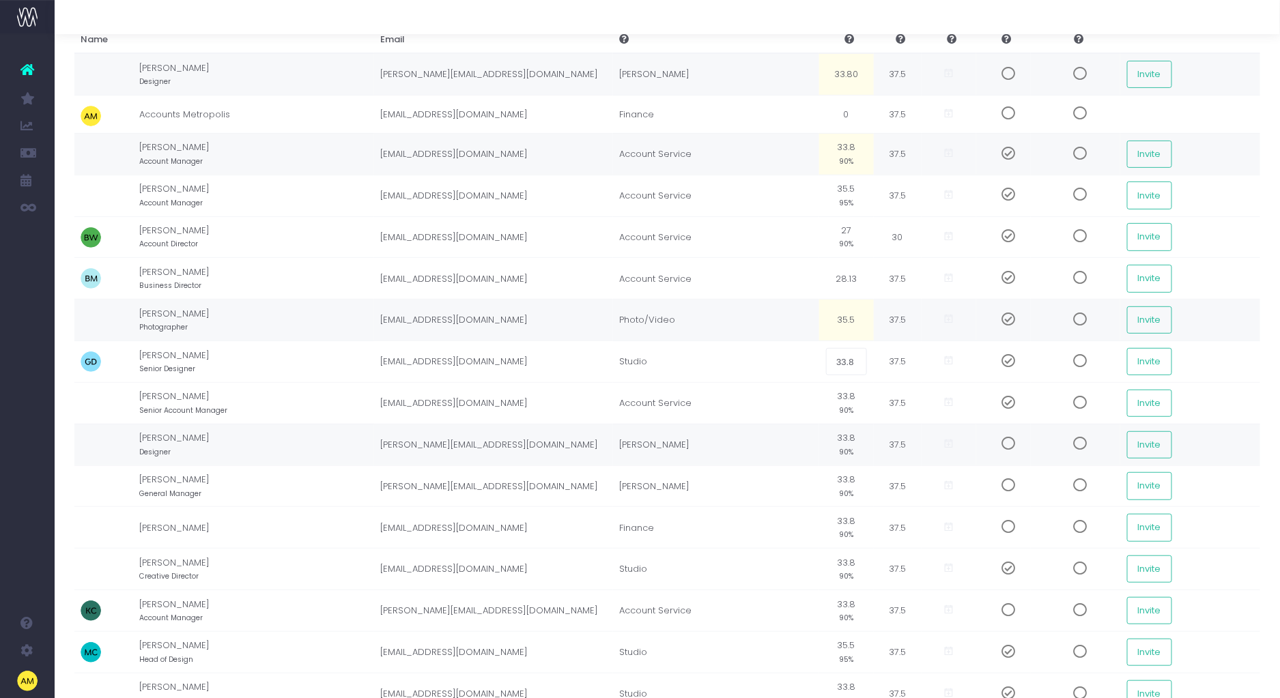
scroll to position [0, 0]
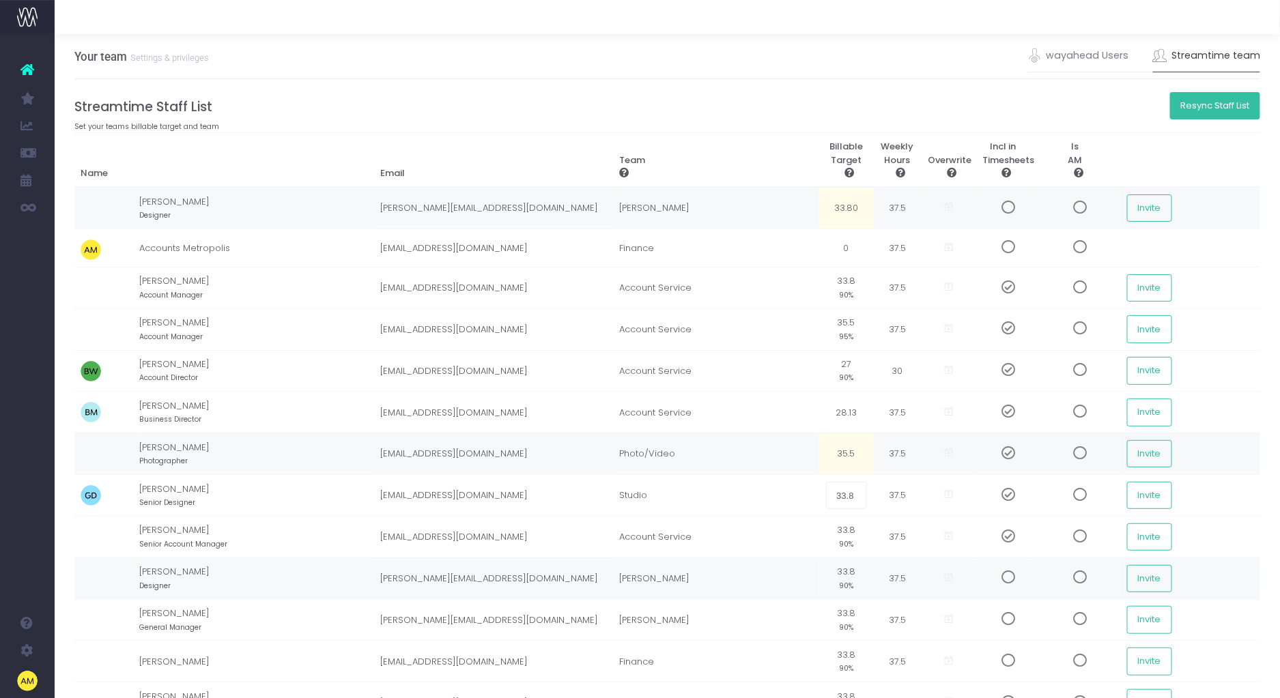
click at [1218, 105] on button "Resync Staff List" at bounding box center [1215, 105] width 91 height 27
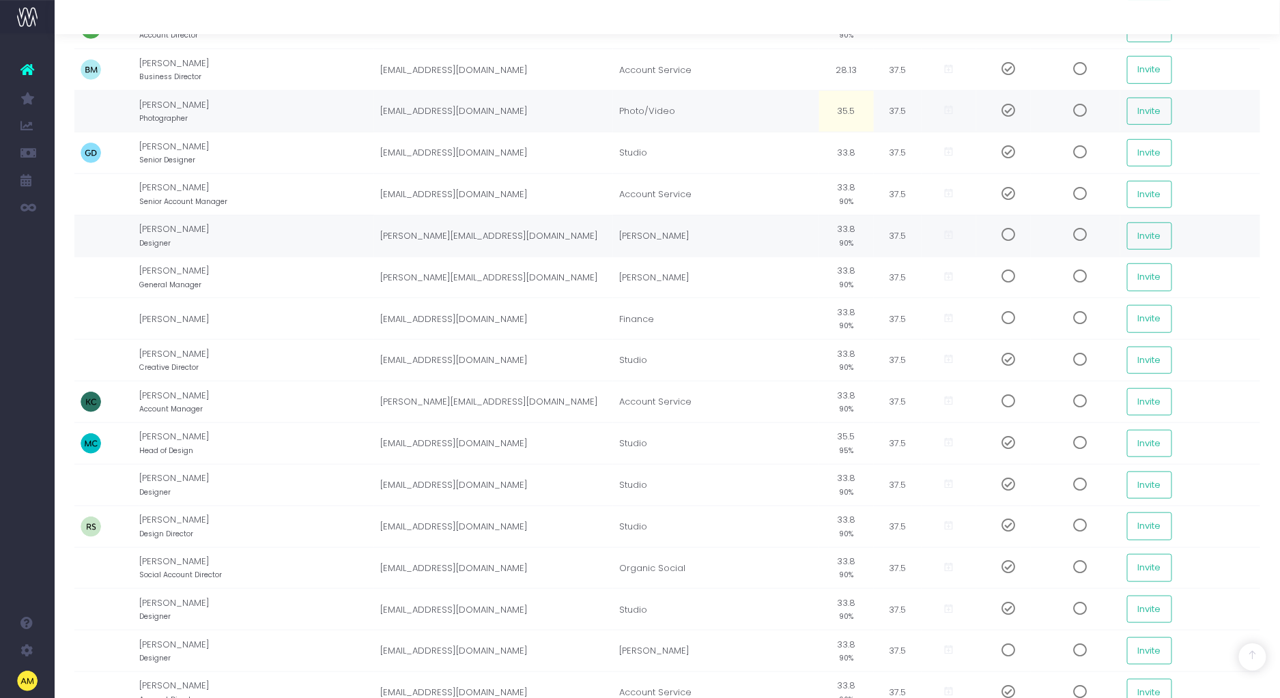
scroll to position [343, 0]
click at [835, 384] on td "33.8 90%" at bounding box center [846, 402] width 55 height 42
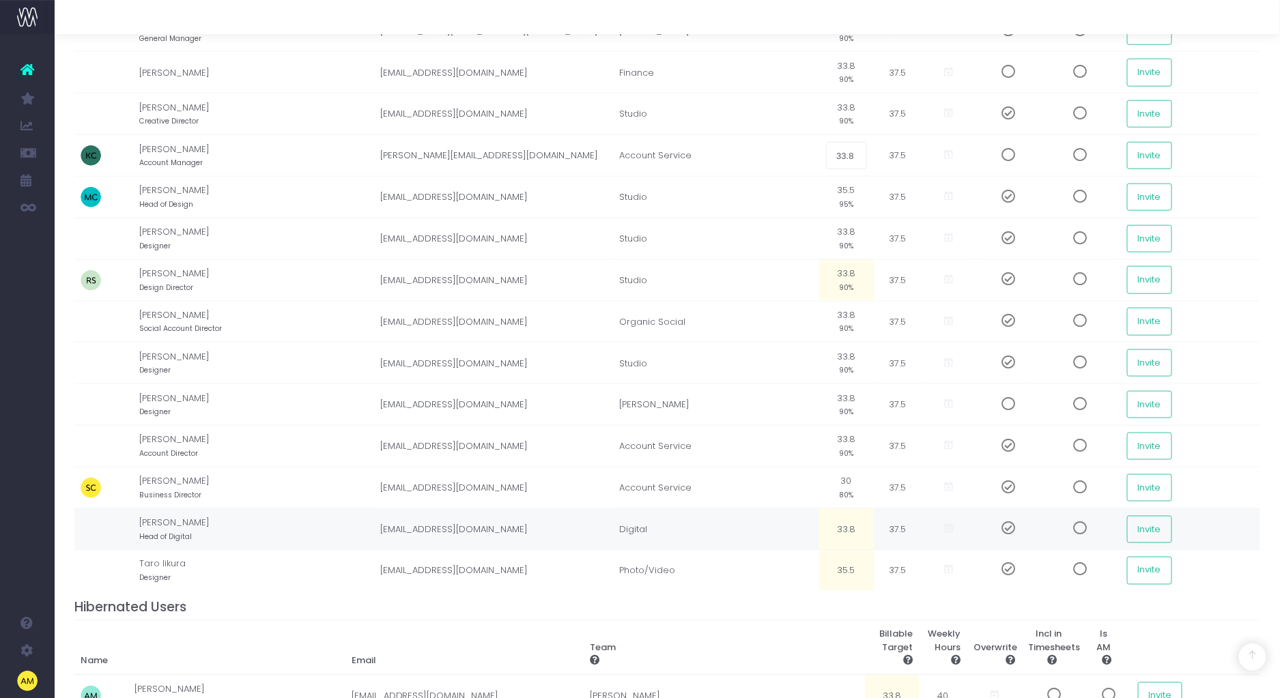
scroll to position [592, 0]
click at [835, 648] on th "Team" at bounding box center [723, 645] width 281 height 55
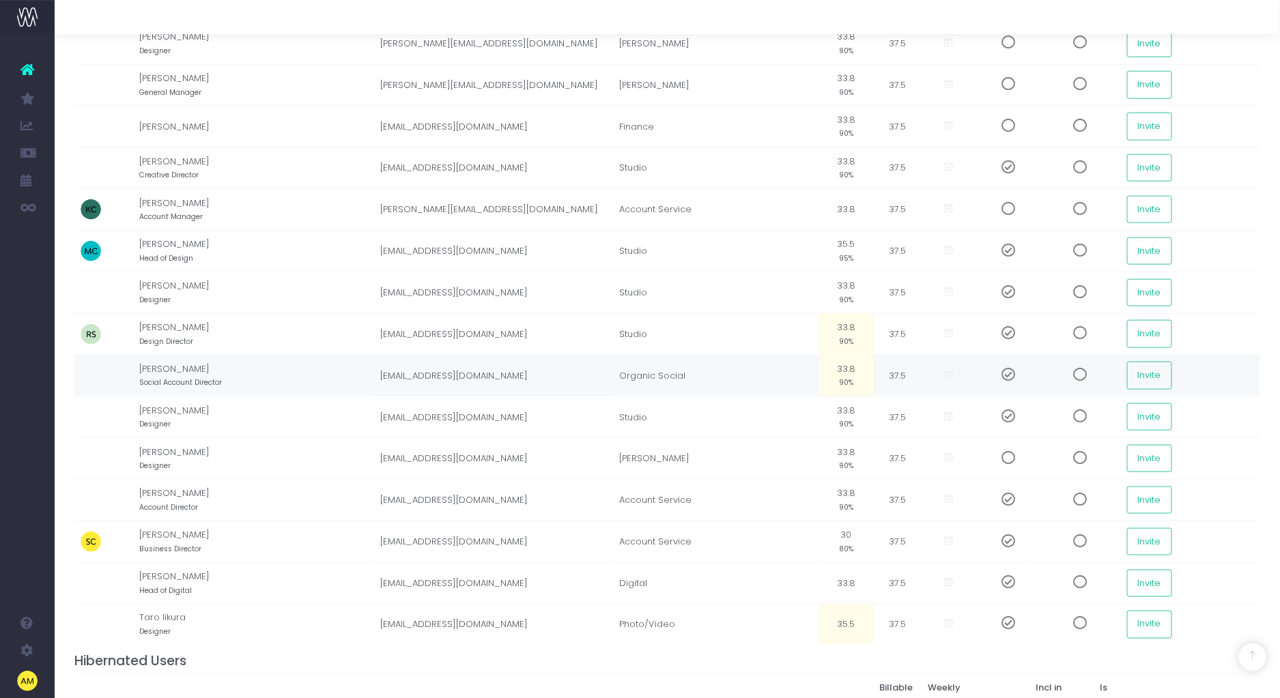
scroll to position [549, 0]
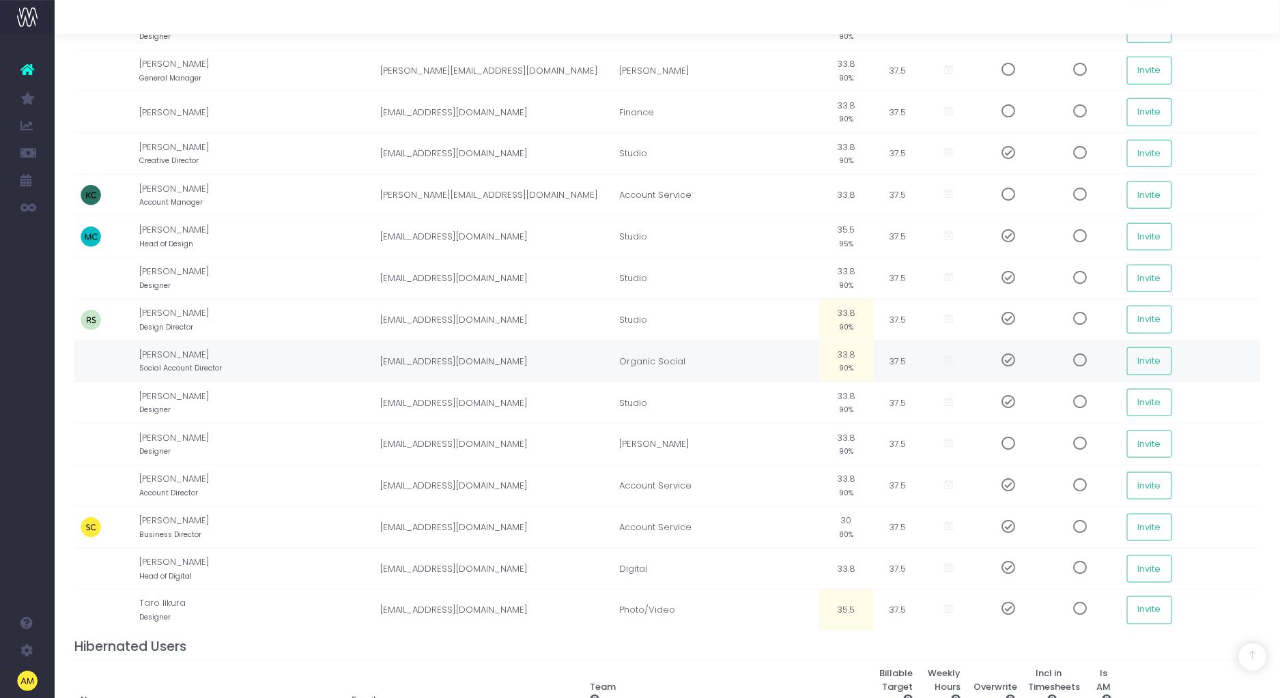
click at [845, 361] on td "33.8 90%" at bounding box center [846, 362] width 55 height 42
click at [848, 278] on td "33.8 90%" at bounding box center [846, 278] width 55 height 42
click at [846, 231] on td "35.5 95%" at bounding box center [846, 237] width 55 height 42
type input "33.8"
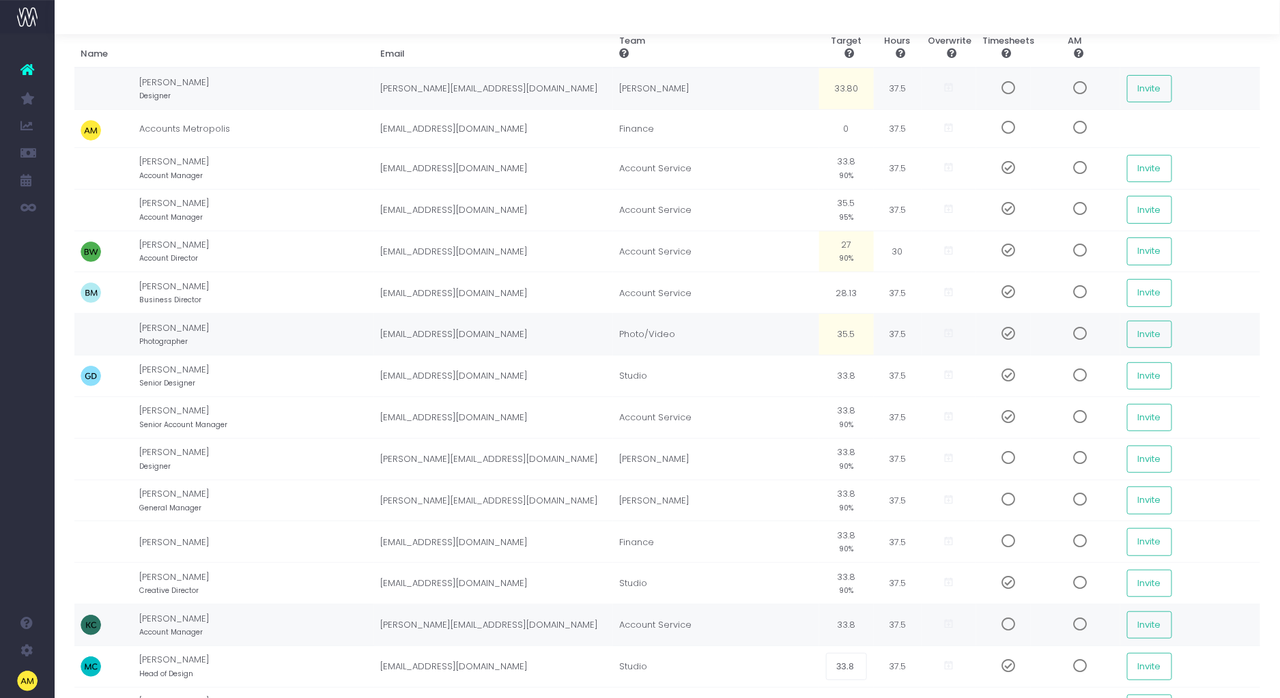
scroll to position [118, 0]
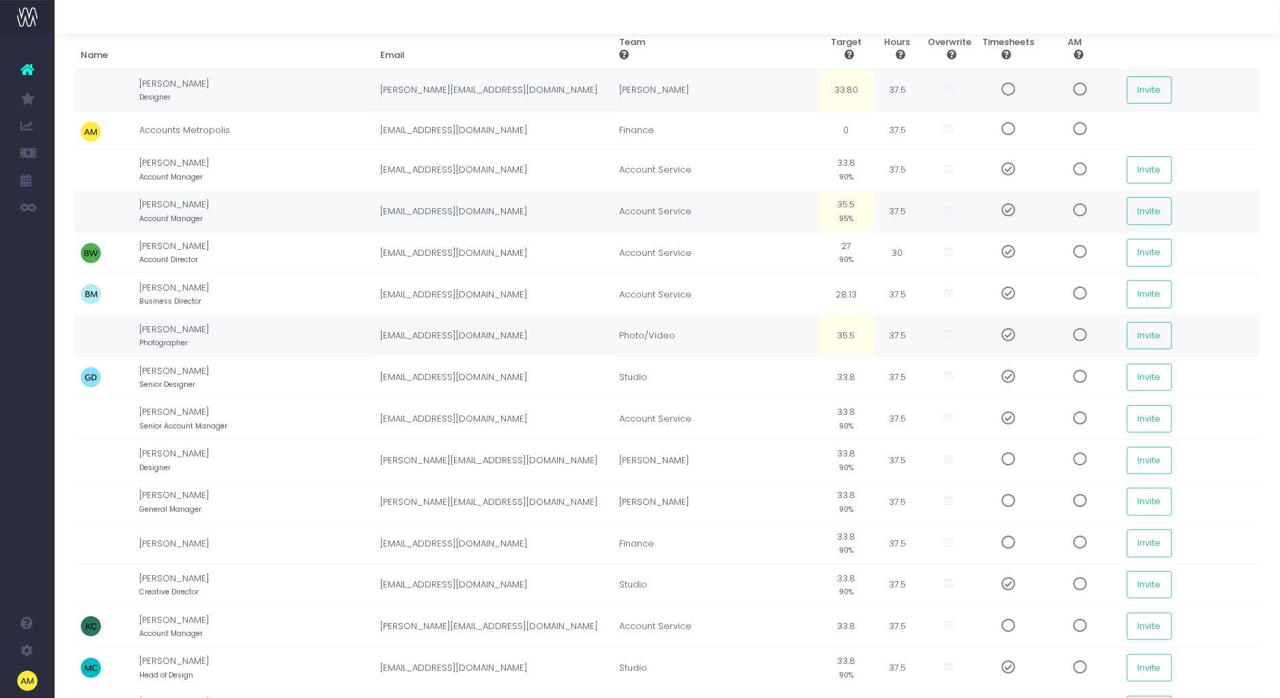
click at [843, 199] on td "35.5 95%" at bounding box center [846, 211] width 55 height 42
type input "33.8"
click at [805, 169] on td "Account Service" at bounding box center [716, 170] width 206 height 42
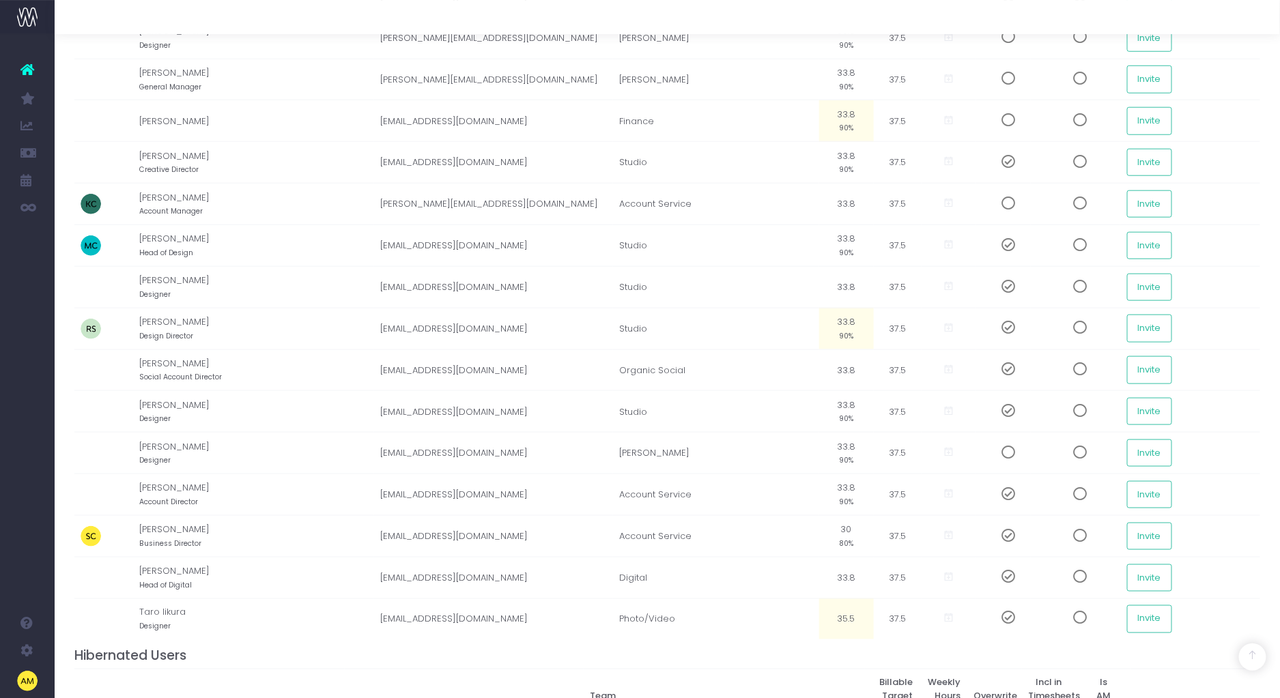
scroll to position [667, 0]
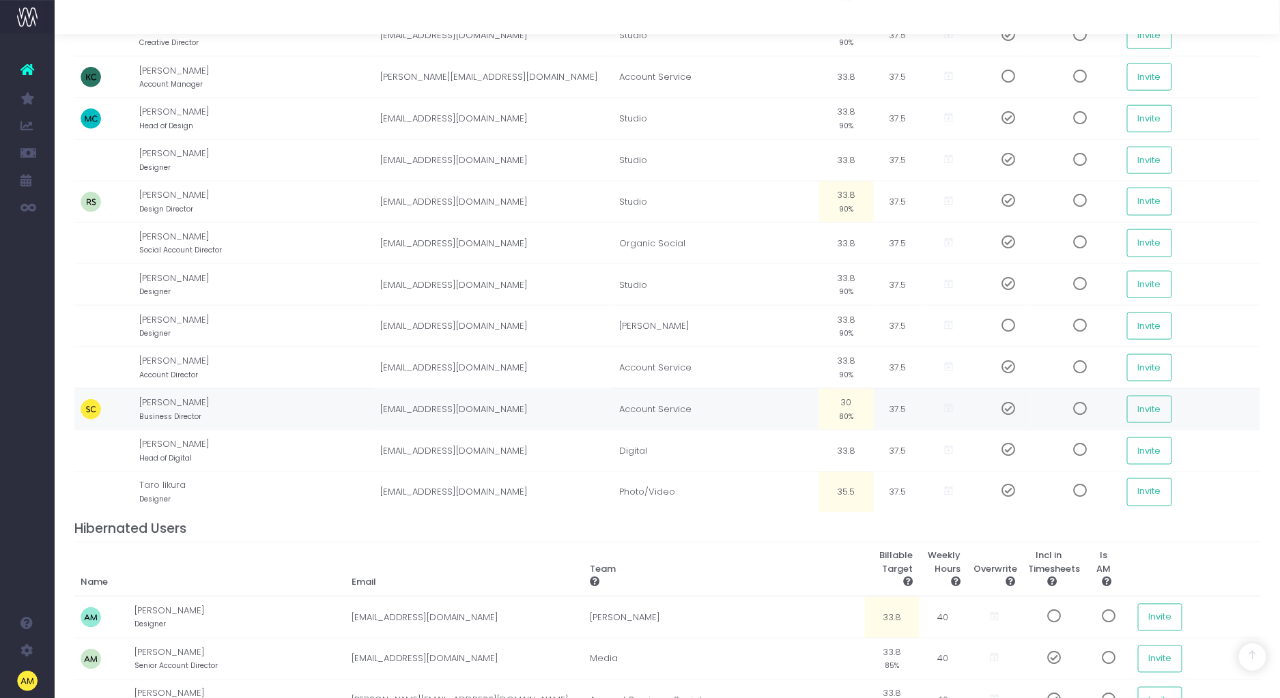
click at [844, 407] on td "30 80%" at bounding box center [846, 409] width 55 height 42
click at [830, 537] on h4 "Hibernated Users" at bounding box center [667, 529] width 1186 height 16
click at [847, 415] on td "30" at bounding box center [846, 409] width 55 height 42
type input "25"
click at [848, 406] on td "25 67%" at bounding box center [846, 409] width 55 height 42
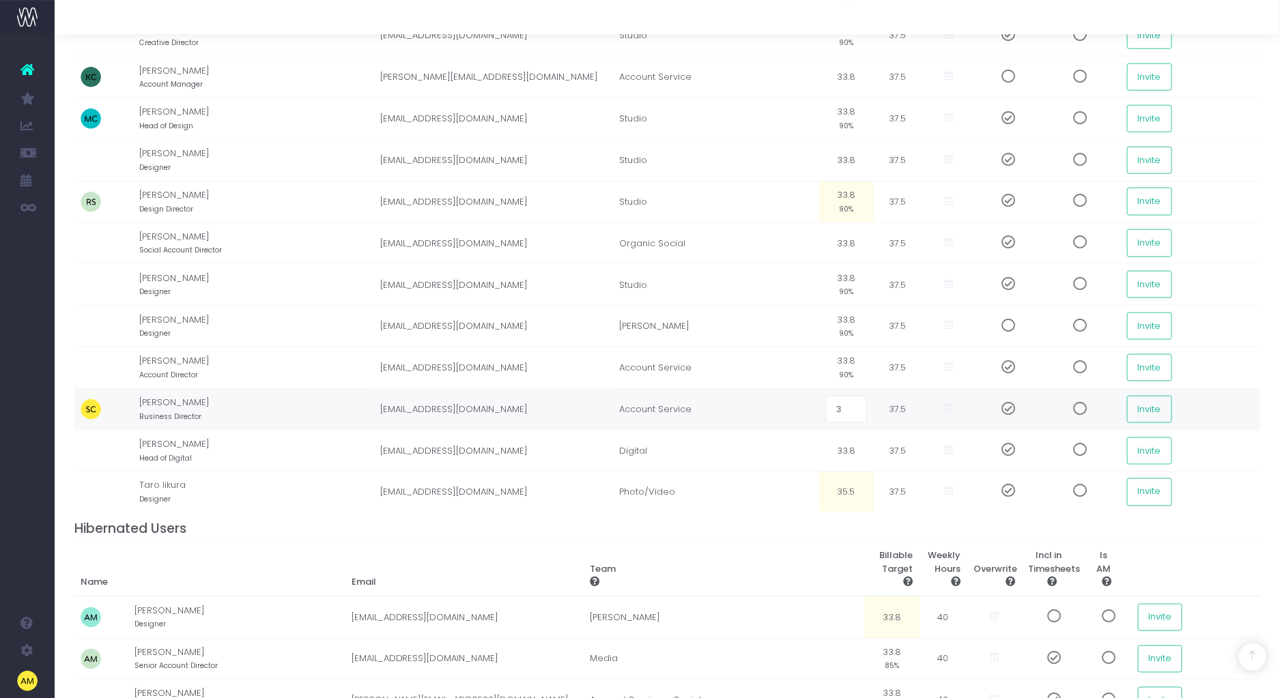
type input "30"
click at [839, 406] on td "30 80%" at bounding box center [846, 409] width 55 height 42
type input "27"
click at [845, 407] on td "27 72%" at bounding box center [846, 409] width 55 height 42
type input "26.5"
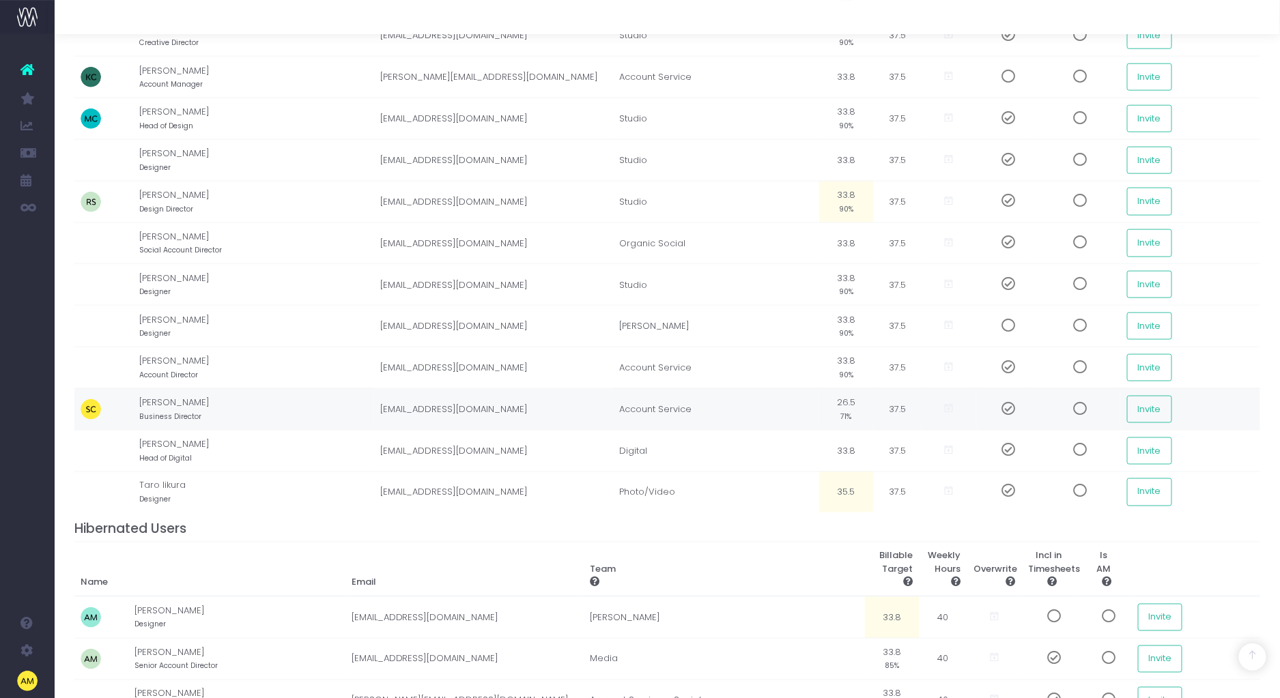
click at [844, 409] on td "26.5 71%" at bounding box center [846, 409] width 55 height 42
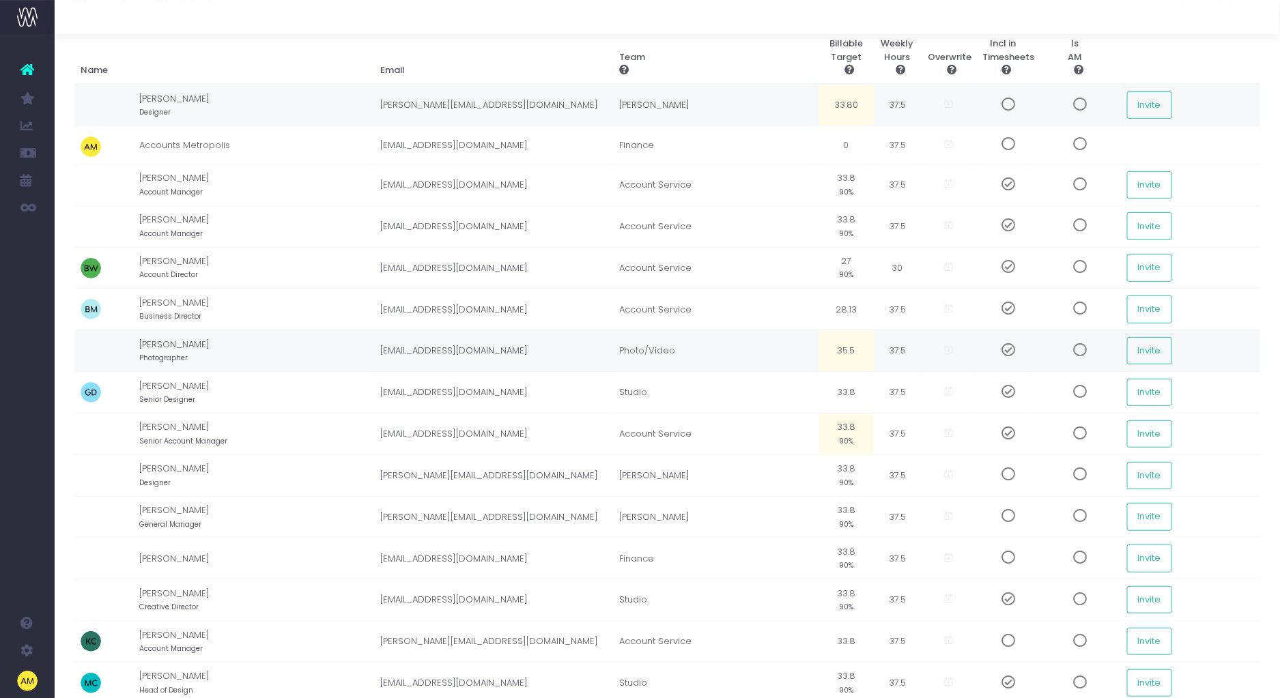
scroll to position [102, 0]
click at [836, 300] on td "28.13" at bounding box center [846, 310] width 55 height 42
type input "26.5"
click at [832, 369] on td "35.5" at bounding box center [846, 352] width 55 height 42
click at [844, 315] on small "71%" at bounding box center [846, 316] width 11 height 12
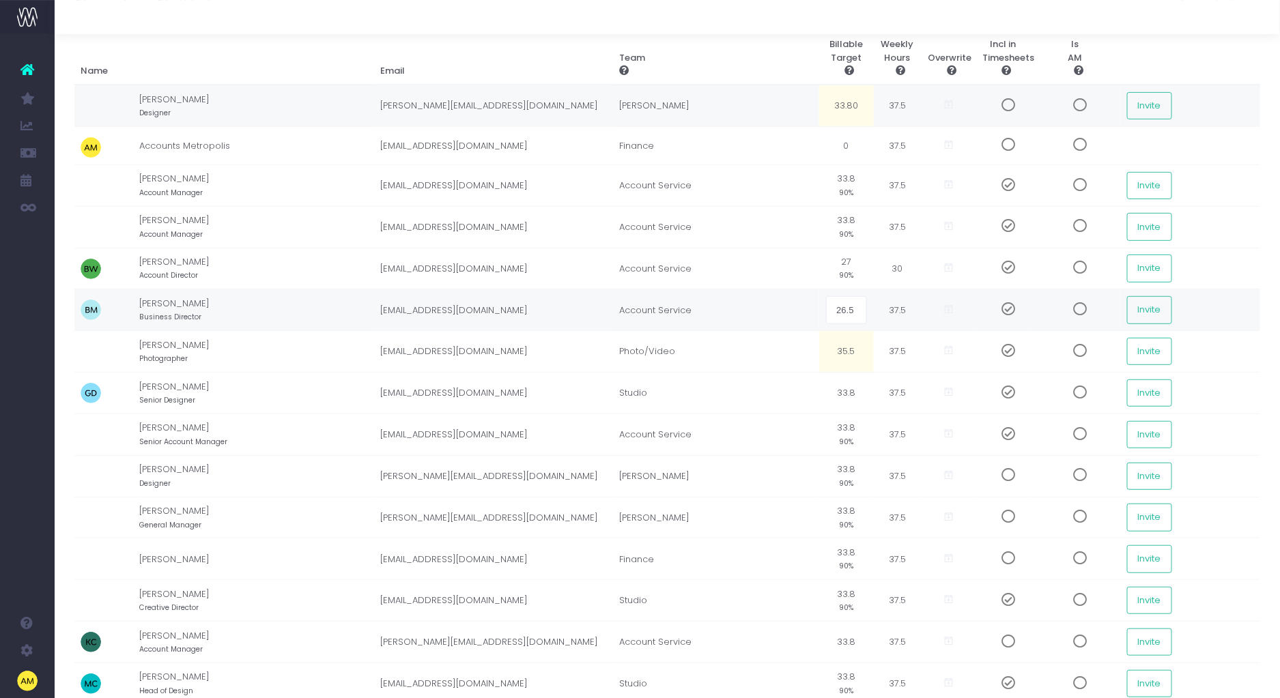
click at [853, 310] on input "26.5" at bounding box center [847, 309] width 42 height 27
type input "26.4"
click at [853, 298] on td "26.4 70%" at bounding box center [846, 310] width 55 height 42
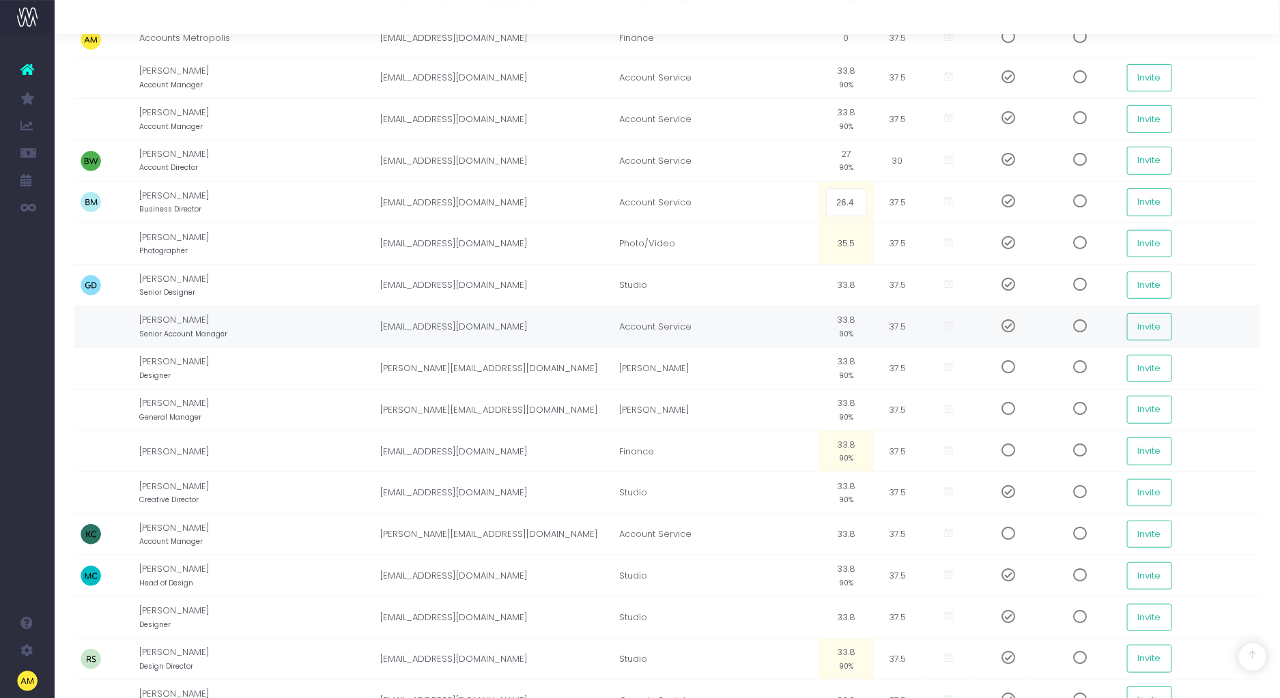
scroll to position [209, 0]
click at [843, 491] on td "33.8 90%" at bounding box center [846, 495] width 55 height 42
type input "26.4"
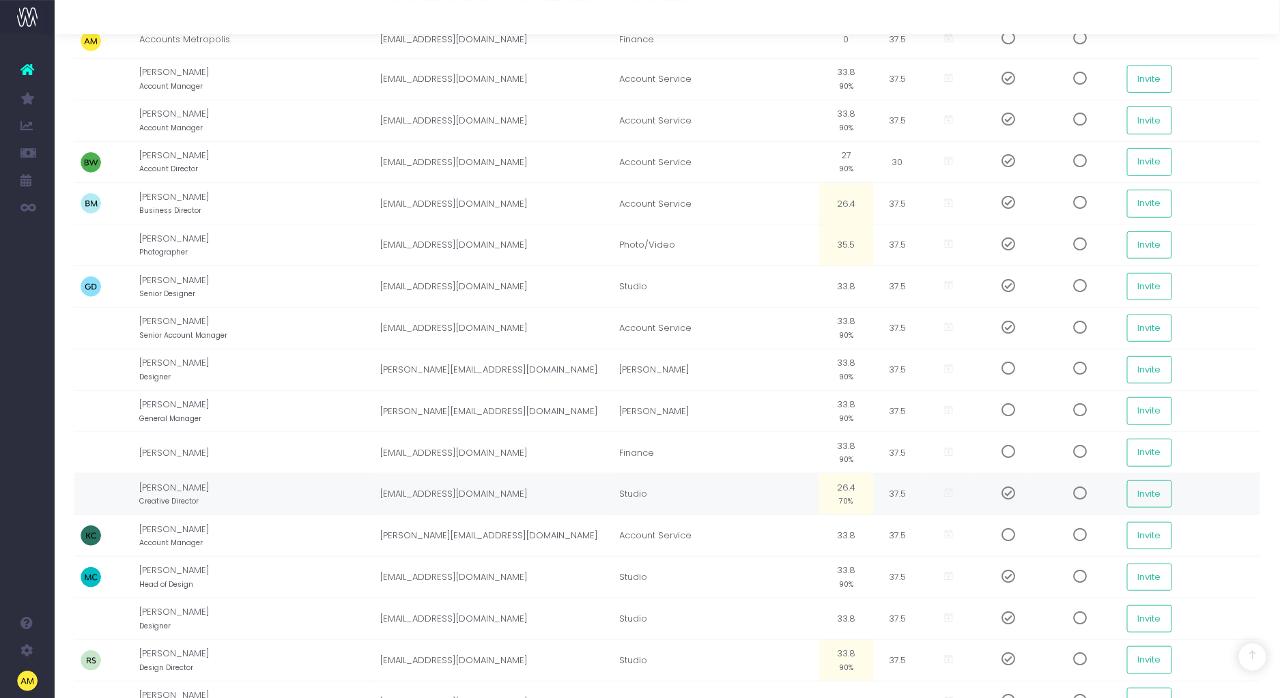
click at [785, 493] on td "Studio" at bounding box center [716, 495] width 206 height 42
click at [846, 491] on td "26.4 70%" at bounding box center [846, 495] width 55 height 42
click at [846, 491] on input "26.4" at bounding box center [847, 493] width 42 height 27
click at [843, 494] on input "26.4" at bounding box center [847, 493] width 42 height 27
drag, startPoint x: 840, startPoint y: 497, endPoint x: 884, endPoint y: 497, distance: 44.4
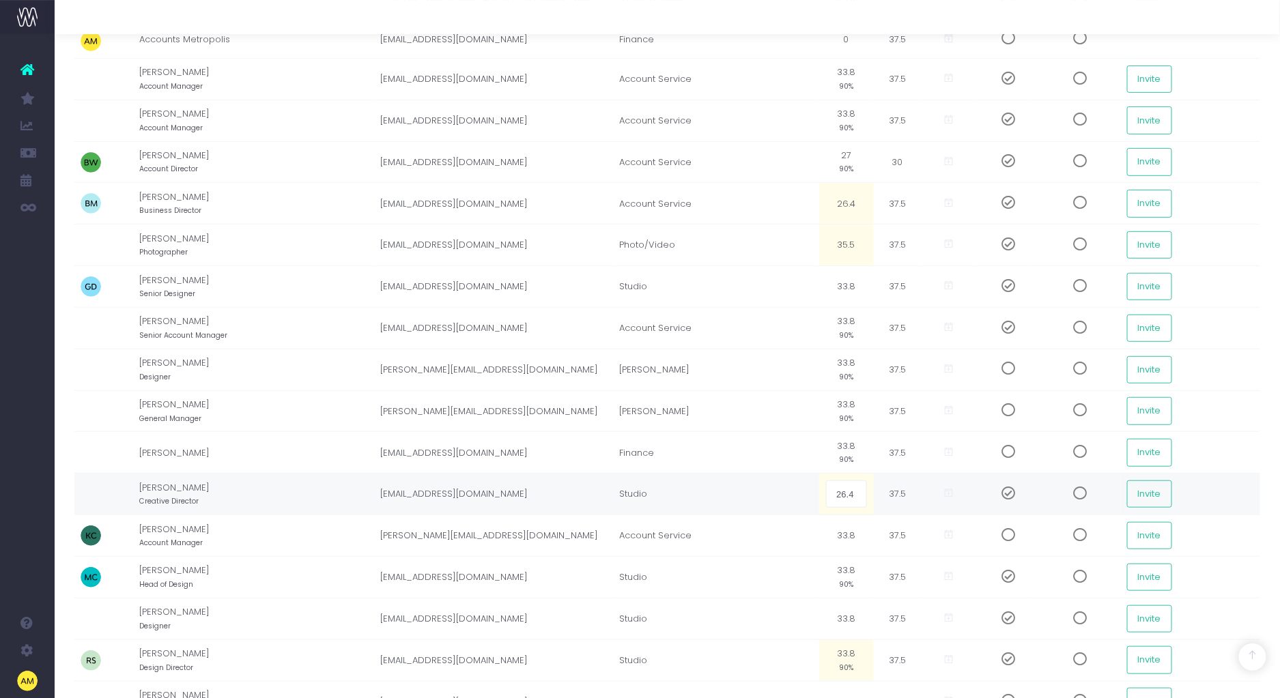
click at [884, 497] on tr "John Benton Creative Director jbenton@metropolis.com.au Studio 26.4 37.5 Invite" at bounding box center [667, 495] width 1186 height 42
type input "24"
click at [852, 492] on td "24 64%" at bounding box center [846, 495] width 55 height 42
click at [850, 491] on input "24" at bounding box center [847, 493] width 42 height 27
type input "23"
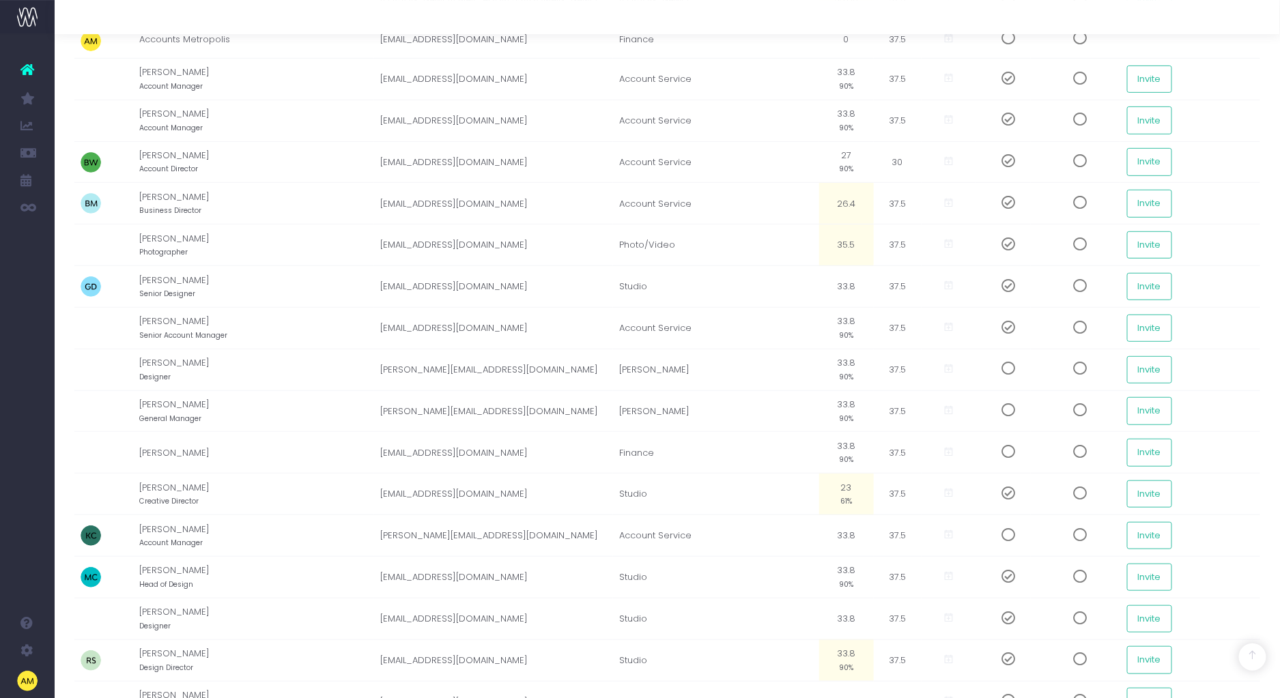
click at [848, 496] on small "61%" at bounding box center [846, 500] width 12 height 12
click at [851, 496] on input "23" at bounding box center [847, 493] width 42 height 27
type input "22"
click at [848, 487] on td "22 59%" at bounding box center [846, 495] width 55 height 42
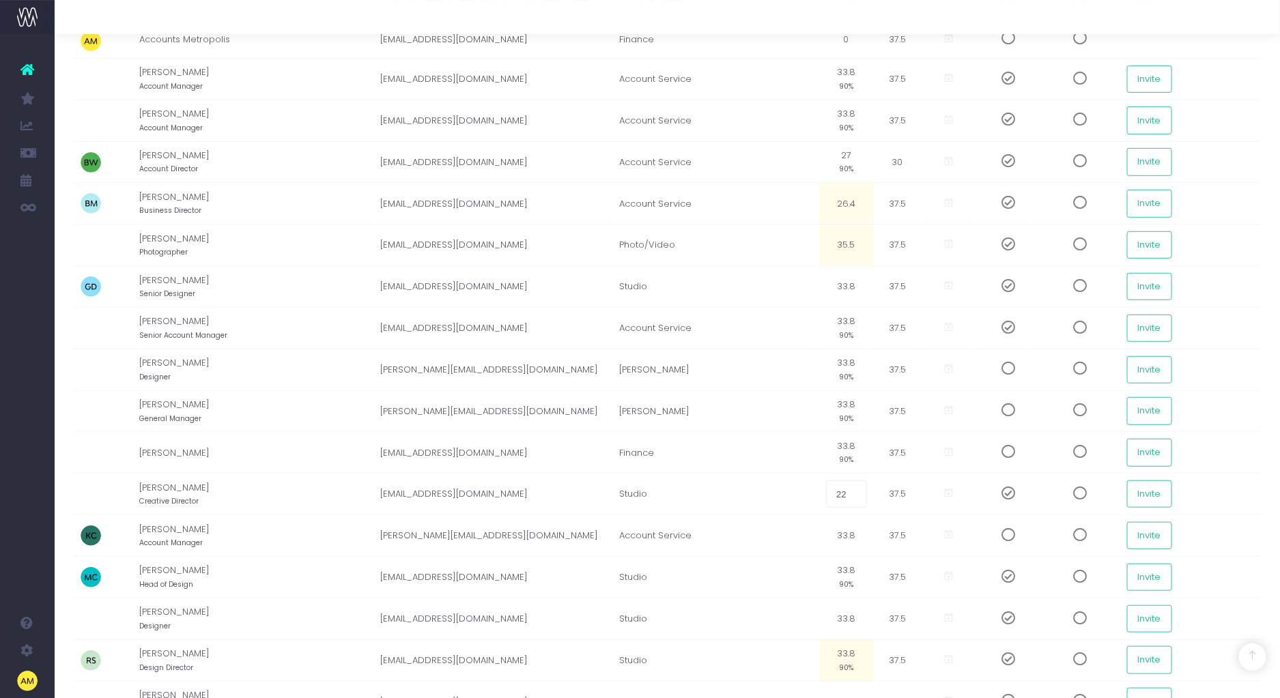
click at [852, 500] on input "22" at bounding box center [847, 493] width 42 height 27
type input "."
type input "22.5"
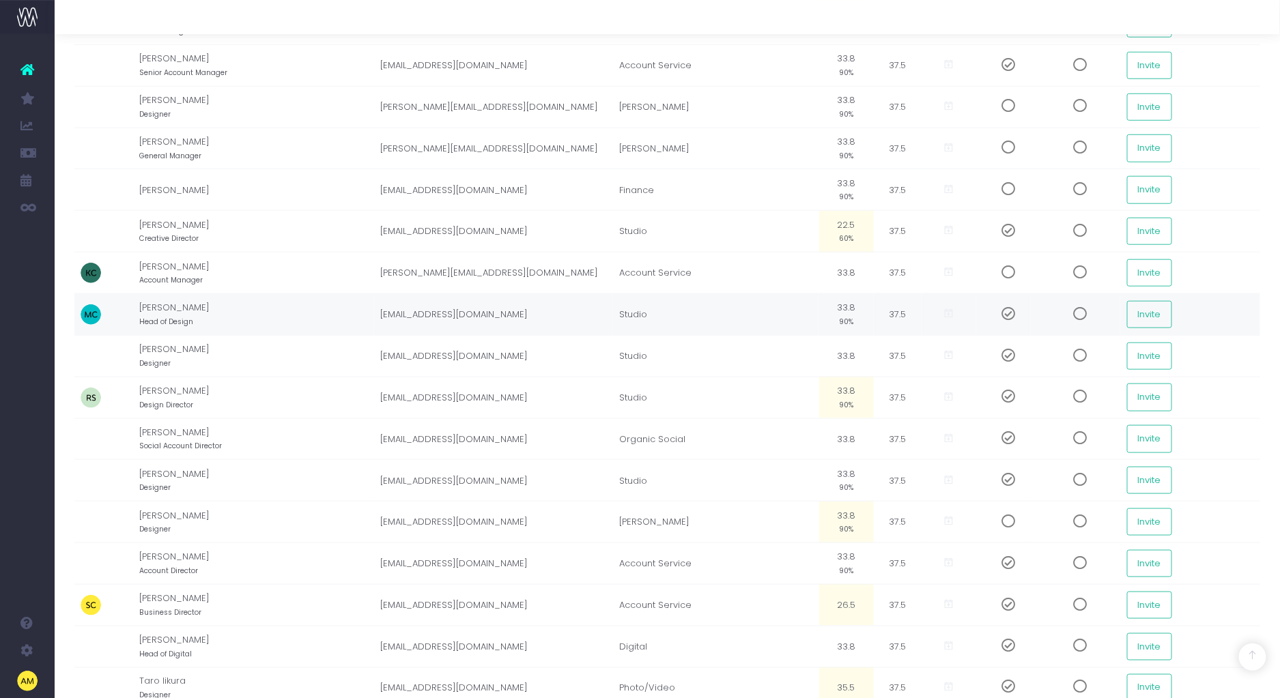
scroll to position [472, 0]
click at [1244, 383] on td "Invite" at bounding box center [1190, 397] width 140 height 42
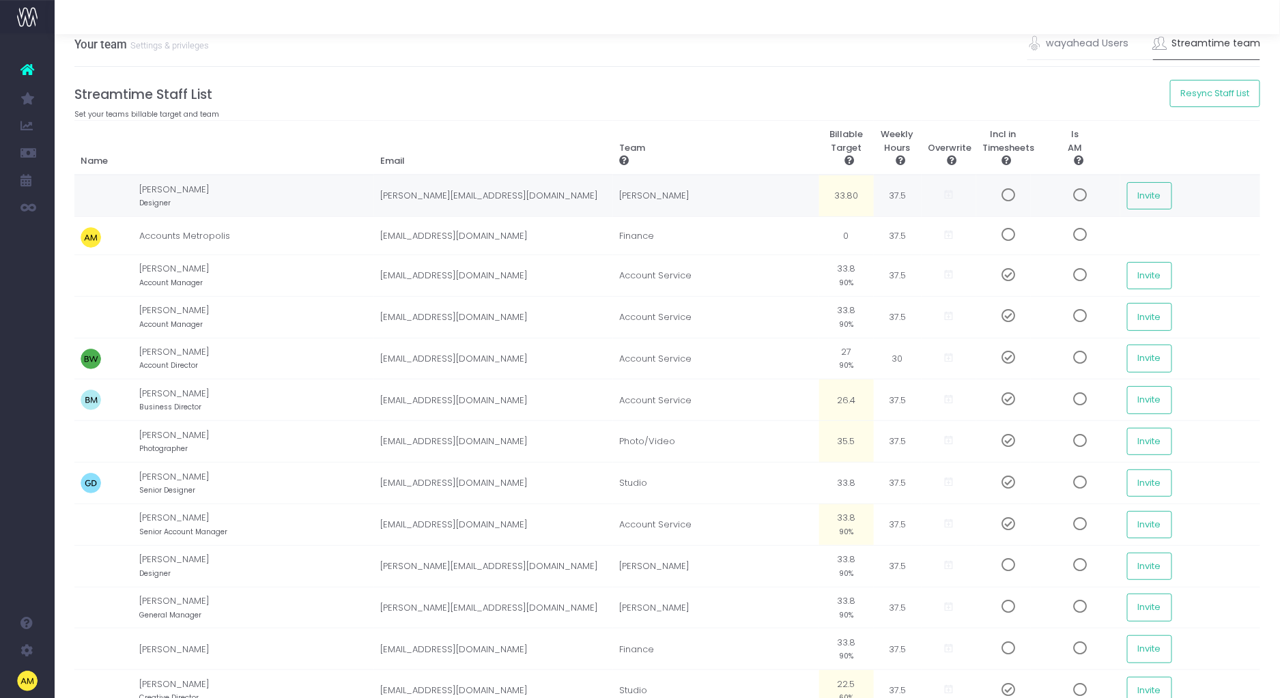
scroll to position [0, 0]
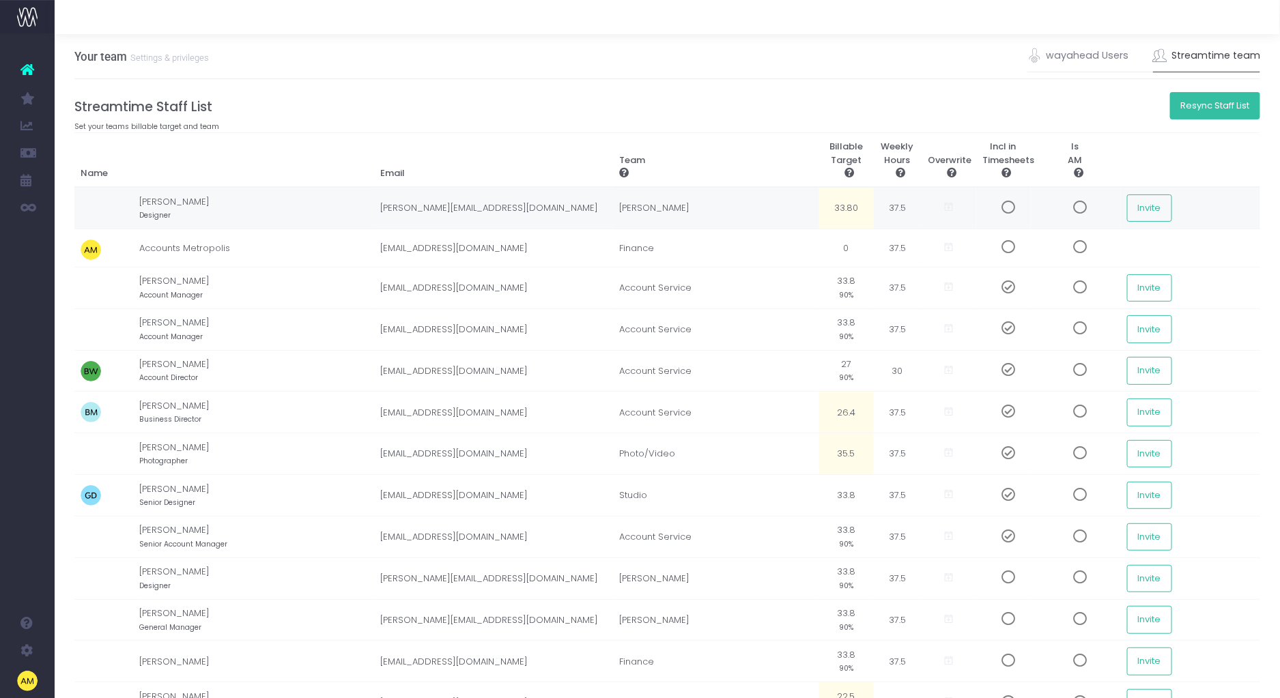
click at [1228, 103] on button "Resync Staff List" at bounding box center [1215, 105] width 91 height 27
click at [1101, 55] on link "wayahead Users" at bounding box center [1078, 55] width 102 height 31
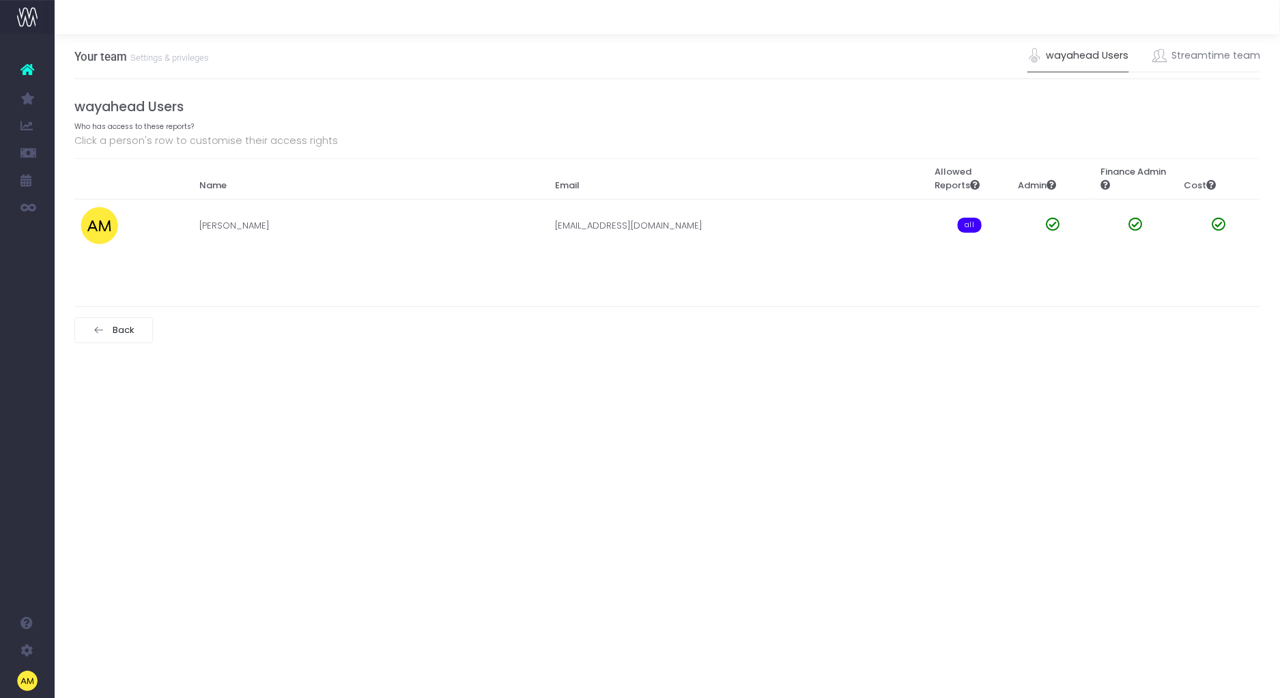
click at [1037, 65] on link "wayahead Users" at bounding box center [1078, 55] width 102 height 31
click at [1189, 51] on link "Streamtime team" at bounding box center [1207, 55] width 108 height 31
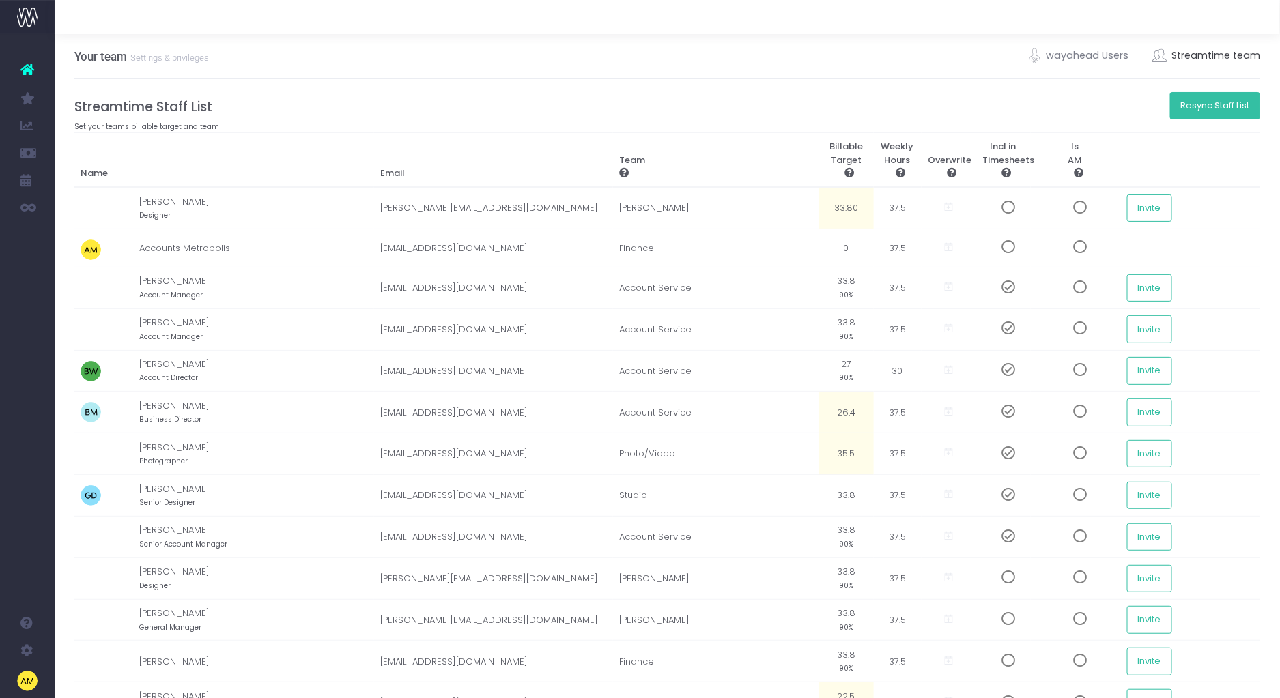
click at [1198, 103] on button "Resync Staff List" at bounding box center [1215, 105] width 91 height 27
click at [1215, 111] on button "Resync Staff List" at bounding box center [1215, 105] width 91 height 27
click at [1200, 107] on button "Resync Staff List" at bounding box center [1215, 105] width 91 height 27
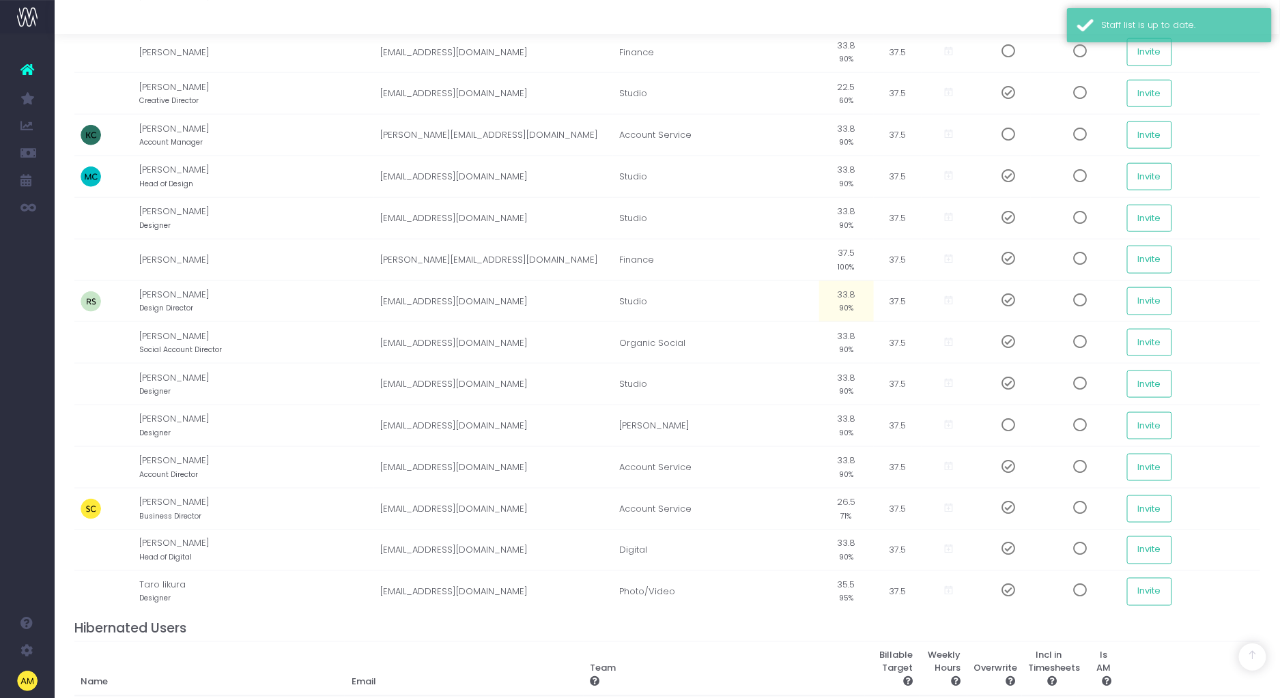
scroll to position [612, 0]
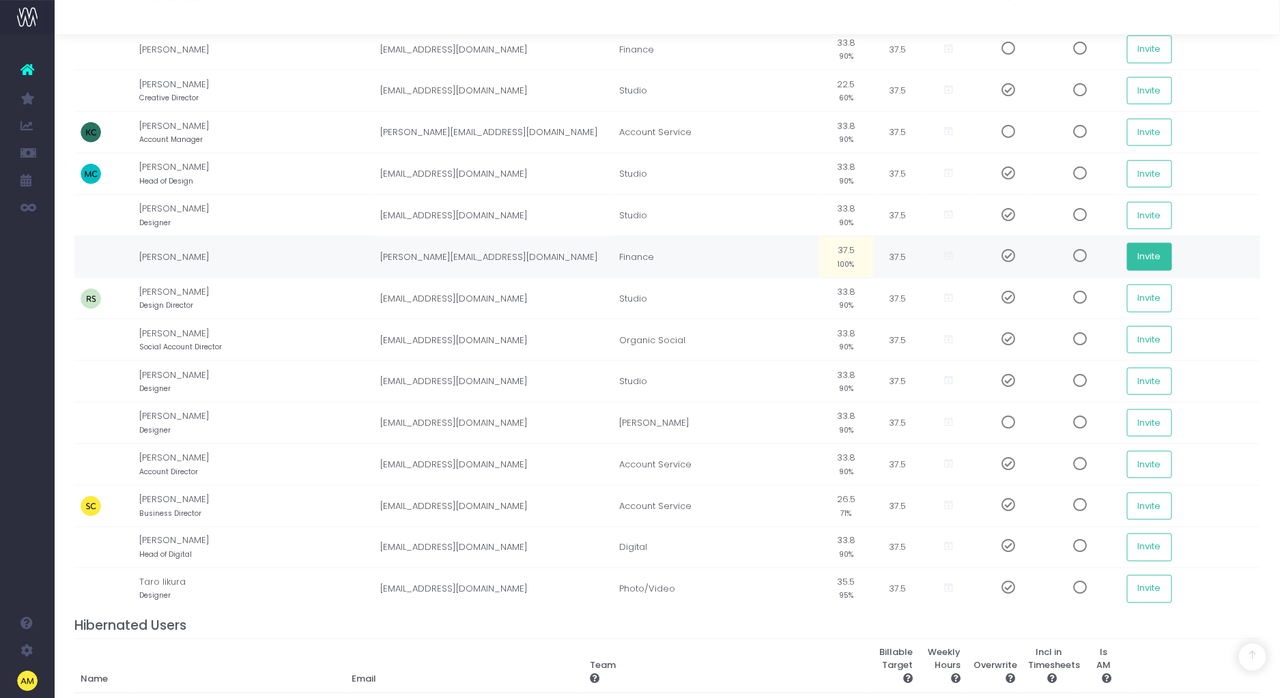
click at [1139, 262] on button "Invite" at bounding box center [1149, 256] width 45 height 27
click at [1146, 255] on button "Invite" at bounding box center [1149, 256] width 45 height 27
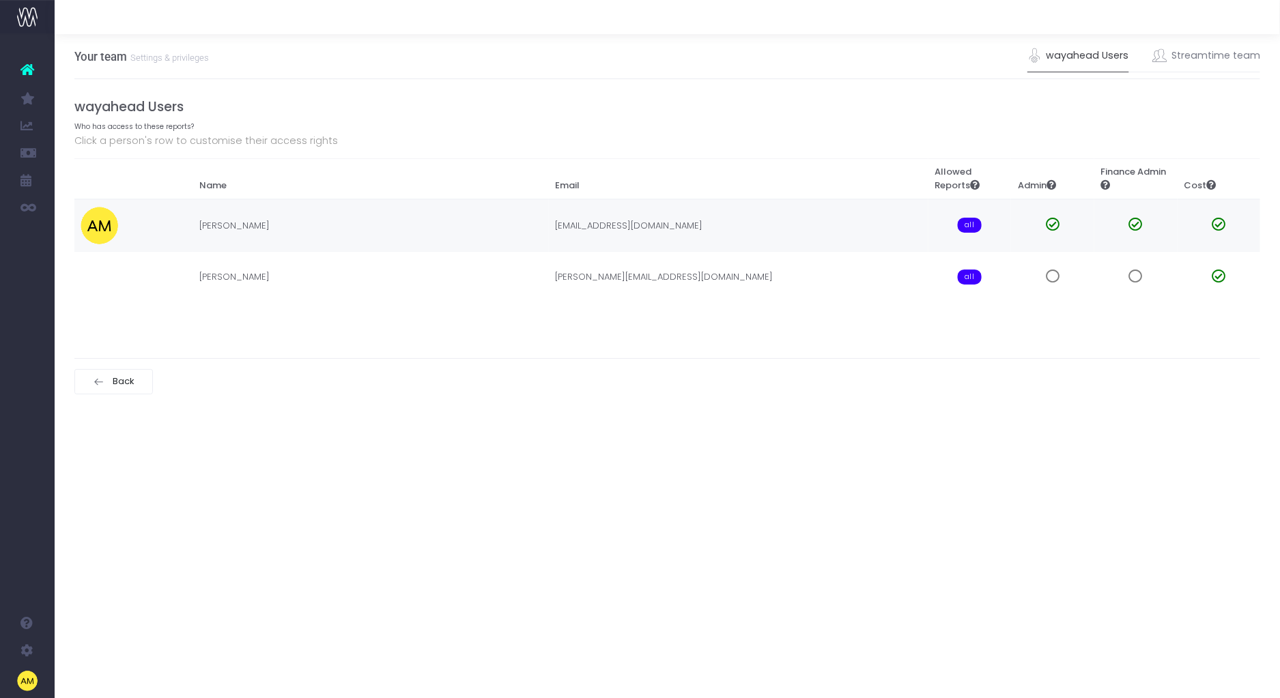
click at [276, 230] on td "[PERSON_NAME]" at bounding box center [370, 225] width 356 height 52
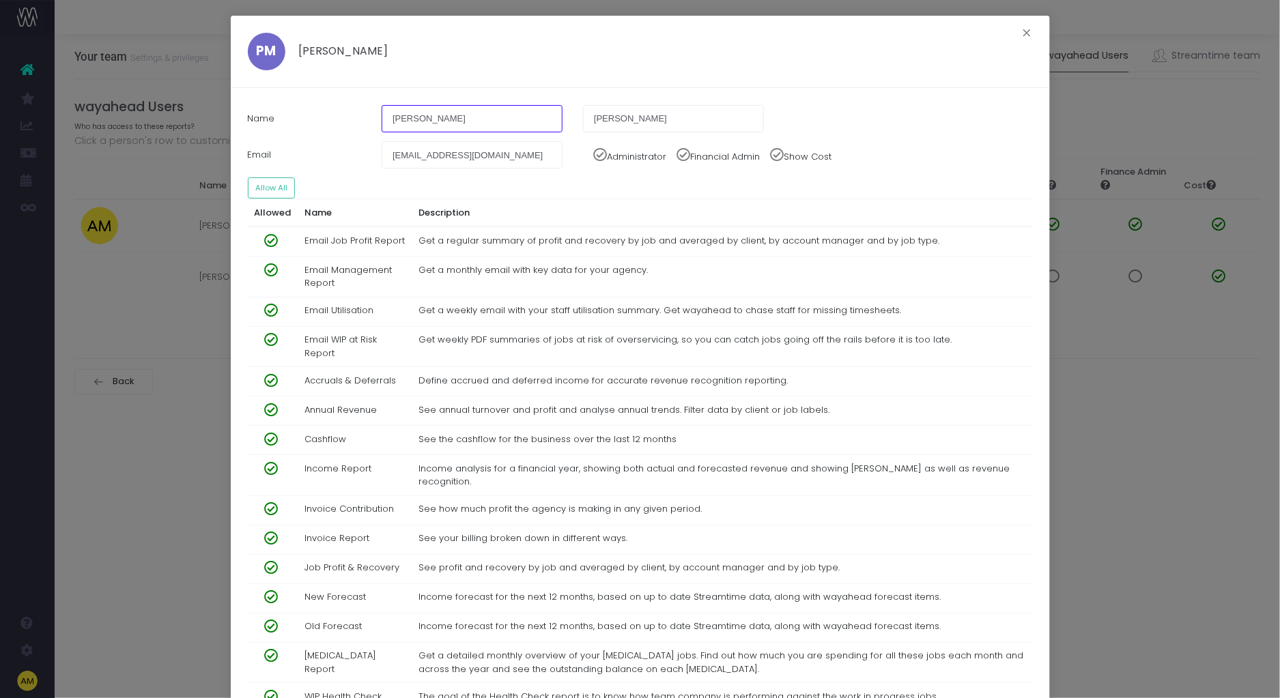
drag, startPoint x: 427, startPoint y: 121, endPoint x: 349, endPoint y: 121, distance: 77.8
click at [349, 121] on div "Name [PERSON_NAME][GEOGRAPHIC_DATA]" at bounding box center [639, 118] width 805 height 27
type input "Sian"
drag, startPoint x: 648, startPoint y: 113, endPoint x: 474, endPoint y: 113, distance: 174.7
click at [474, 113] on div "Name [GEOGRAPHIC_DATA][PERSON_NAME][GEOGRAPHIC_DATA]" at bounding box center [639, 118] width 805 height 27
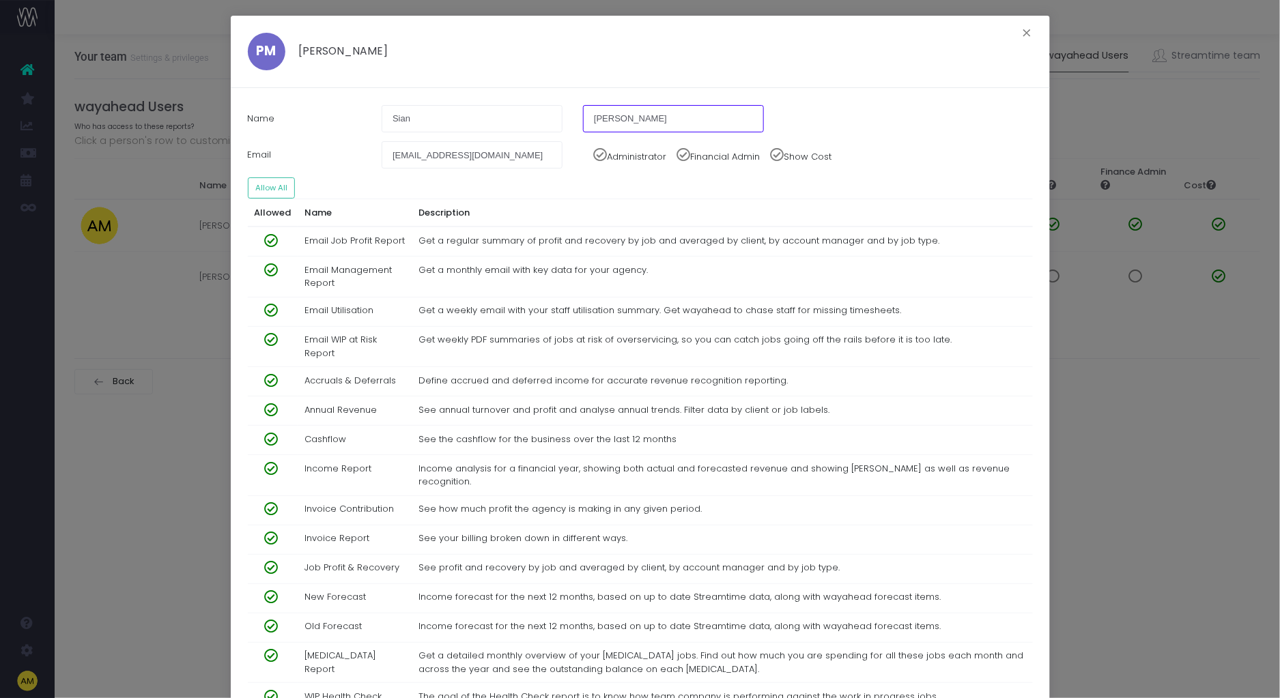
drag, startPoint x: 655, startPoint y: 130, endPoint x: 446, endPoint y: 113, distance: 209.6
click at [446, 113] on div "Name [GEOGRAPHIC_DATA][PERSON_NAME][GEOGRAPHIC_DATA]" at bounding box center [639, 118] width 805 height 27
type input "[PERSON_NAME]"
click at [861, 70] on div "PM [PERSON_NAME] ×" at bounding box center [640, 52] width 819 height 72
click at [1022, 35] on button "×" at bounding box center [1027, 35] width 29 height 22
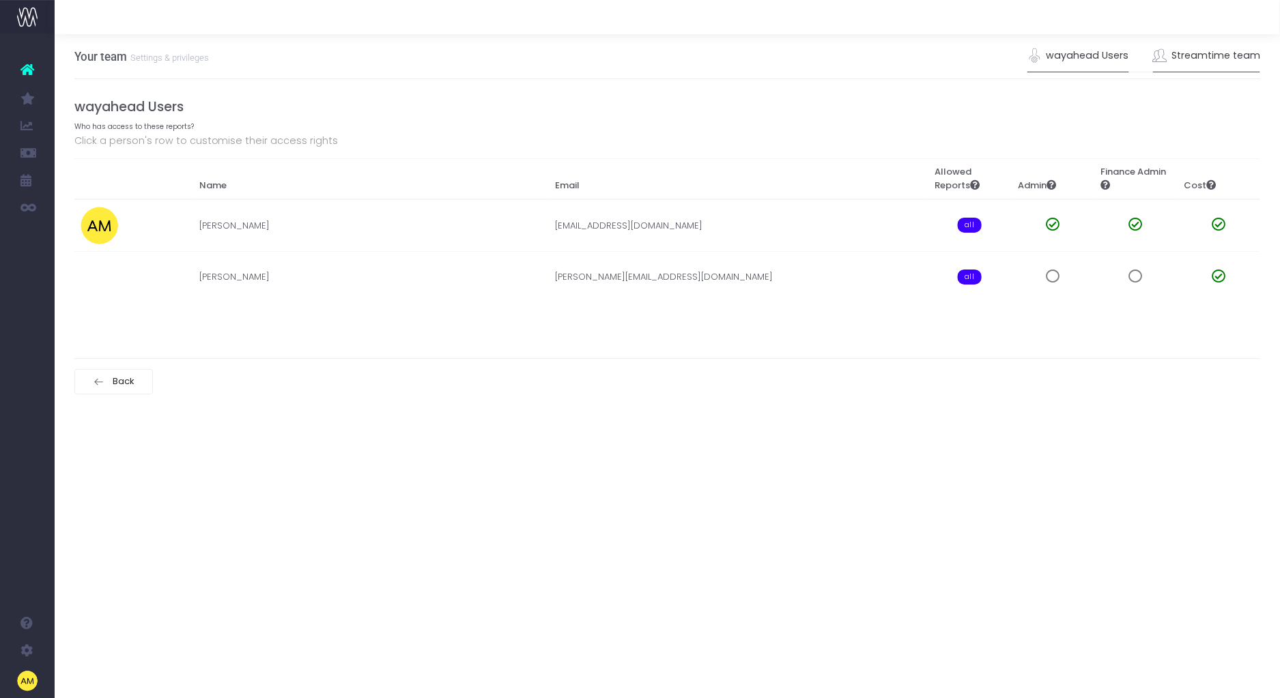
click at [1196, 56] on link "Streamtime team" at bounding box center [1207, 55] width 108 height 31
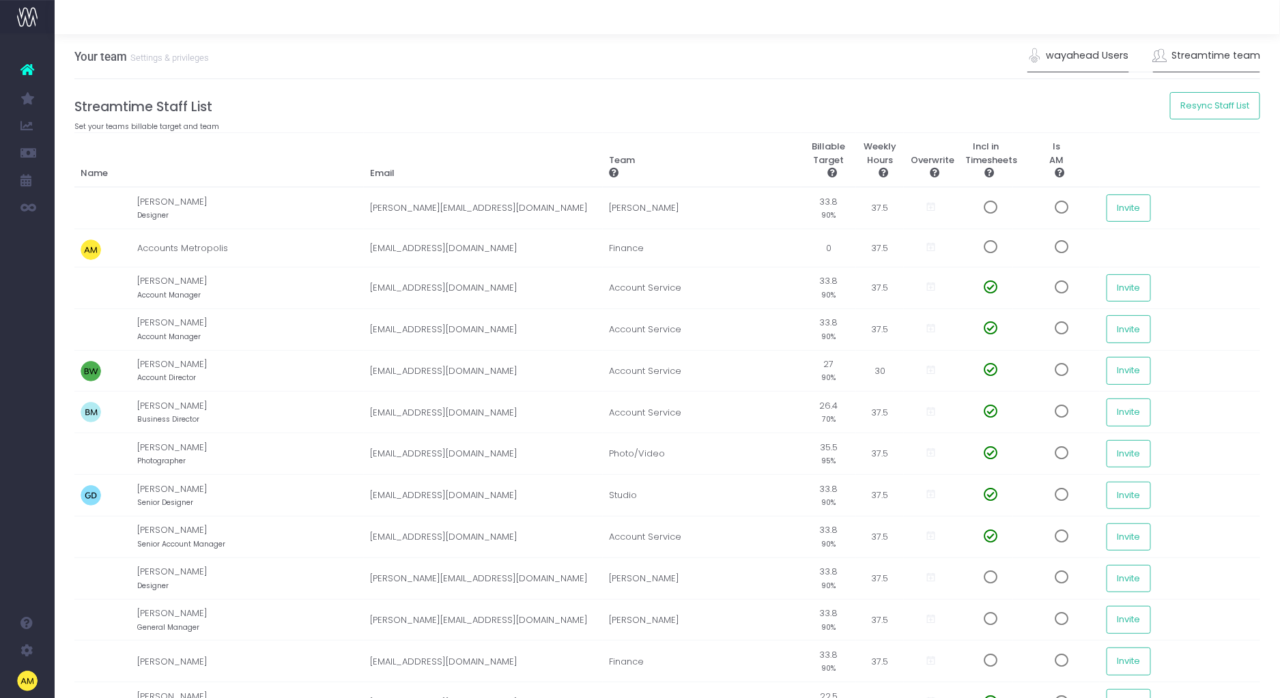
click at [1102, 56] on link "wayahead Users" at bounding box center [1078, 55] width 102 height 31
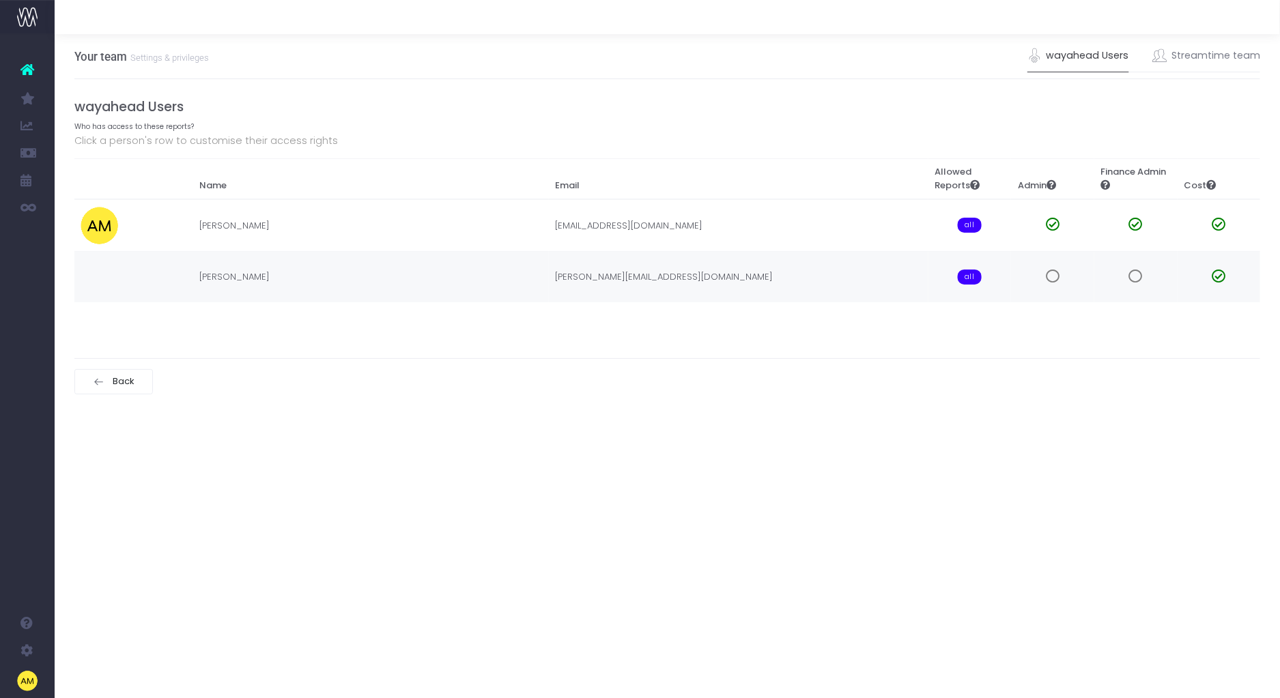
click at [1048, 279] on span at bounding box center [1052, 277] width 14 height 14
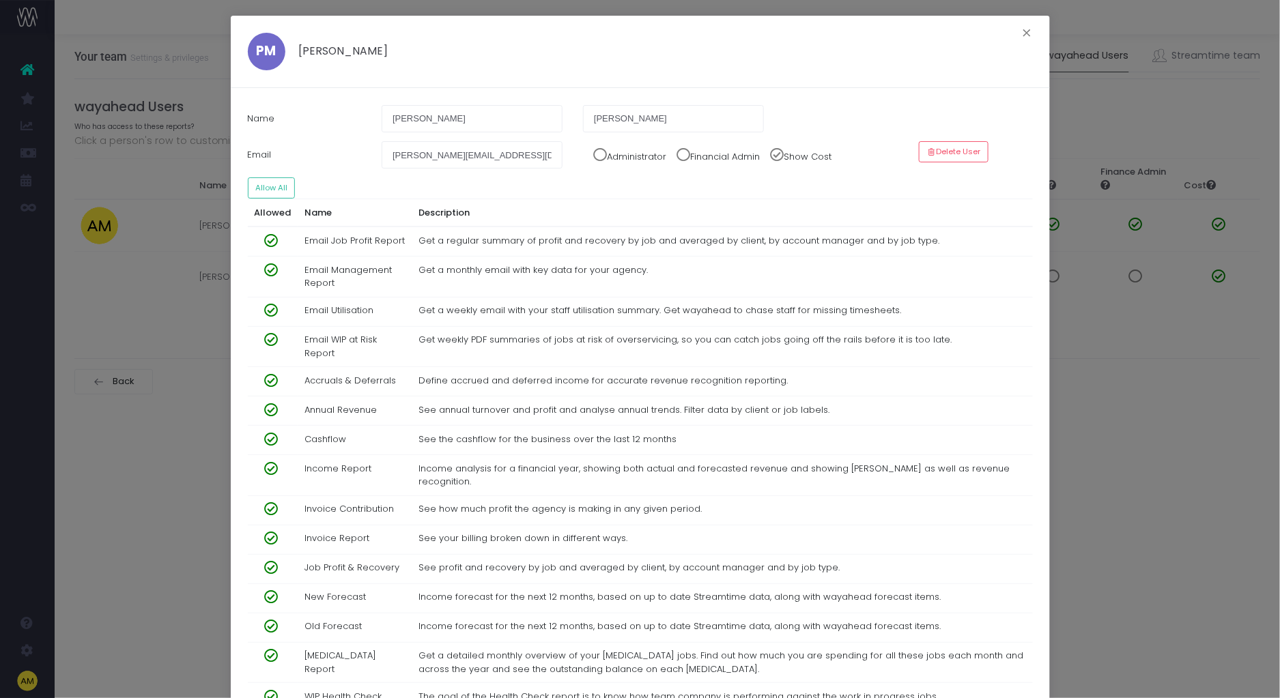
click at [598, 157] on span at bounding box center [595, 151] width 24 height 20
click at [690, 158] on span at bounding box center [678, 151] width 24 height 20
click at [1023, 35] on button "×" at bounding box center [1027, 35] width 29 height 22
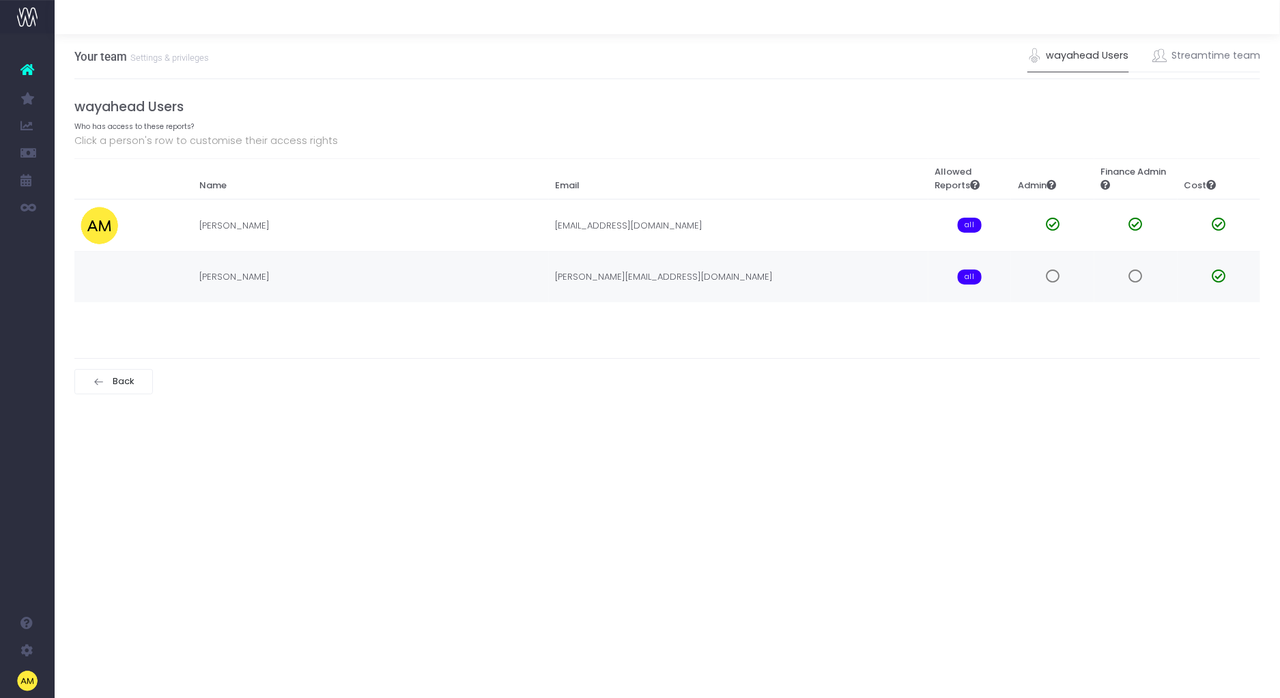
click at [1056, 273] on span at bounding box center [1052, 277] width 14 height 14
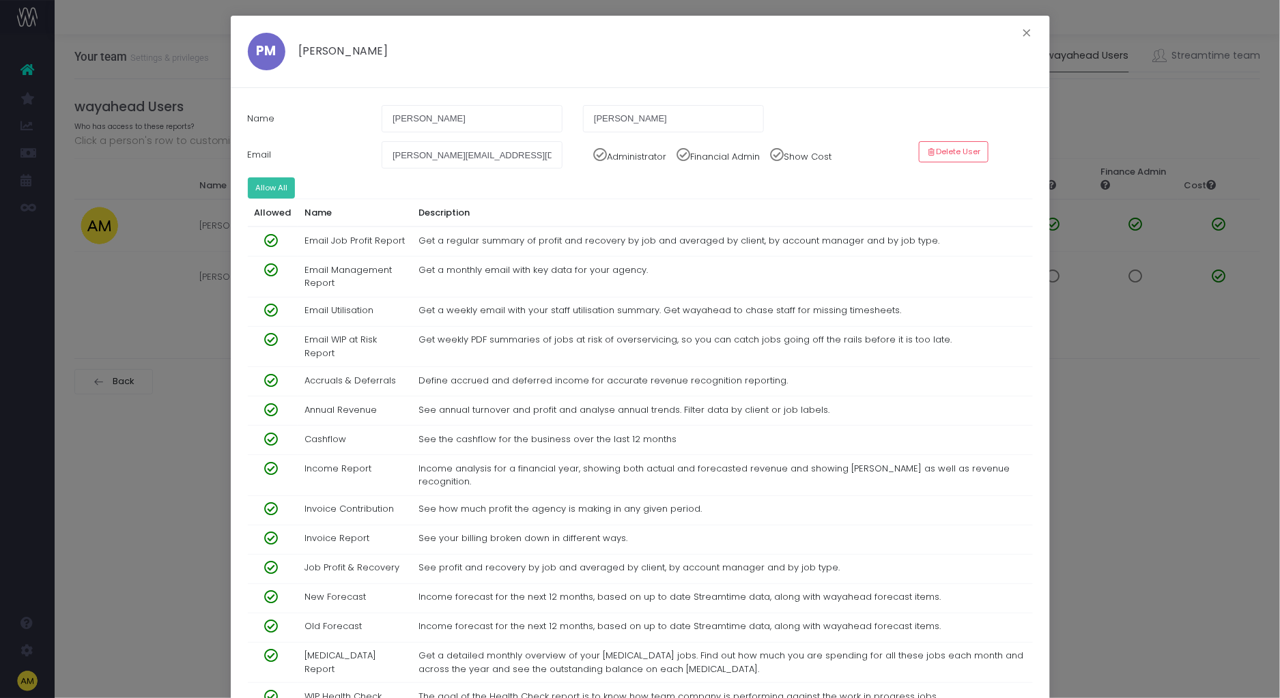
click at [262, 197] on button "Allow All" at bounding box center [272, 187] width 48 height 21
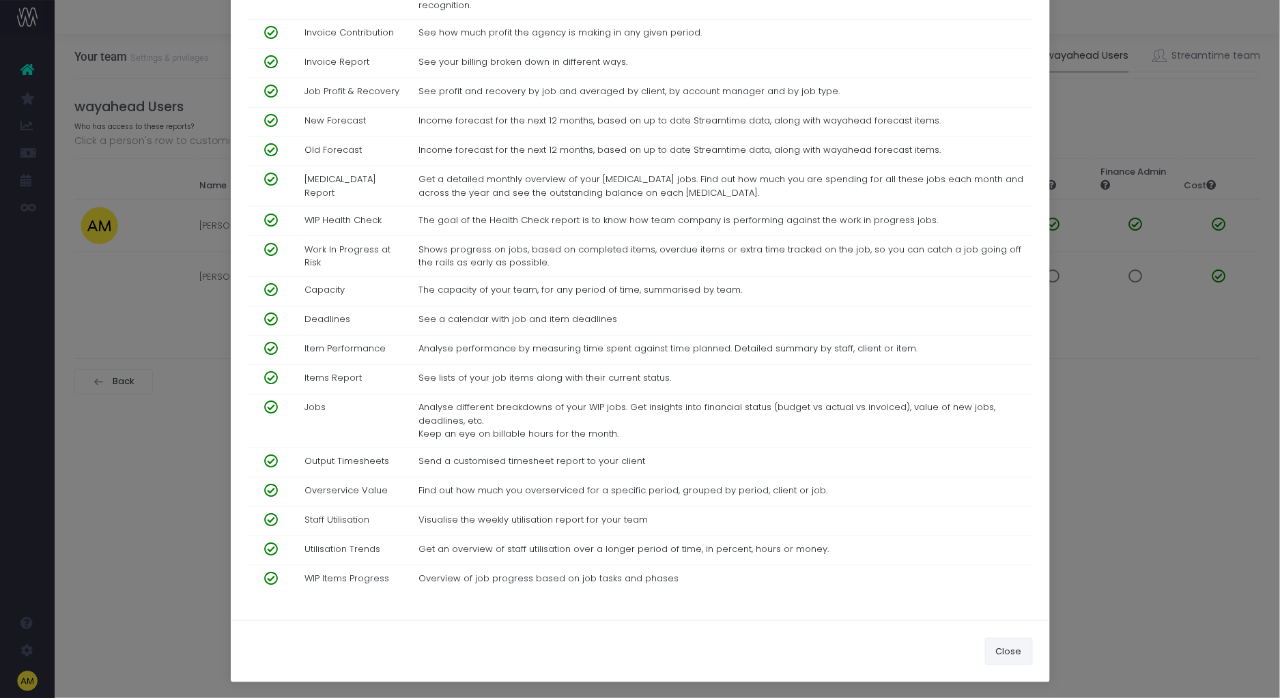
click at [1015, 652] on button "Close" at bounding box center [1009, 651] width 48 height 27
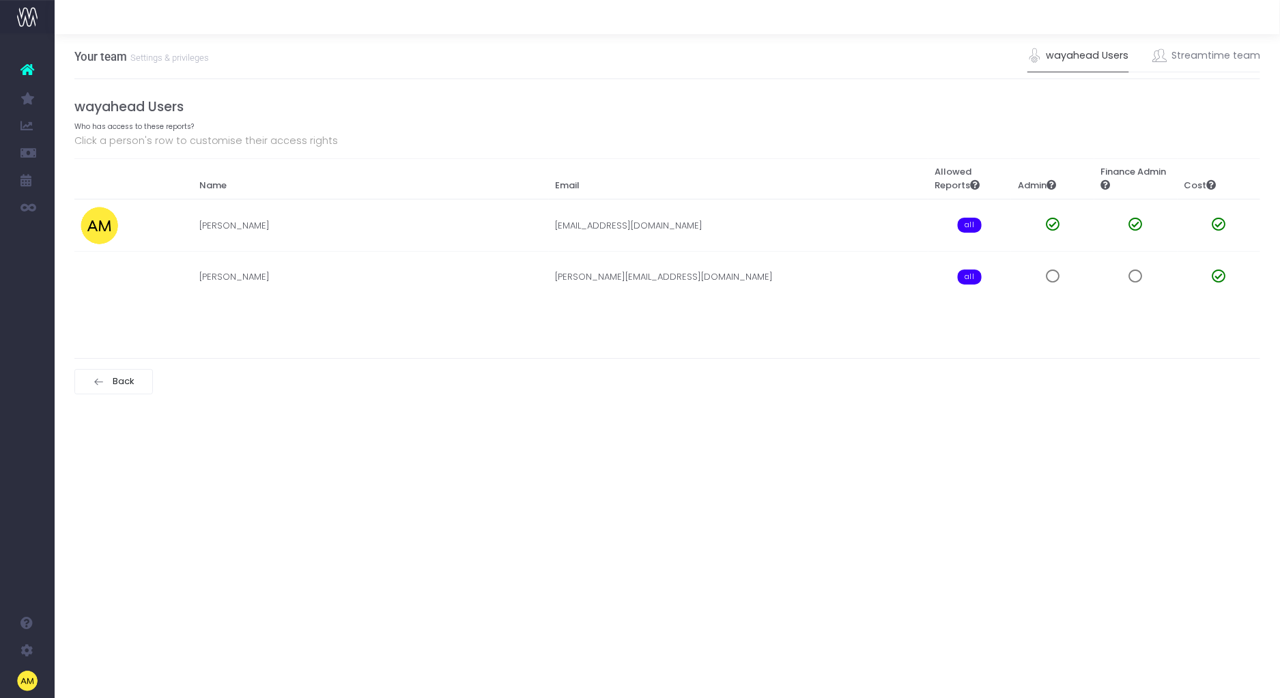
click at [1017, 456] on div "Your team Settings & privileges wayahead Users Streamtime team wayahead Users W…" at bounding box center [667, 366] width 1225 height 664
click at [1140, 278] on span at bounding box center [1136, 277] width 14 height 14
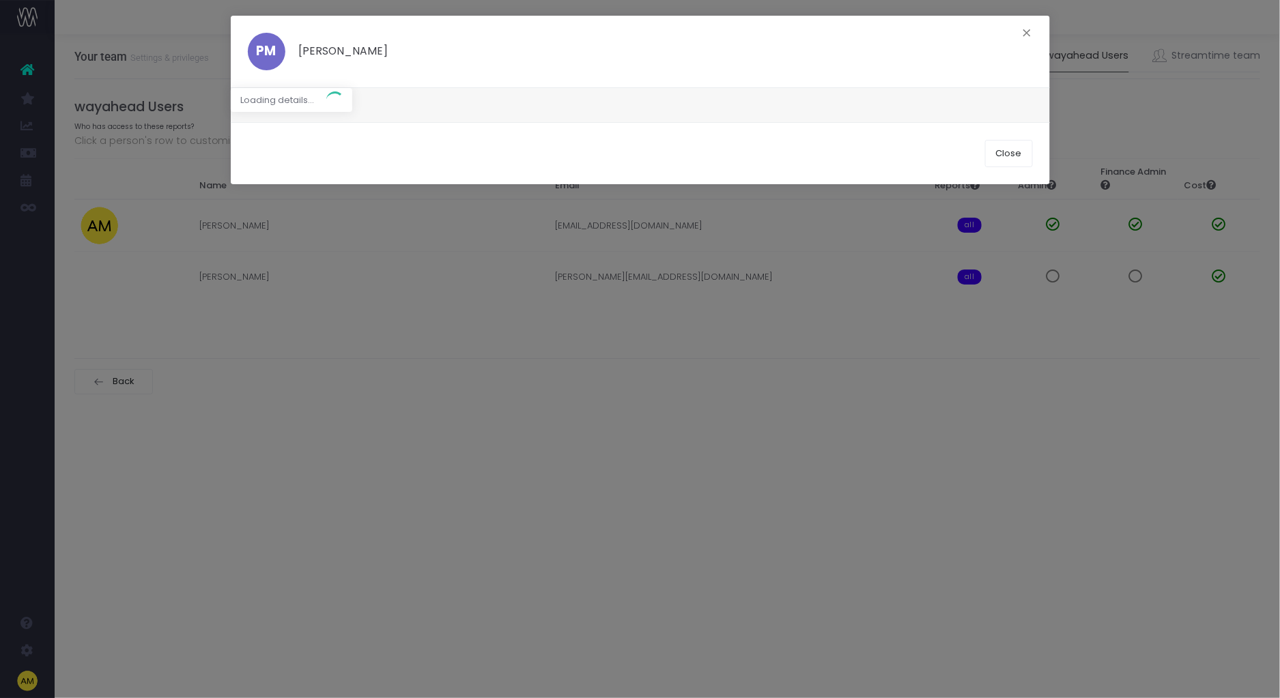
scroll to position [0, 0]
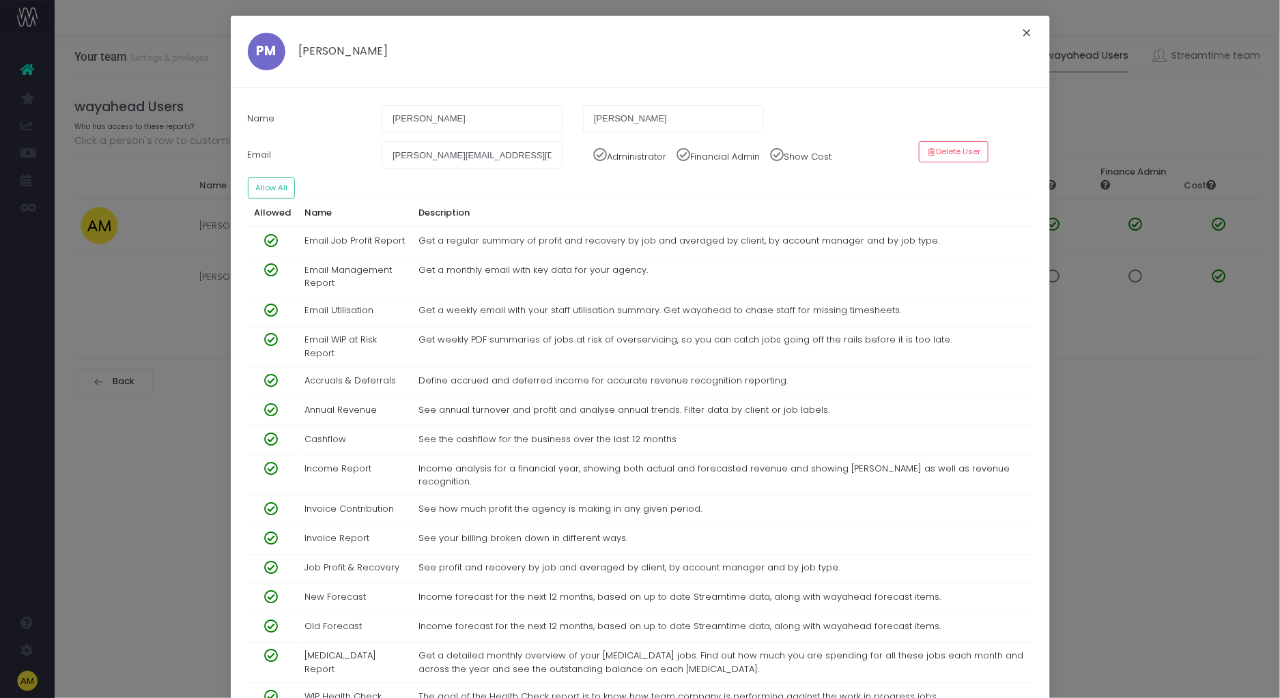
click at [1023, 35] on button "×" at bounding box center [1027, 35] width 29 height 22
